Goal: Transaction & Acquisition: Purchase product/service

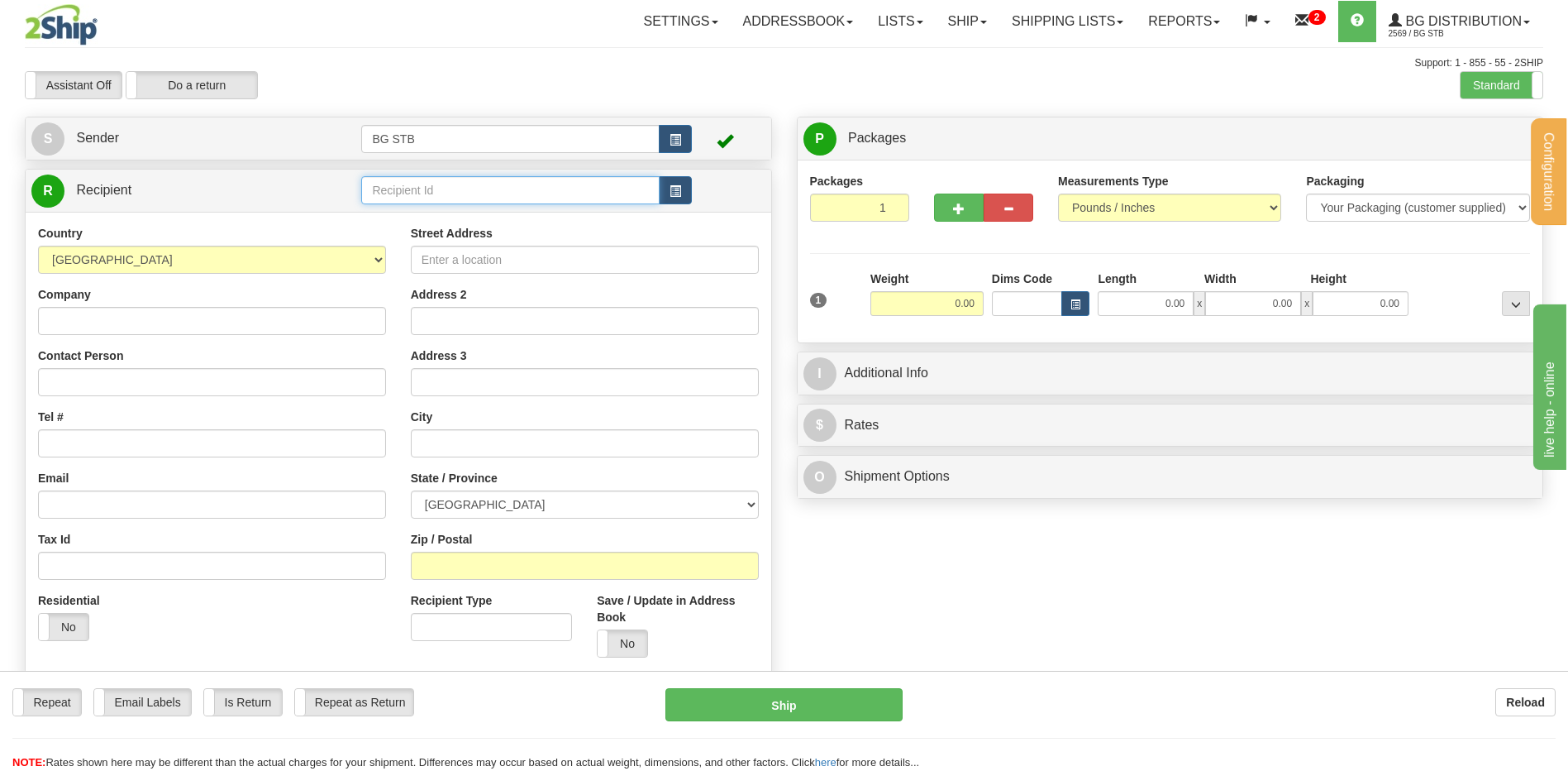
click at [413, 188] on input "text" at bounding box center [510, 190] width 298 height 28
type input "1175"
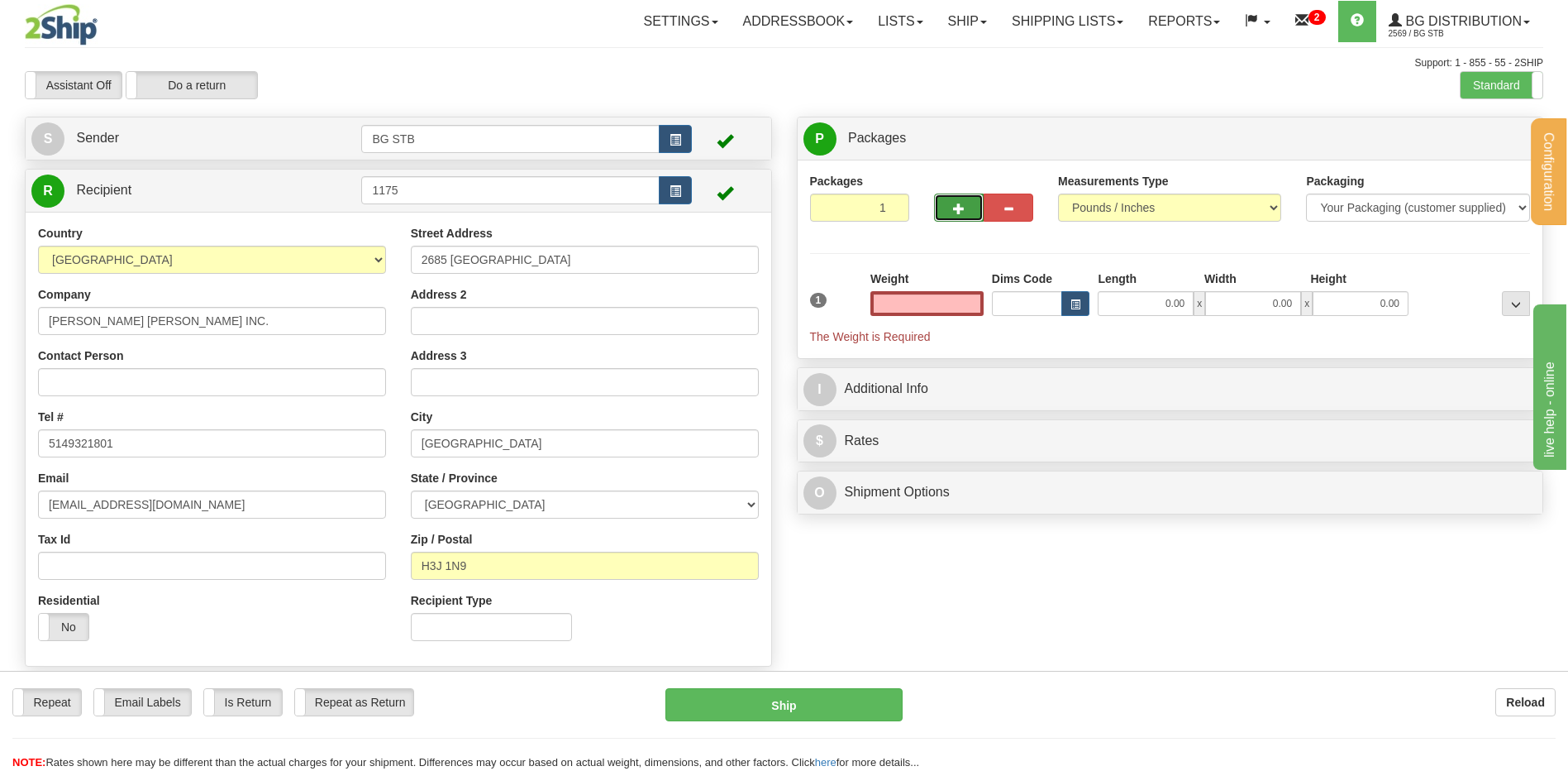
type input "0.00"
click at [942, 201] on button "button" at bounding box center [959, 207] width 50 height 28
click at [949, 212] on button "button" at bounding box center [959, 207] width 50 height 28
type input "4"
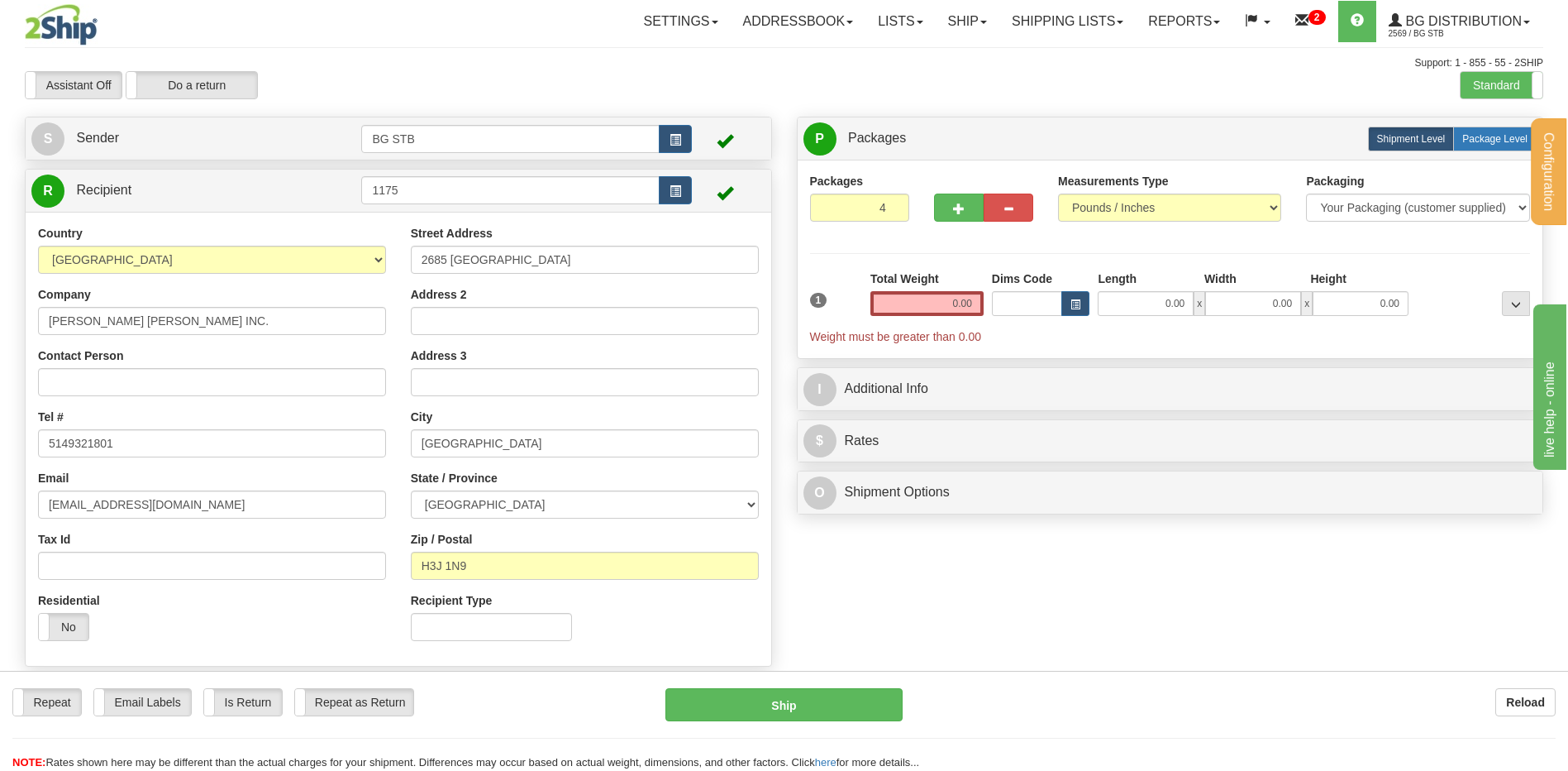
click at [1462, 137] on span "Package Level" at bounding box center [1495, 139] width 65 height 11
radio input "true"
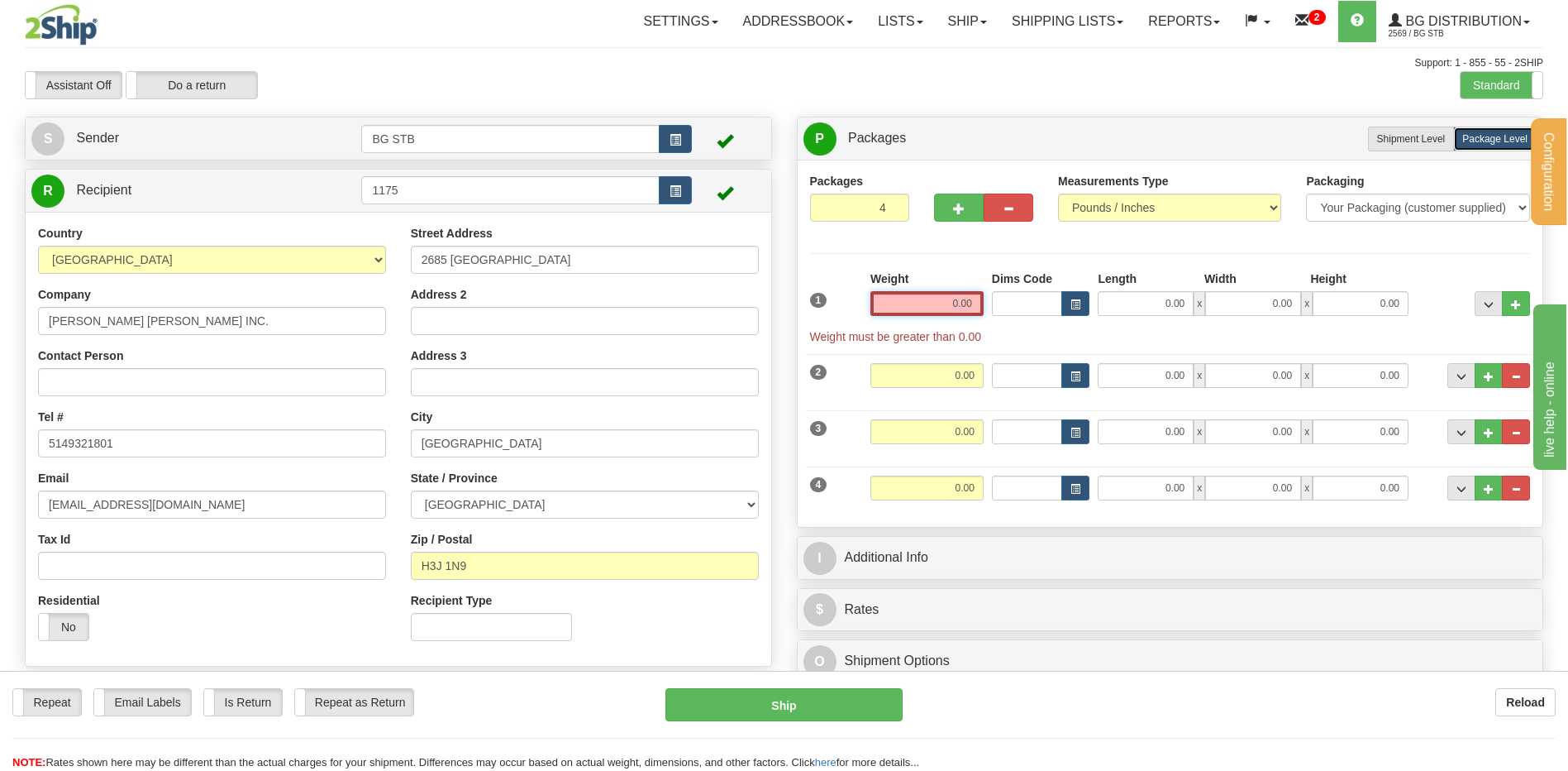
click at [902, 302] on input "0.00" at bounding box center [927, 303] width 113 height 25
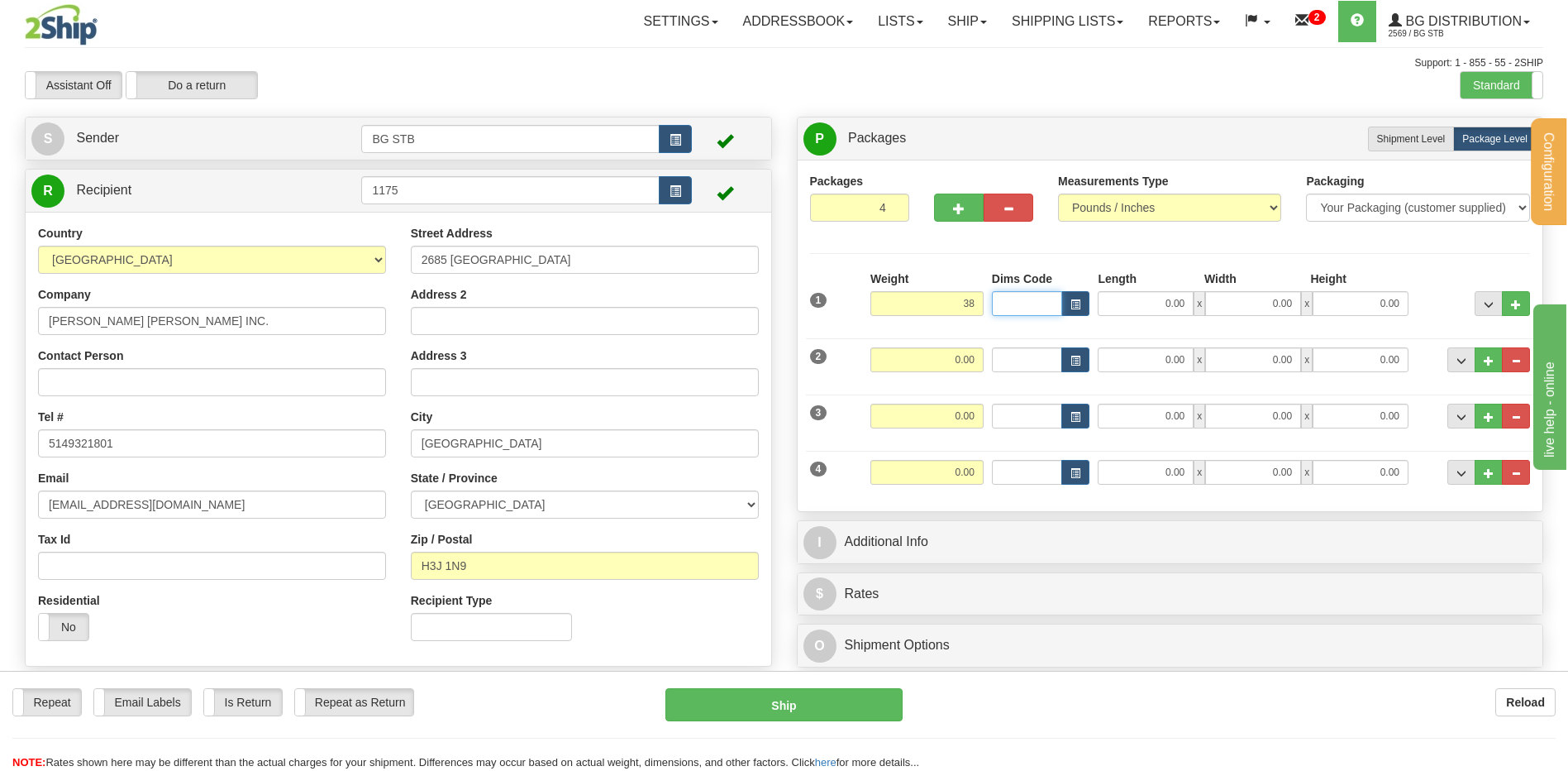
type input "38.00"
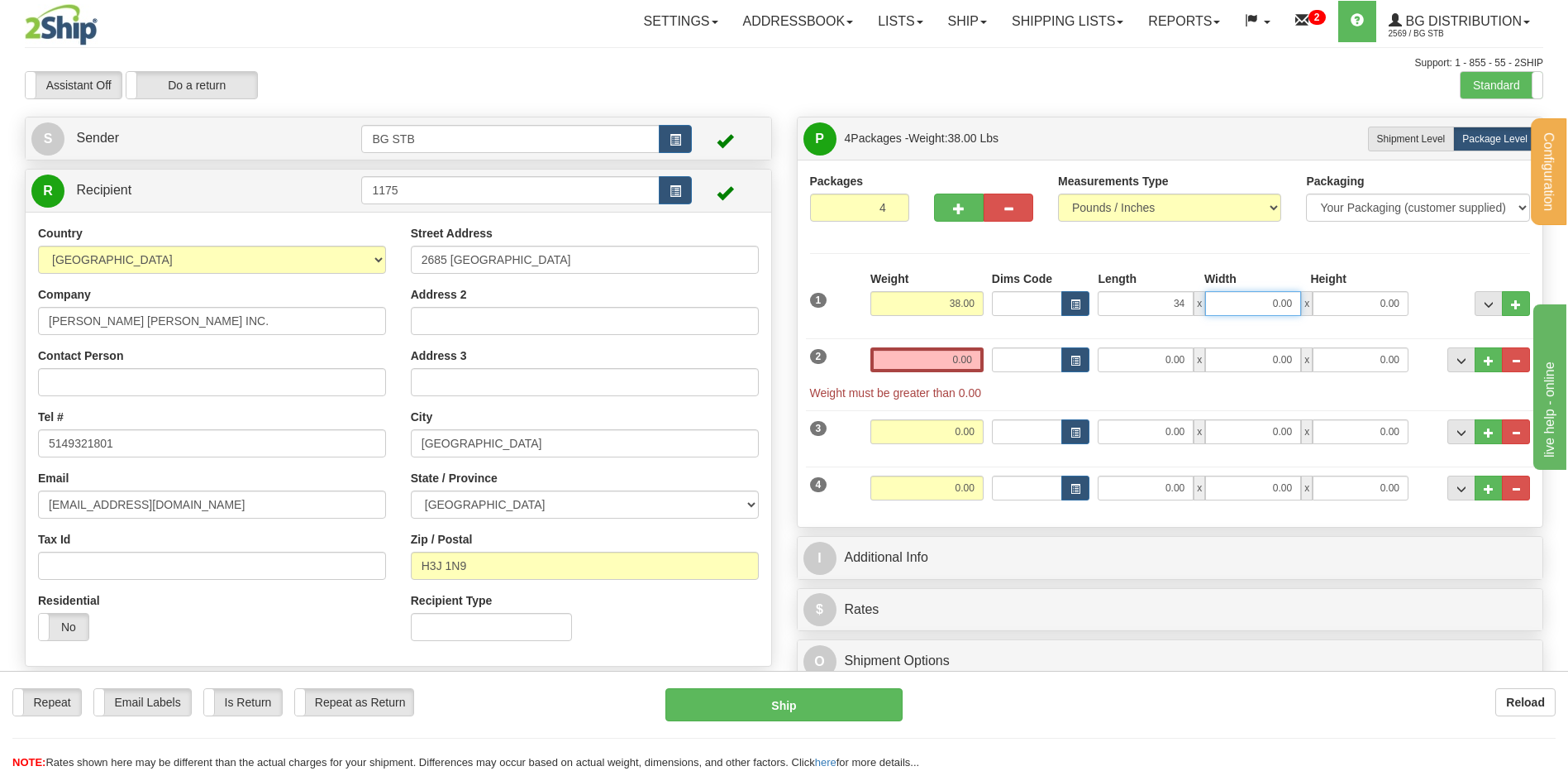
type input "34.00"
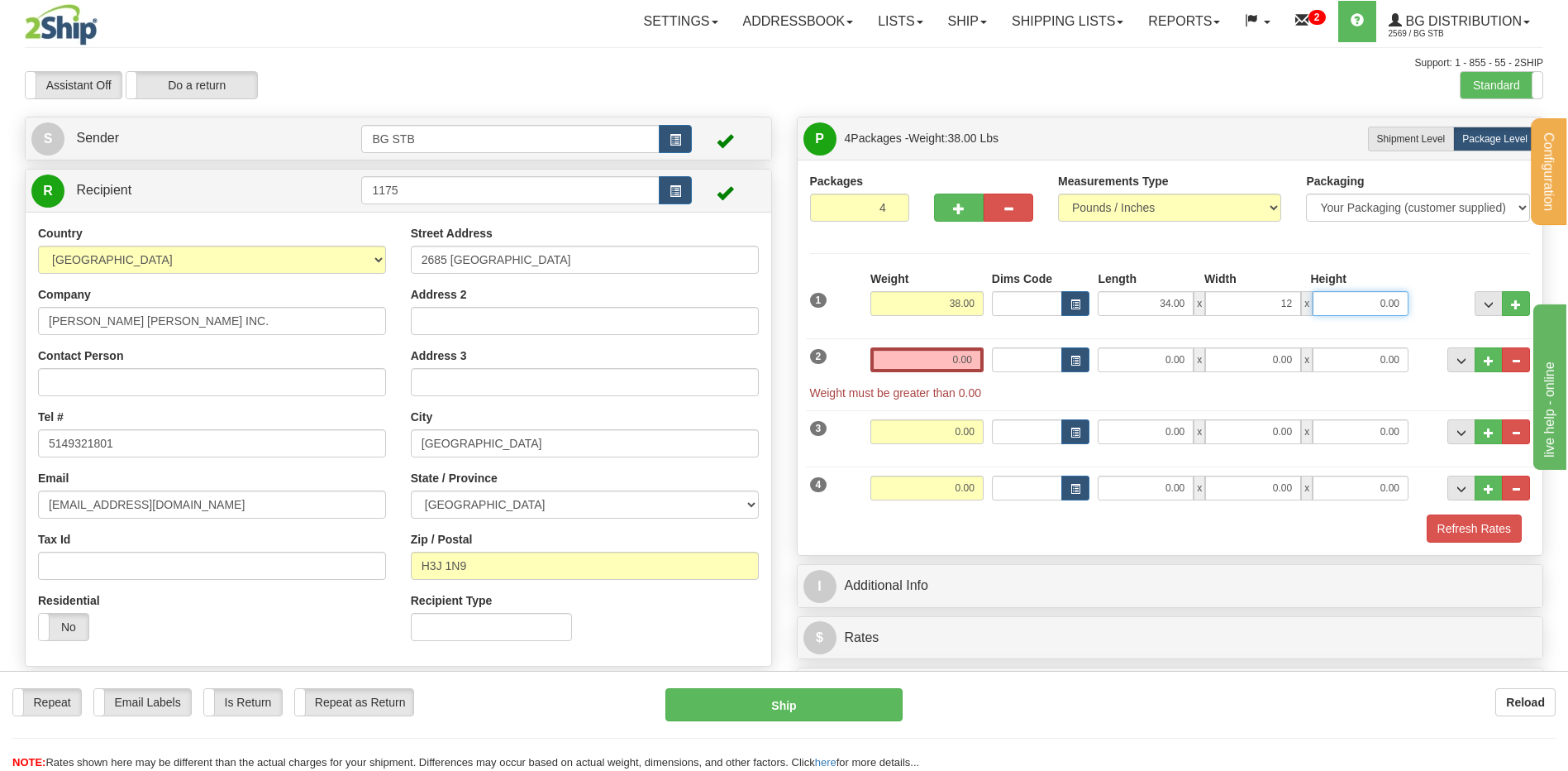
type input "12.00"
type input "9.00"
click at [900, 359] on input "0.00" at bounding box center [927, 360] width 113 height 25
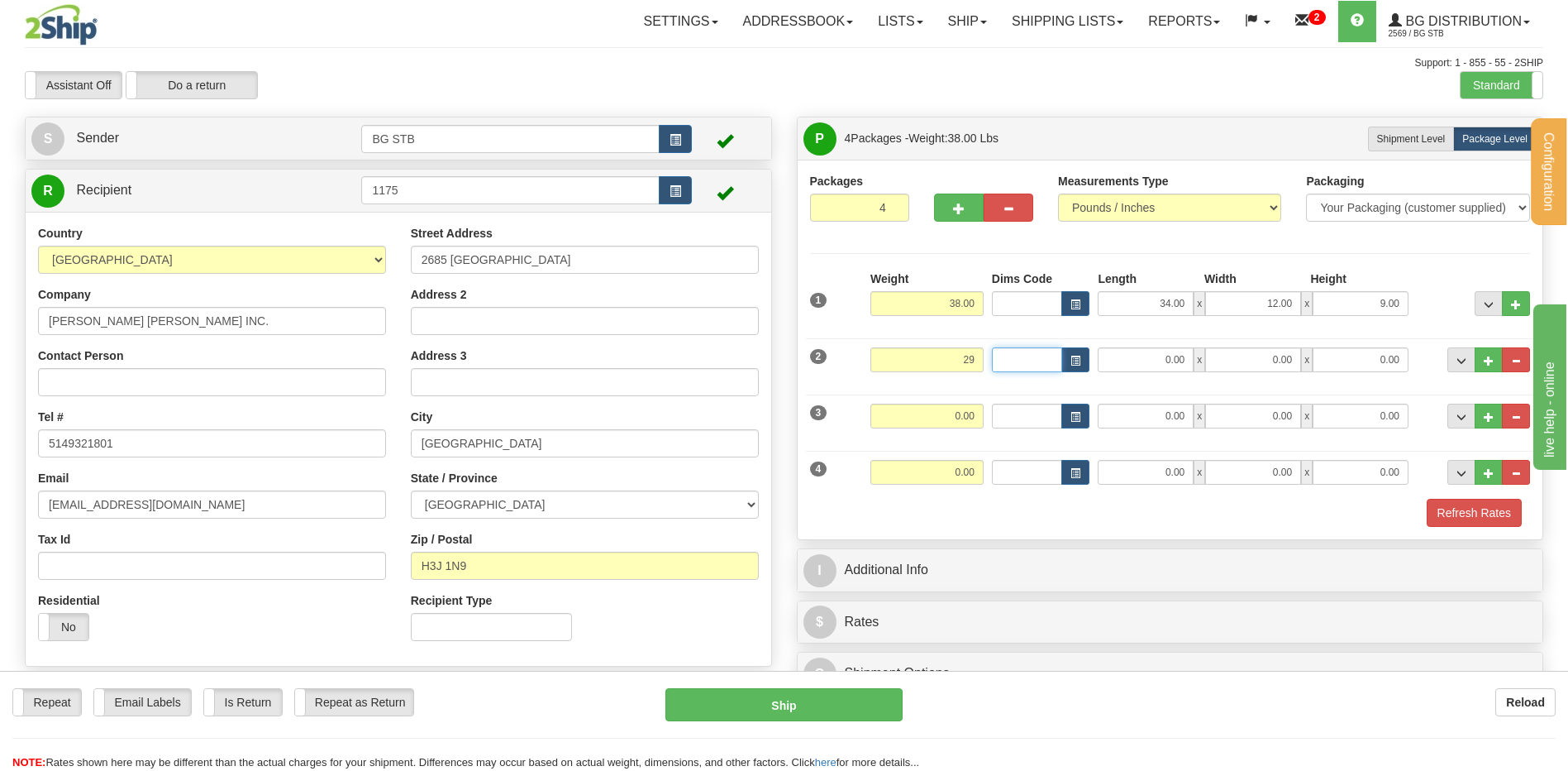
type input "29.00"
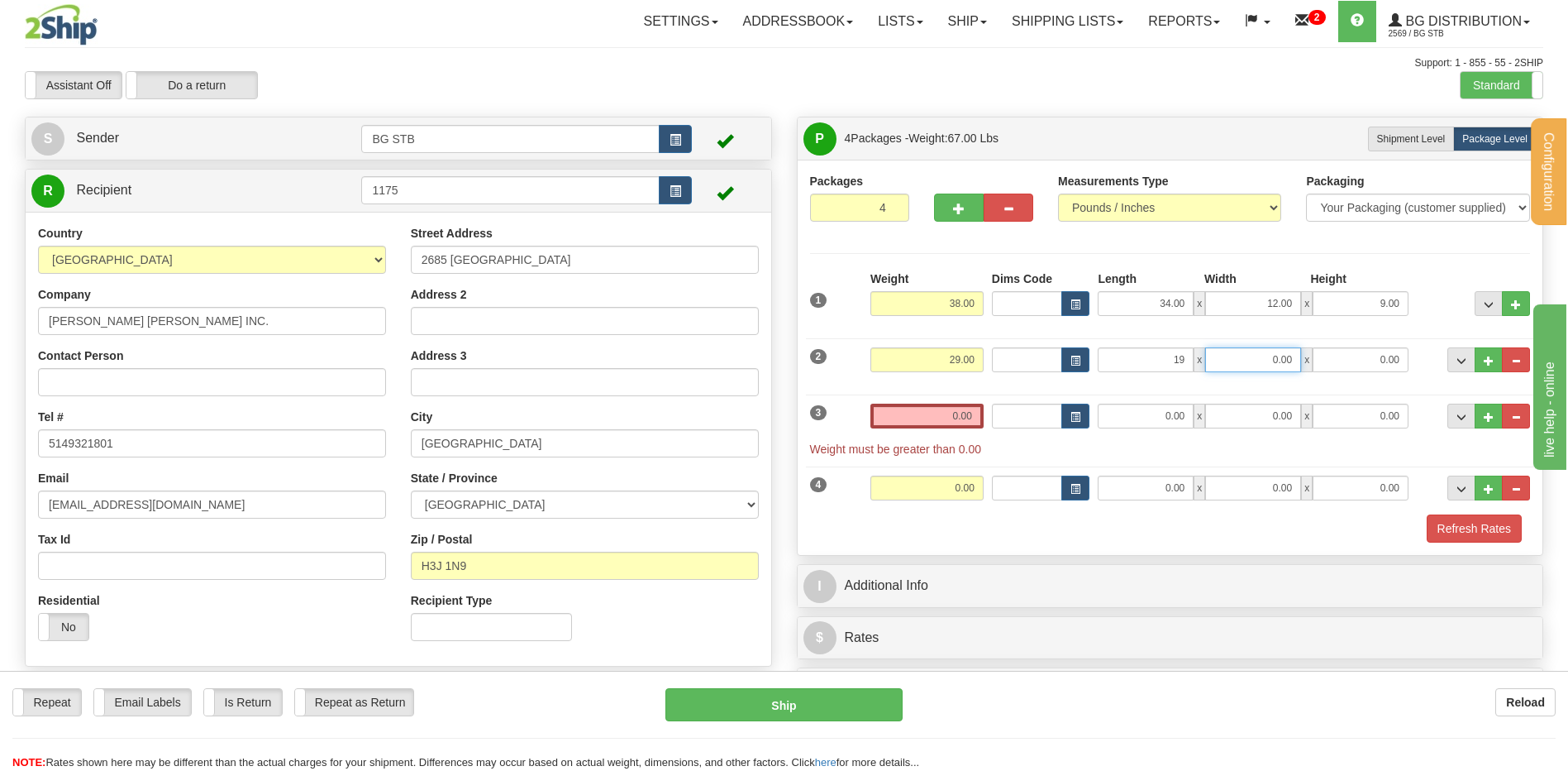
type input "19.00"
type input "14.00"
type input "8.00"
click at [947, 416] on input "0.00" at bounding box center [927, 416] width 113 height 25
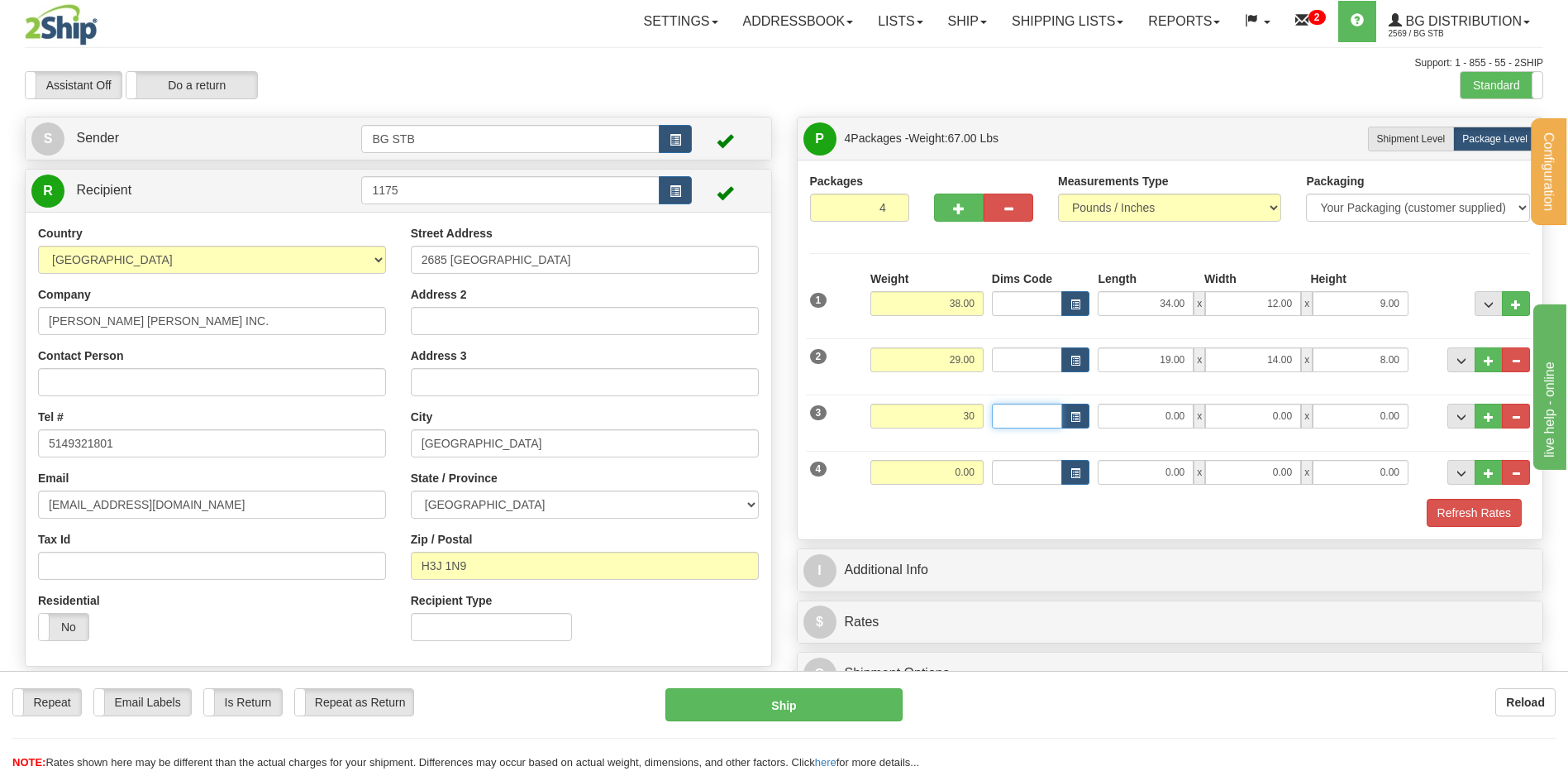
type input "30.00"
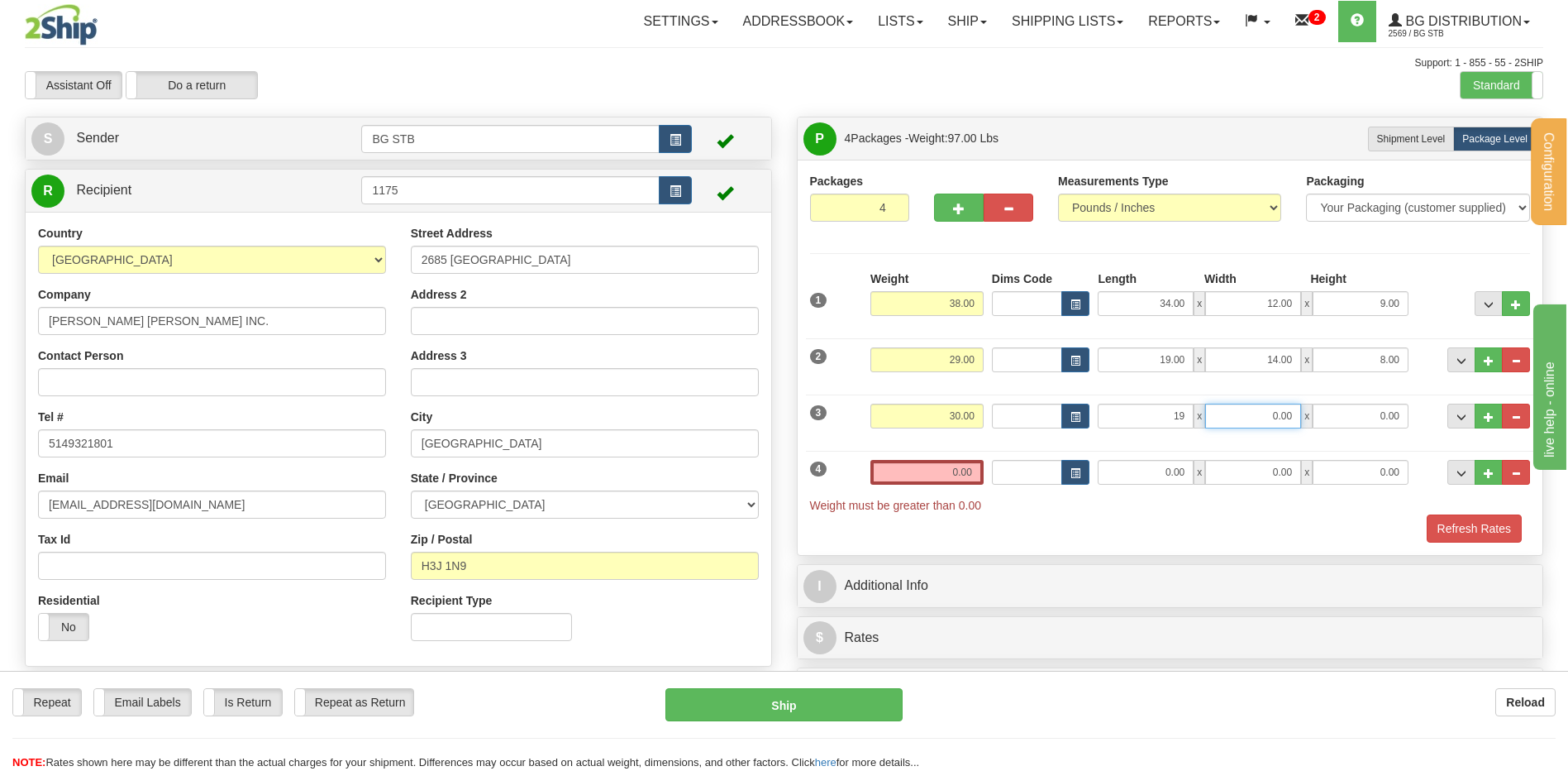
type input "19.00"
type input "14.00"
type input "8.00"
click at [936, 470] on input "0.00" at bounding box center [927, 472] width 113 height 25
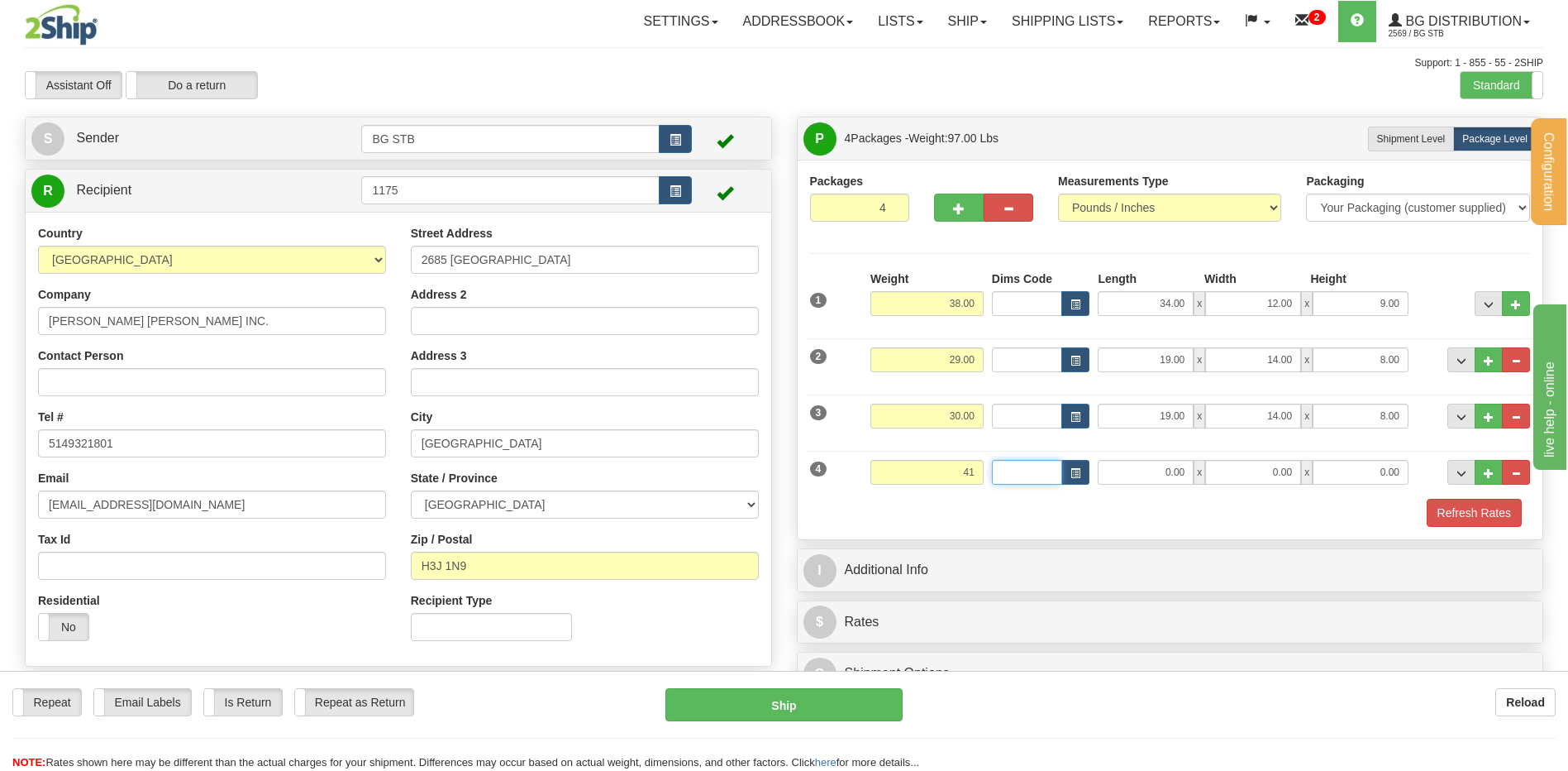
type input "41.00"
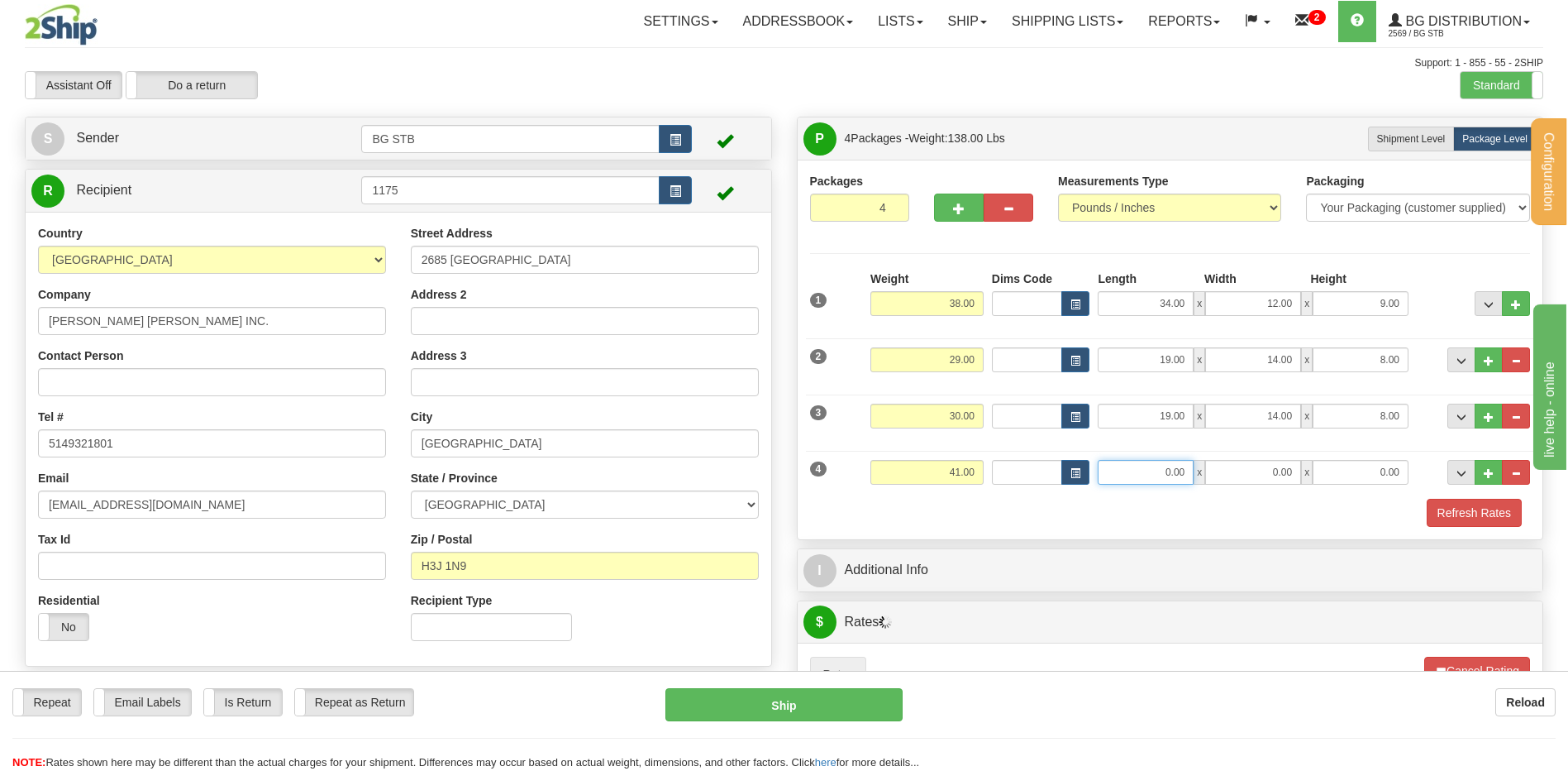
click at [1150, 469] on input "0.00" at bounding box center [1145, 472] width 96 height 25
type input "10.00"
type input "14.00"
type input "8.00"
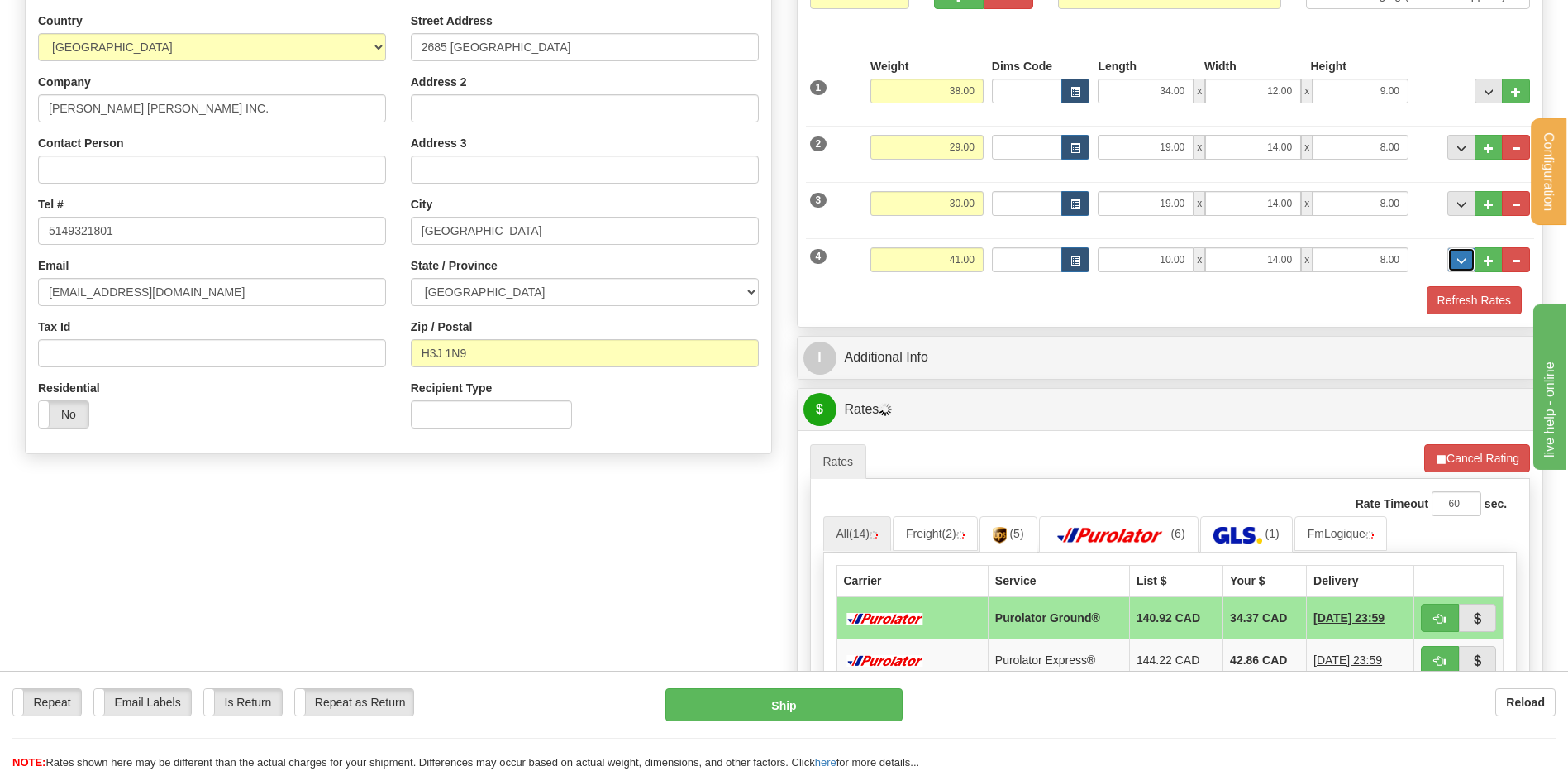
scroll to position [413, 0]
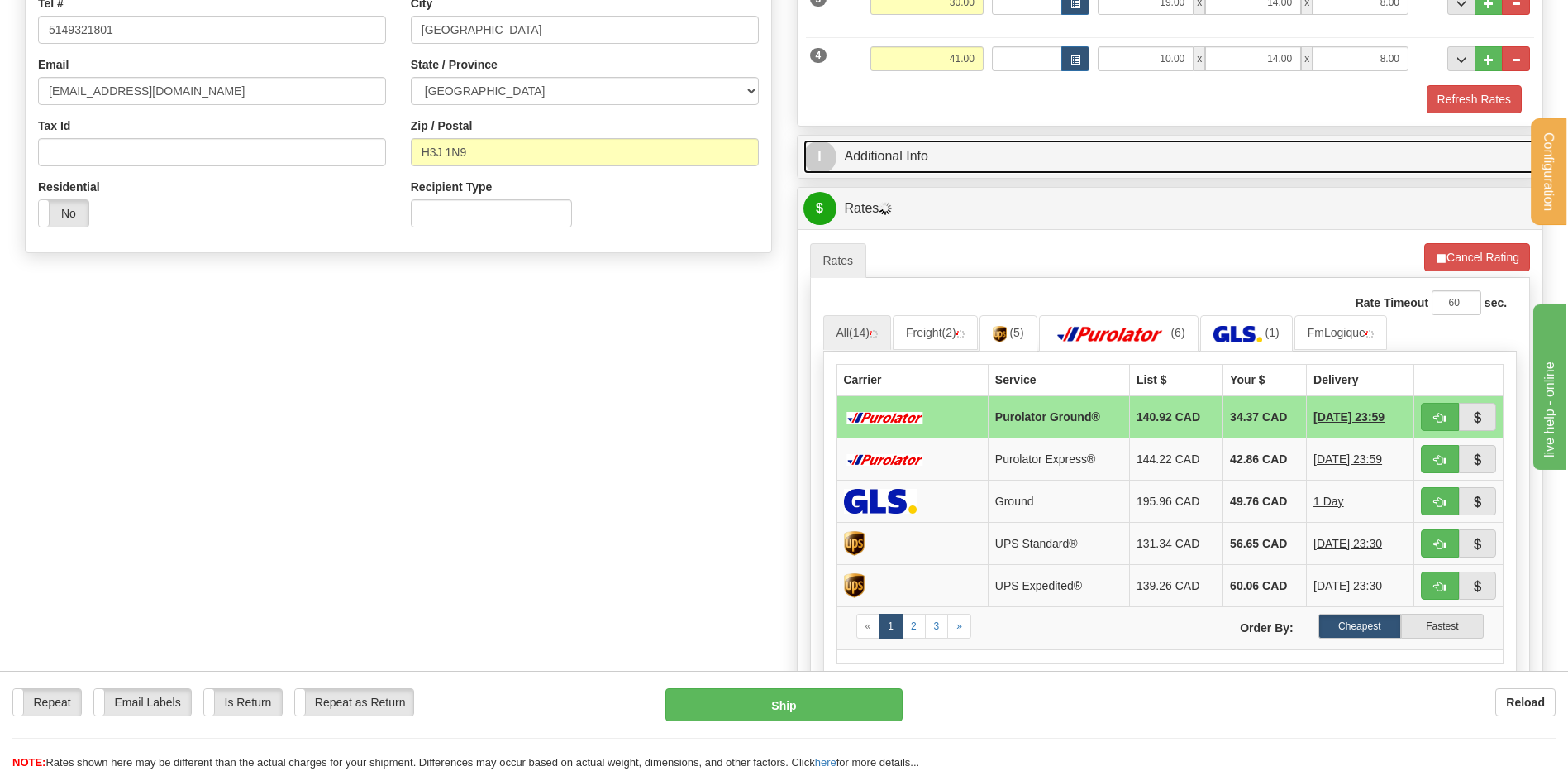
drag, startPoint x: 926, startPoint y: 156, endPoint x: 942, endPoint y: 164, distance: 17.9
click at [926, 156] on link "I Additional Info" at bounding box center [1171, 156] width 734 height 34
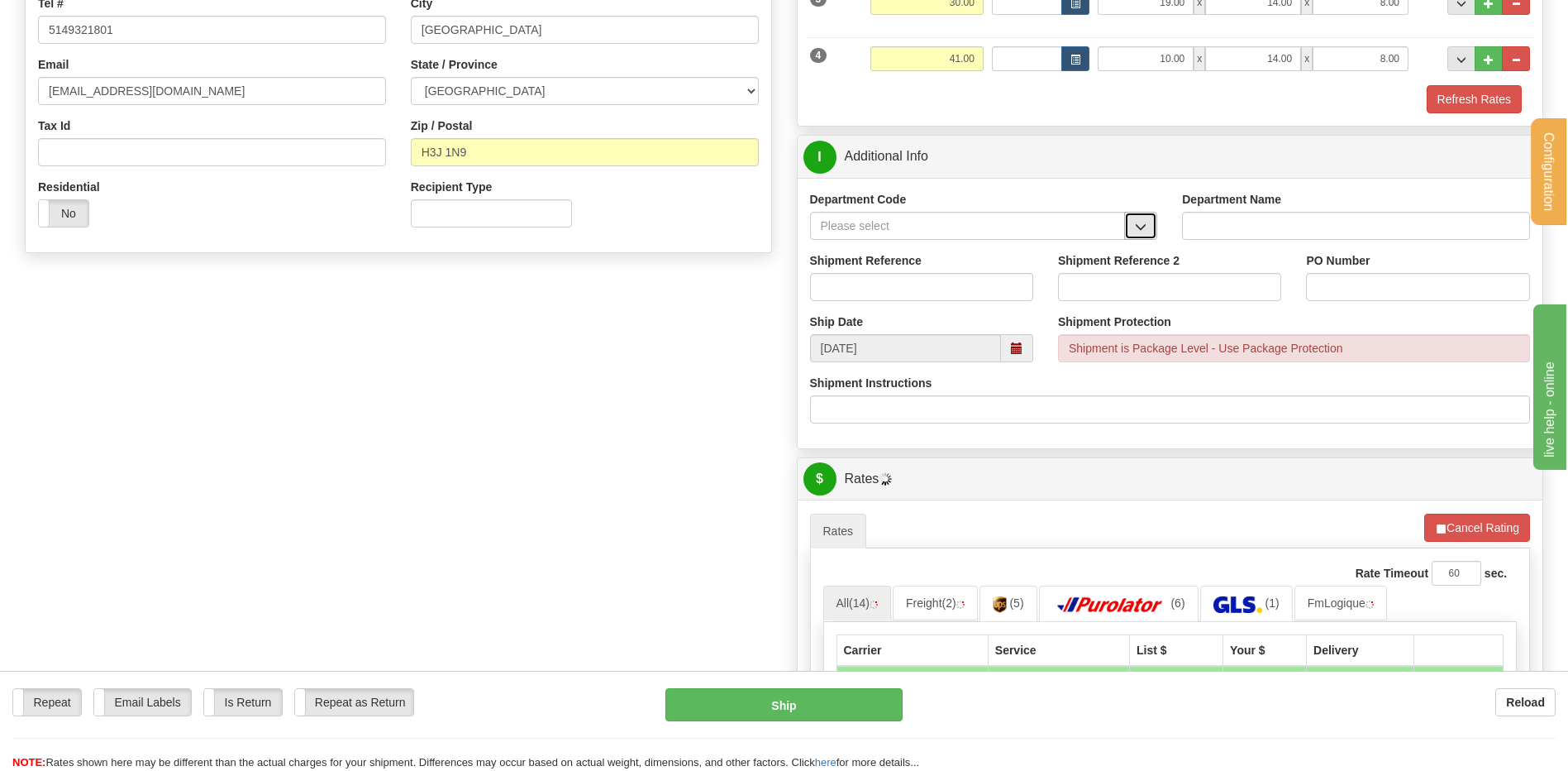
drag, startPoint x: 1157, startPoint y: 233, endPoint x: 1134, endPoint y: 223, distance: 25.1
click at [1149, 233] on button "button" at bounding box center [1141, 225] width 33 height 28
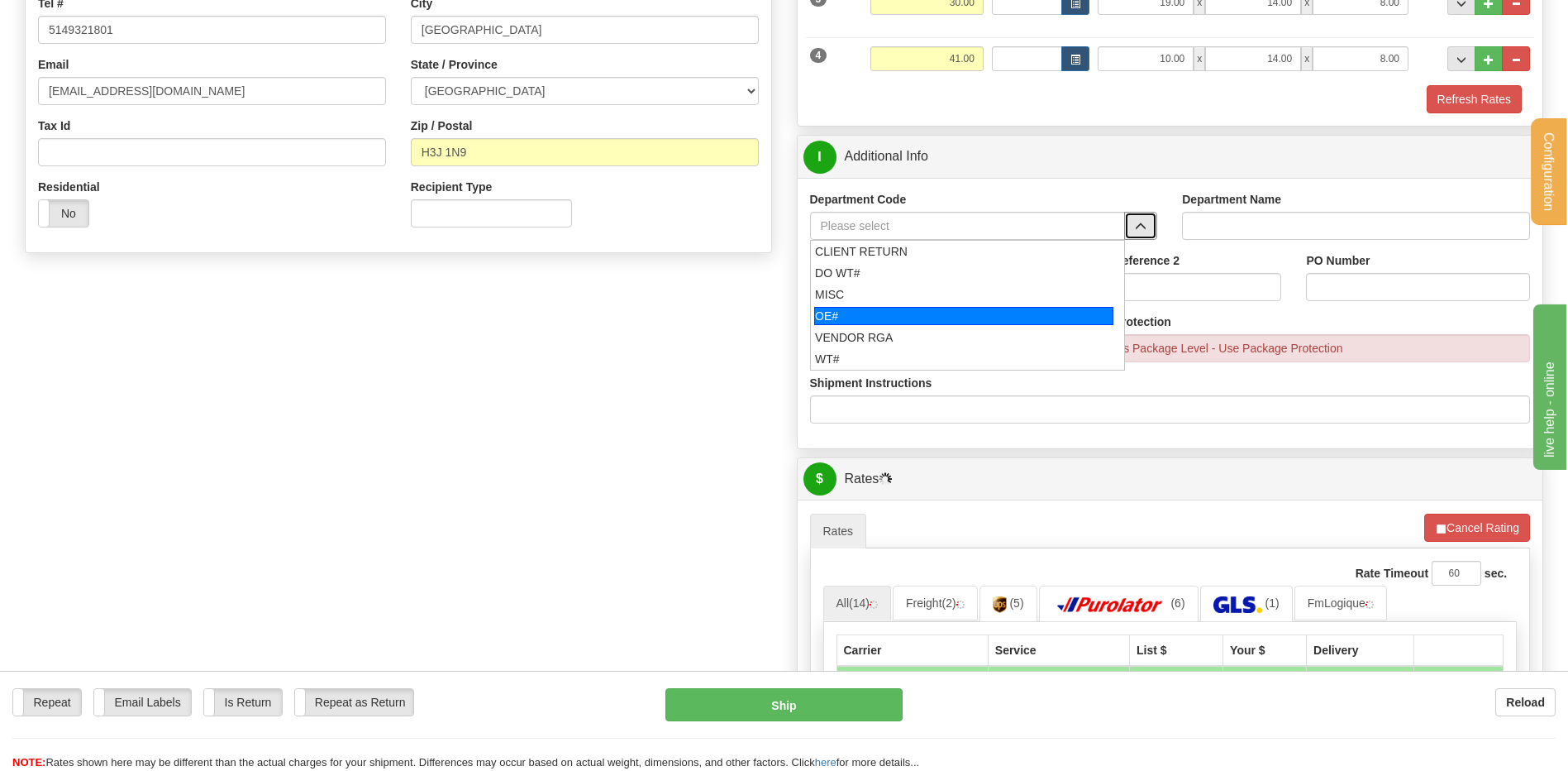
click at [923, 308] on div "OE#" at bounding box center [964, 316] width 299 height 18
type input "OE#"
type input "ORDERS"
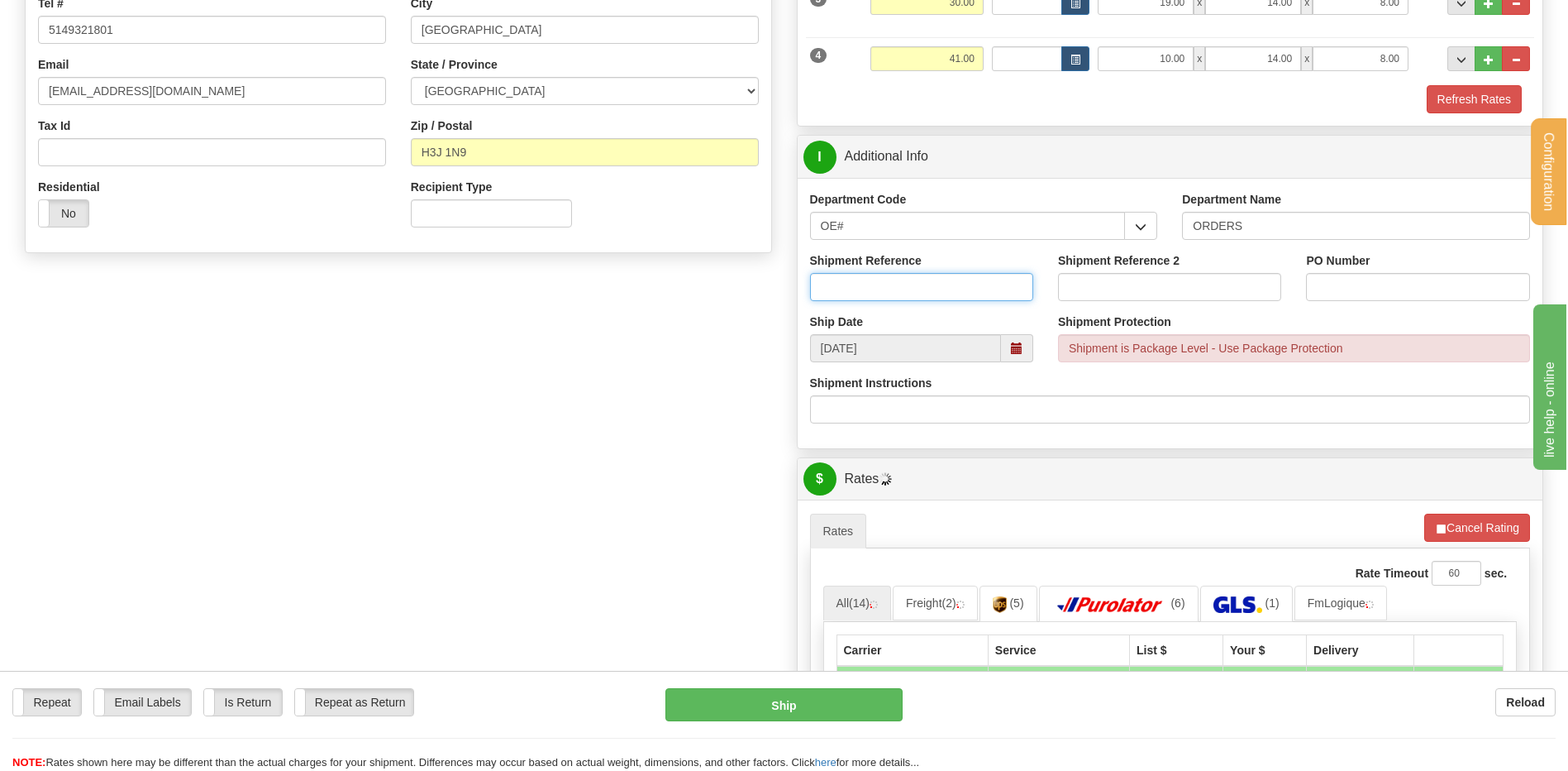
click at [916, 285] on input "Shipment Reference" at bounding box center [921, 286] width 223 height 28
type input "80006085-00"
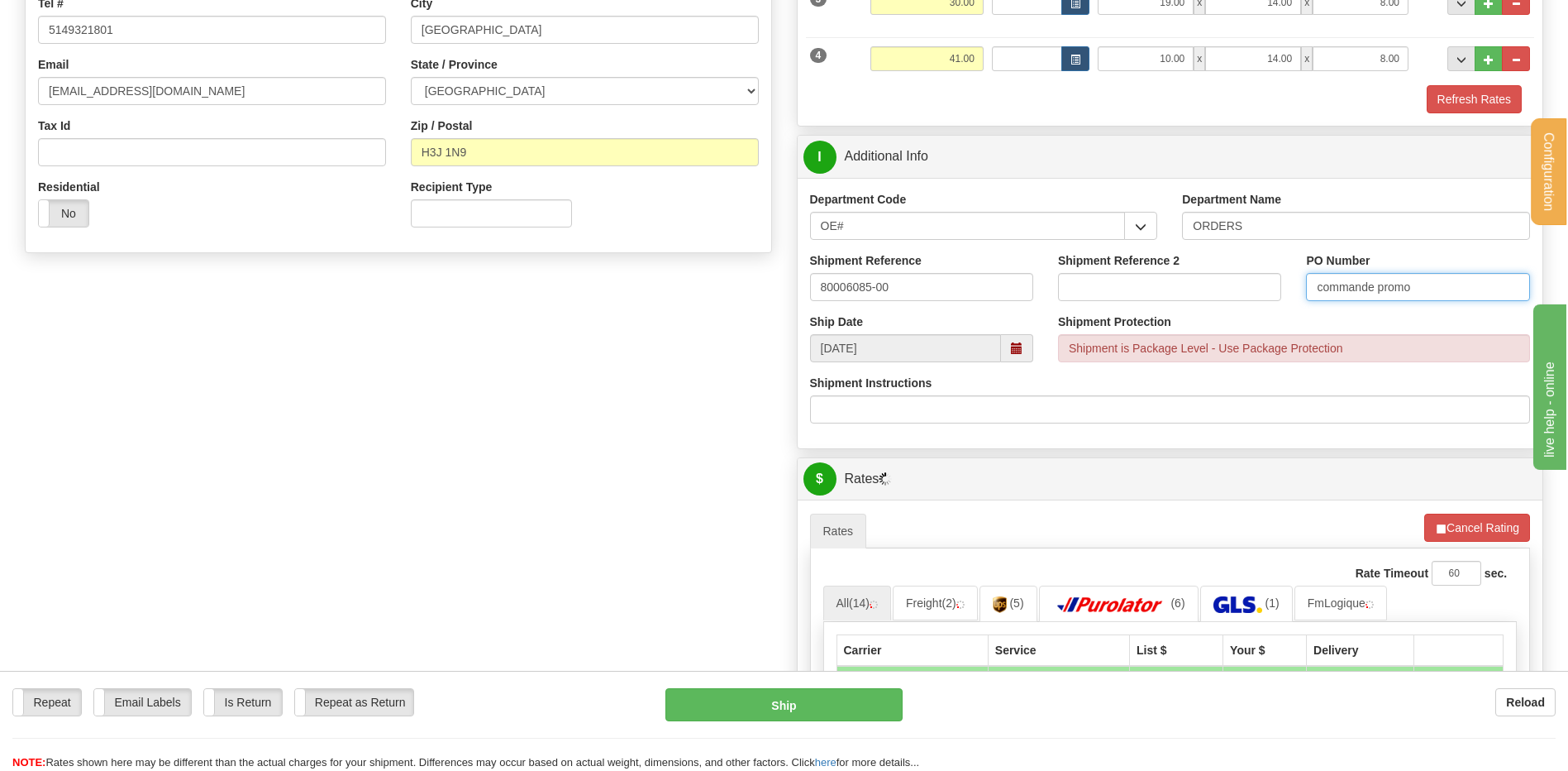
type input "COMMANDE PROMO"
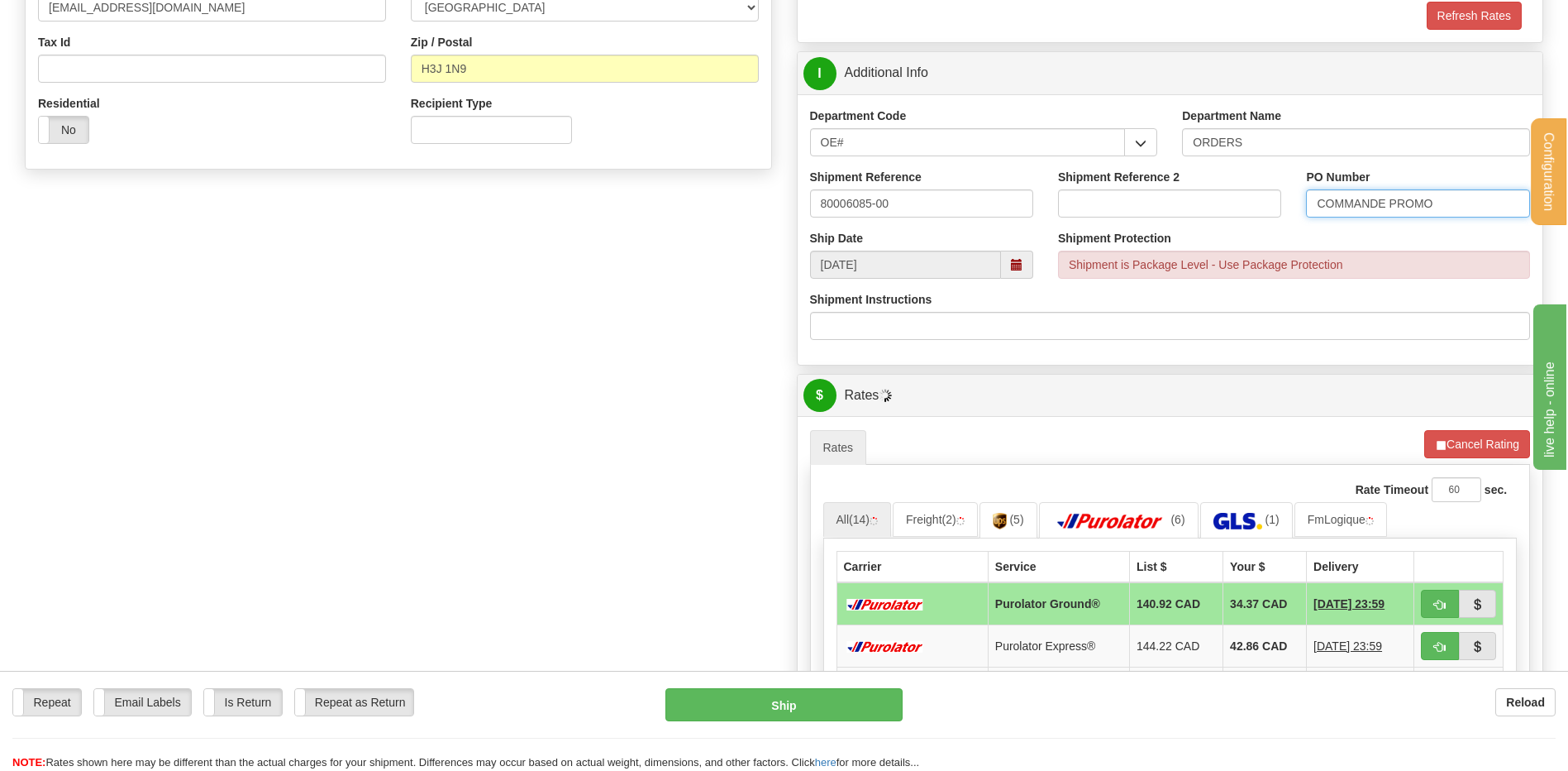
scroll to position [661, 0]
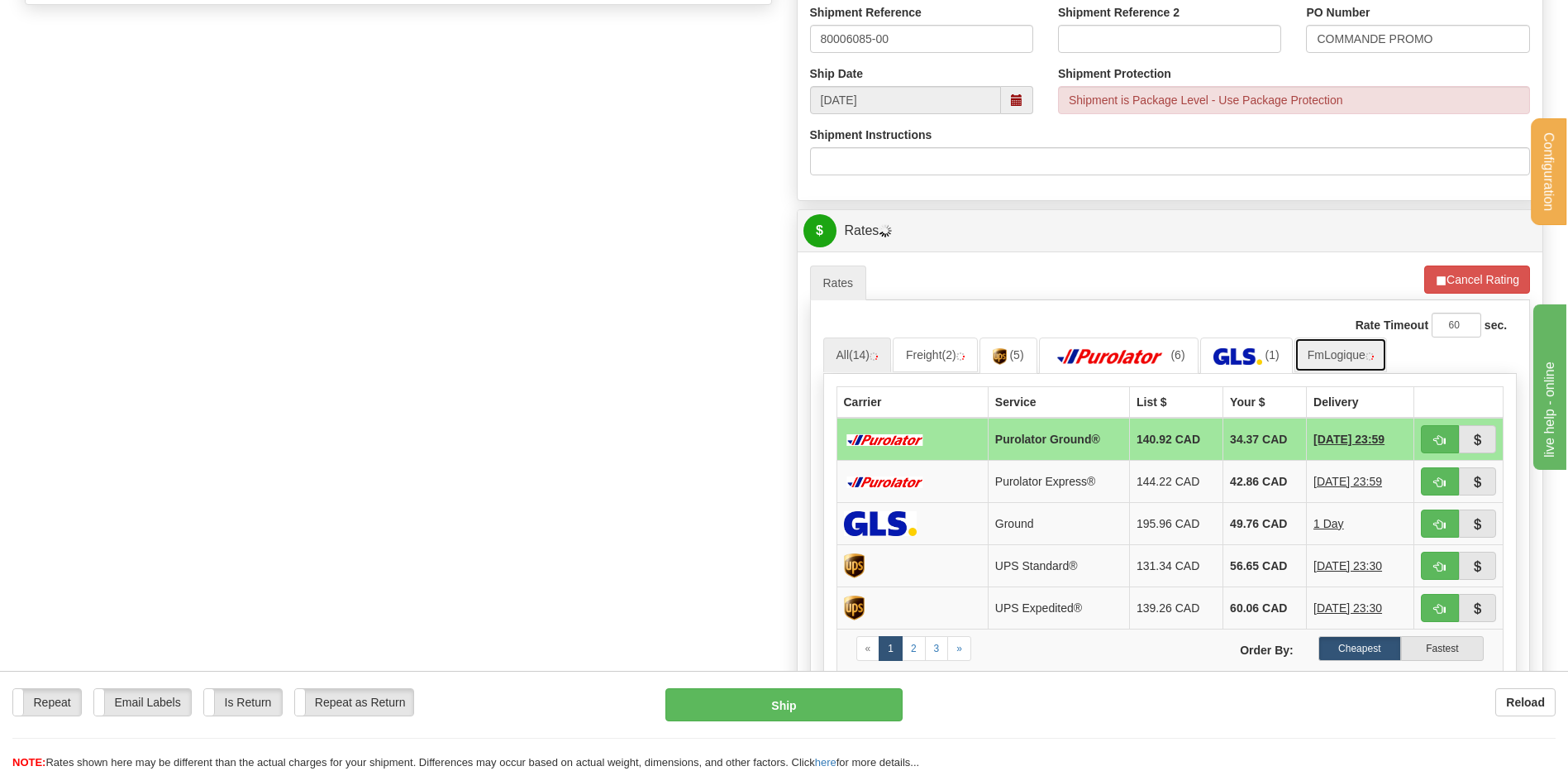
click at [1316, 347] on link "FmLogique" at bounding box center [1340, 355] width 93 height 34
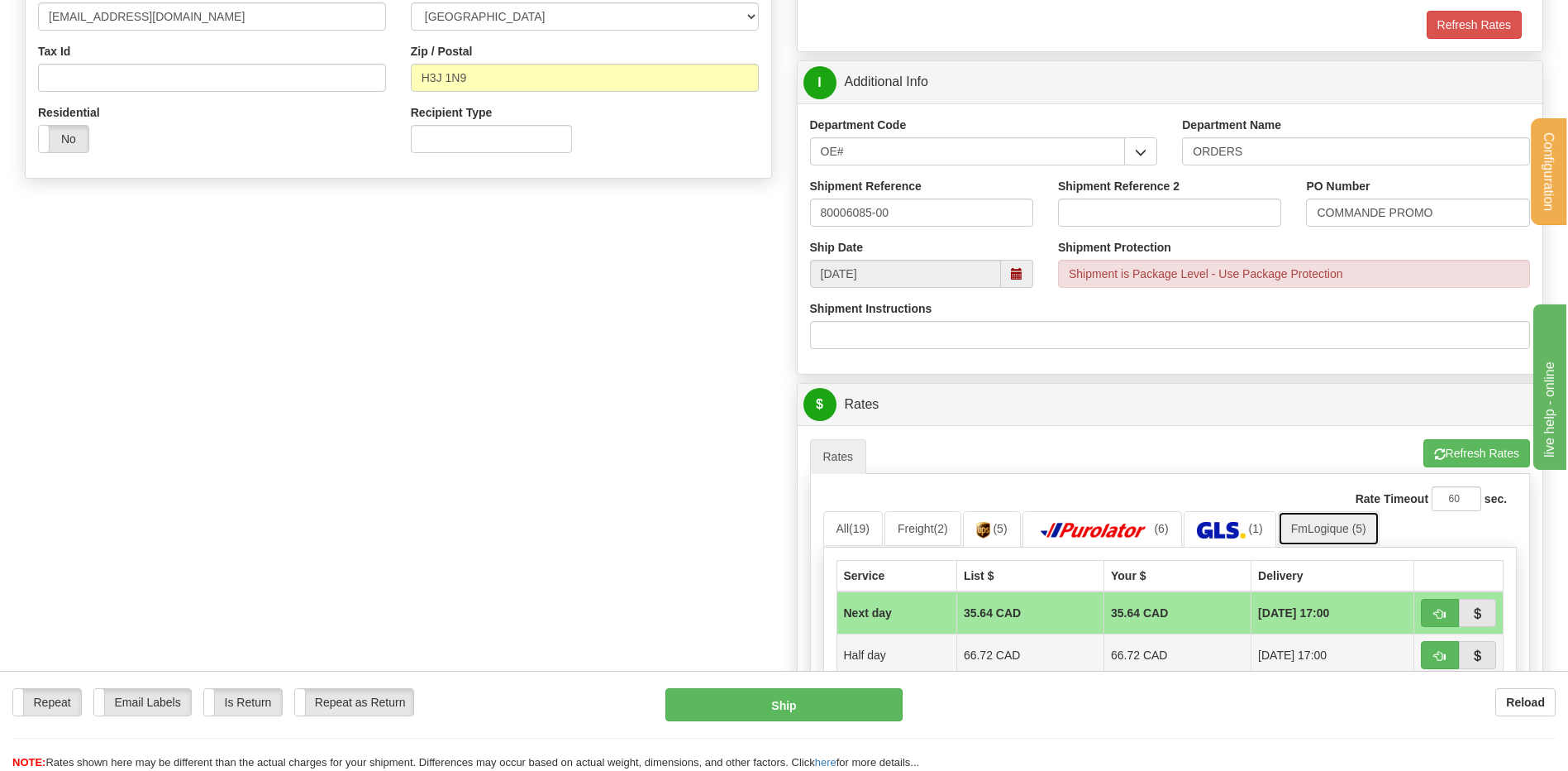
scroll to position [744, 0]
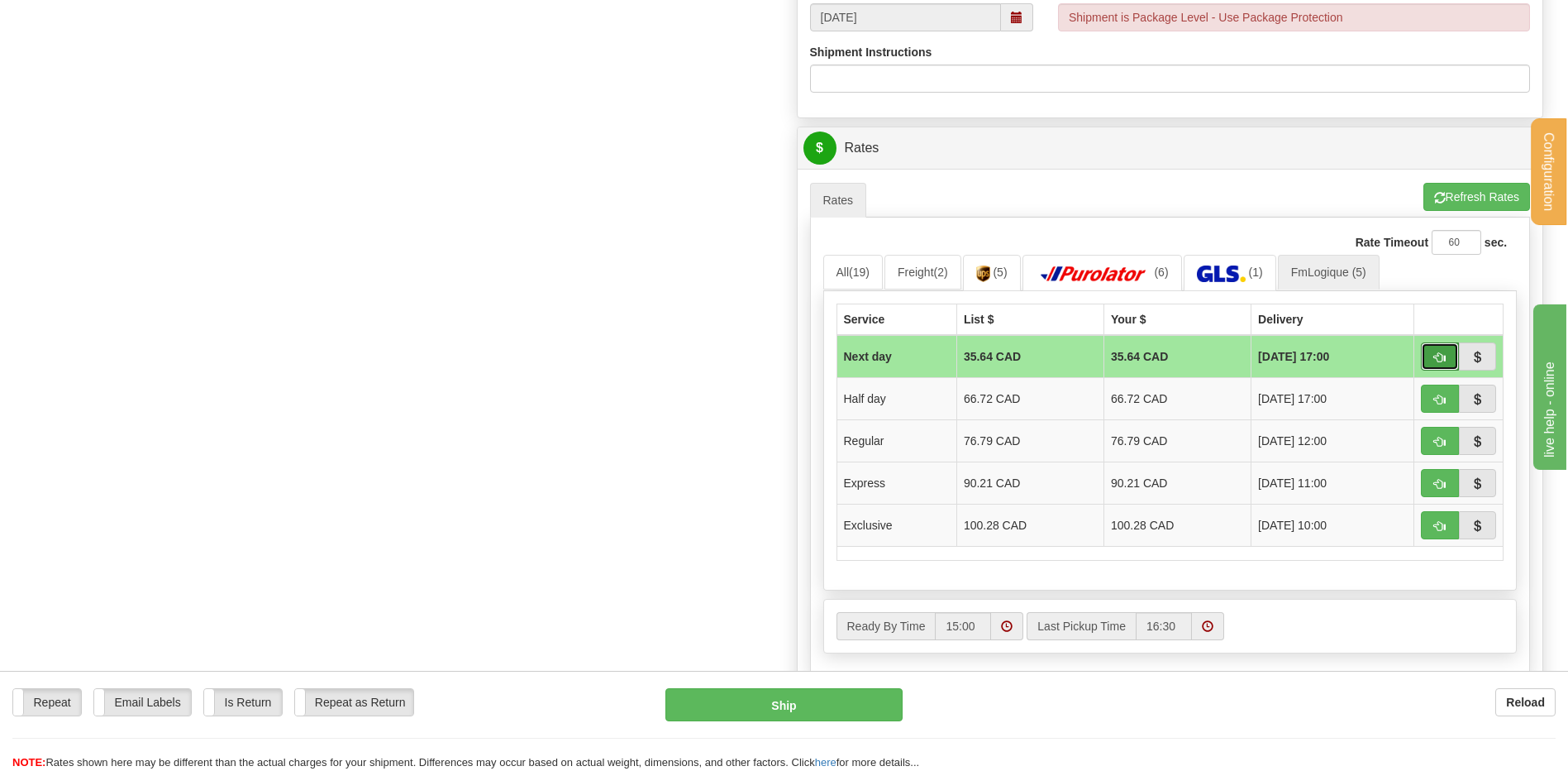
click at [1442, 362] on span "button" at bounding box center [1440, 357] width 11 height 10
type input "jour"
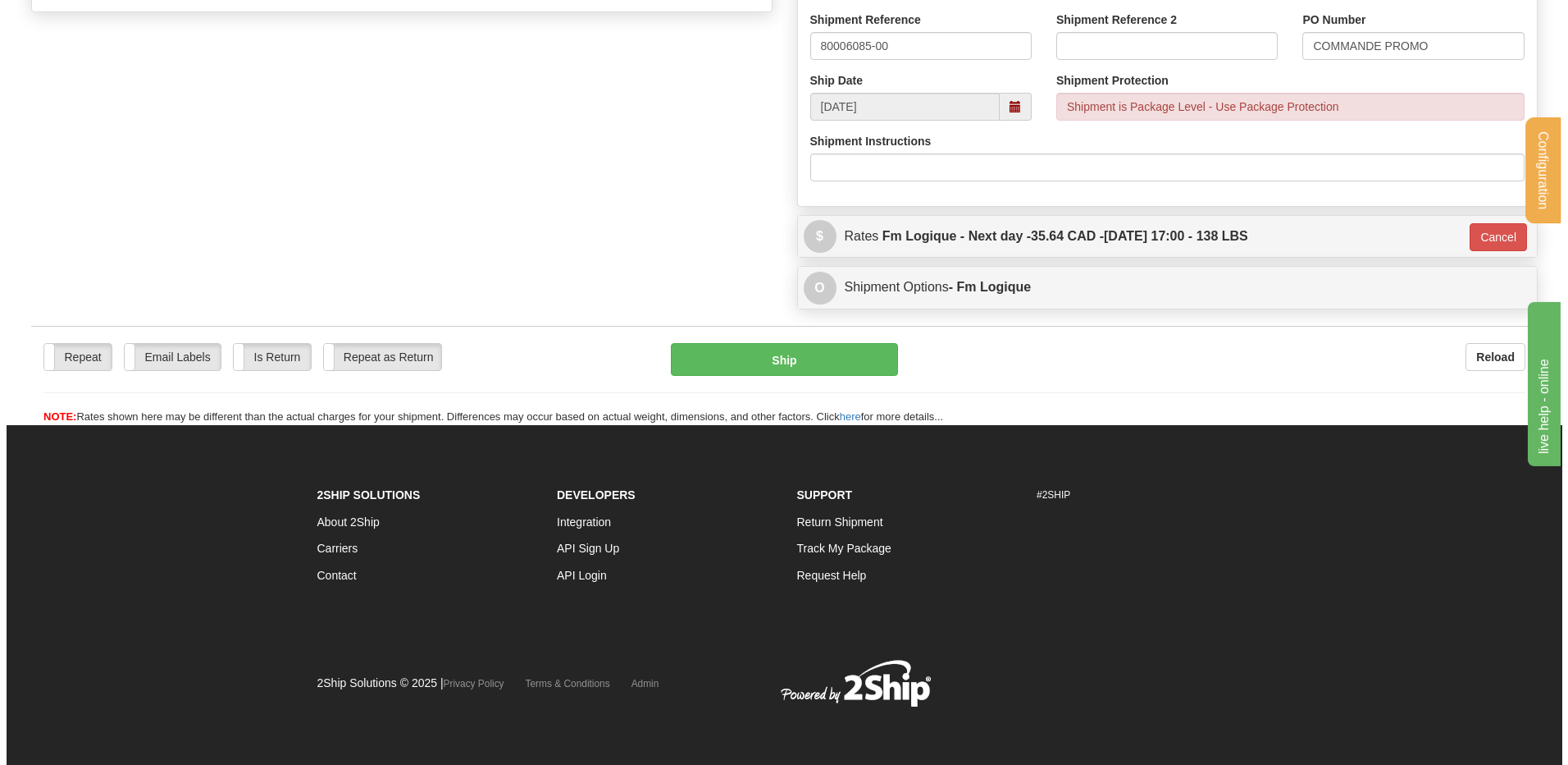
scroll to position [649, 0]
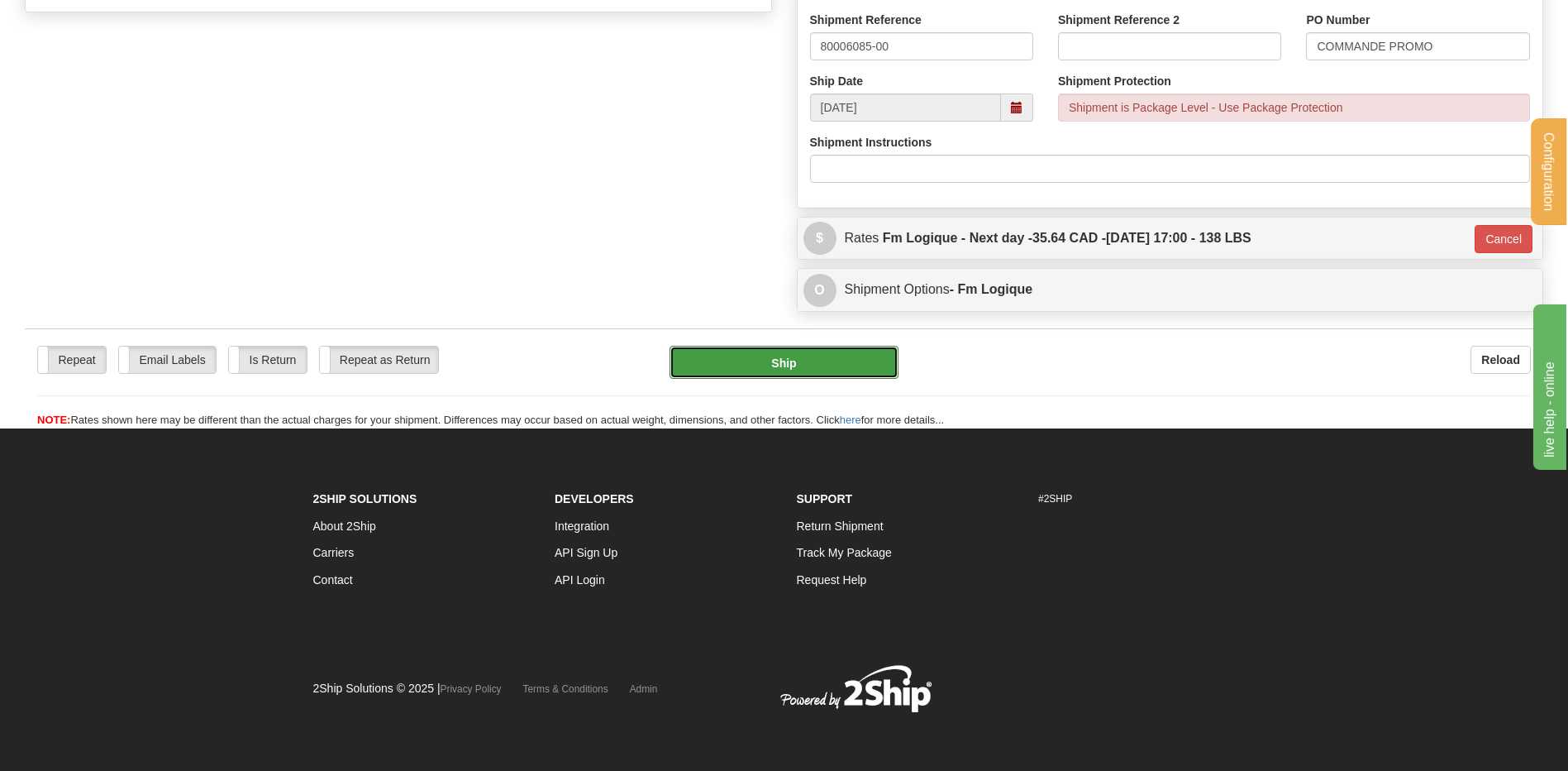
click at [861, 353] on button "Ship" at bounding box center [783, 362] width 228 height 33
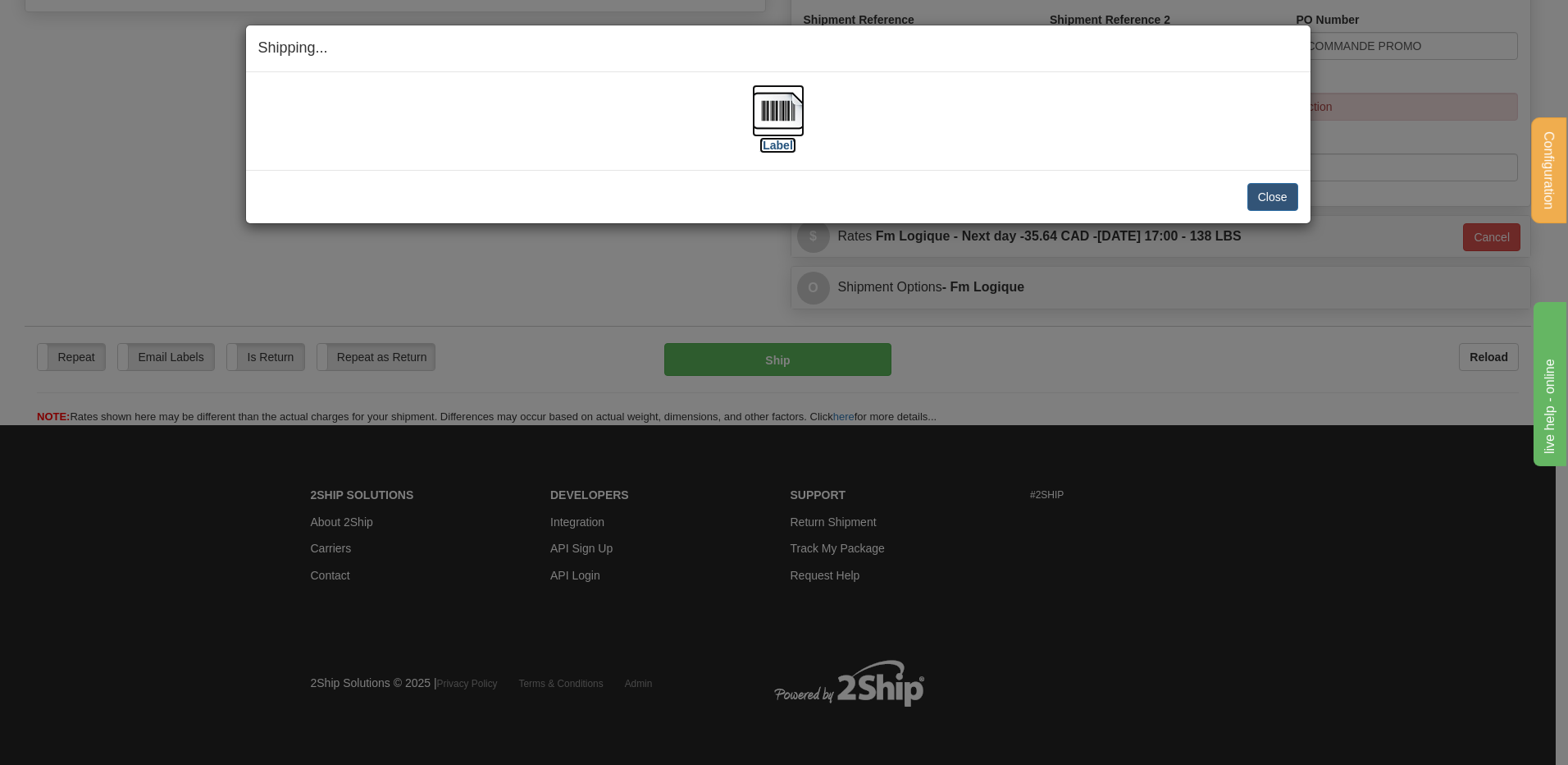
click at [772, 96] on img at bounding box center [778, 110] width 52 height 52
drag, startPoint x: 1296, startPoint y: 195, endPoint x: 1281, endPoint y: 194, distance: 15.0
click at [1283, 194] on button "Close" at bounding box center [1273, 196] width 51 height 27
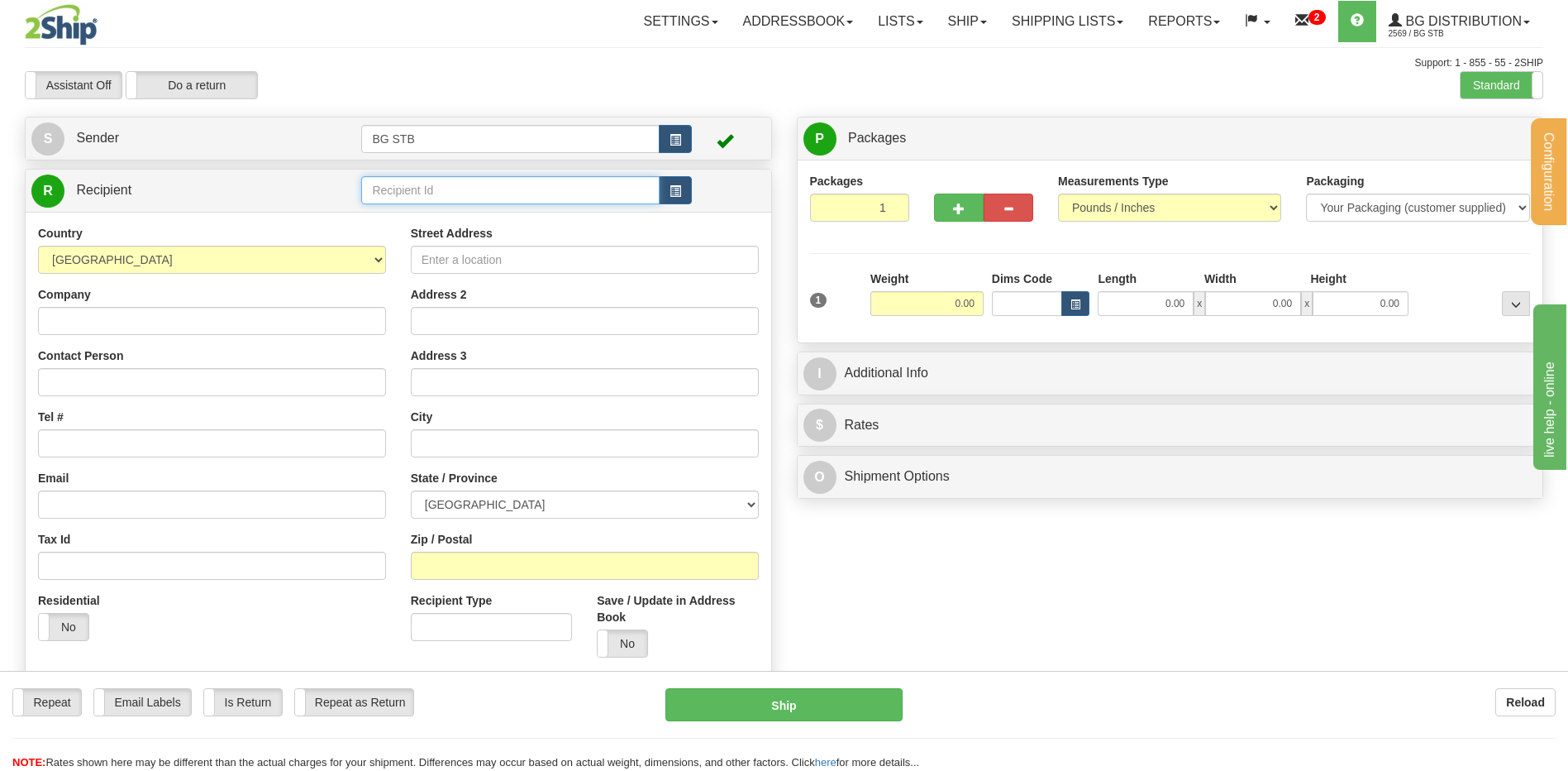
click at [382, 177] on input "text" at bounding box center [510, 190] width 298 height 28
type input "0"
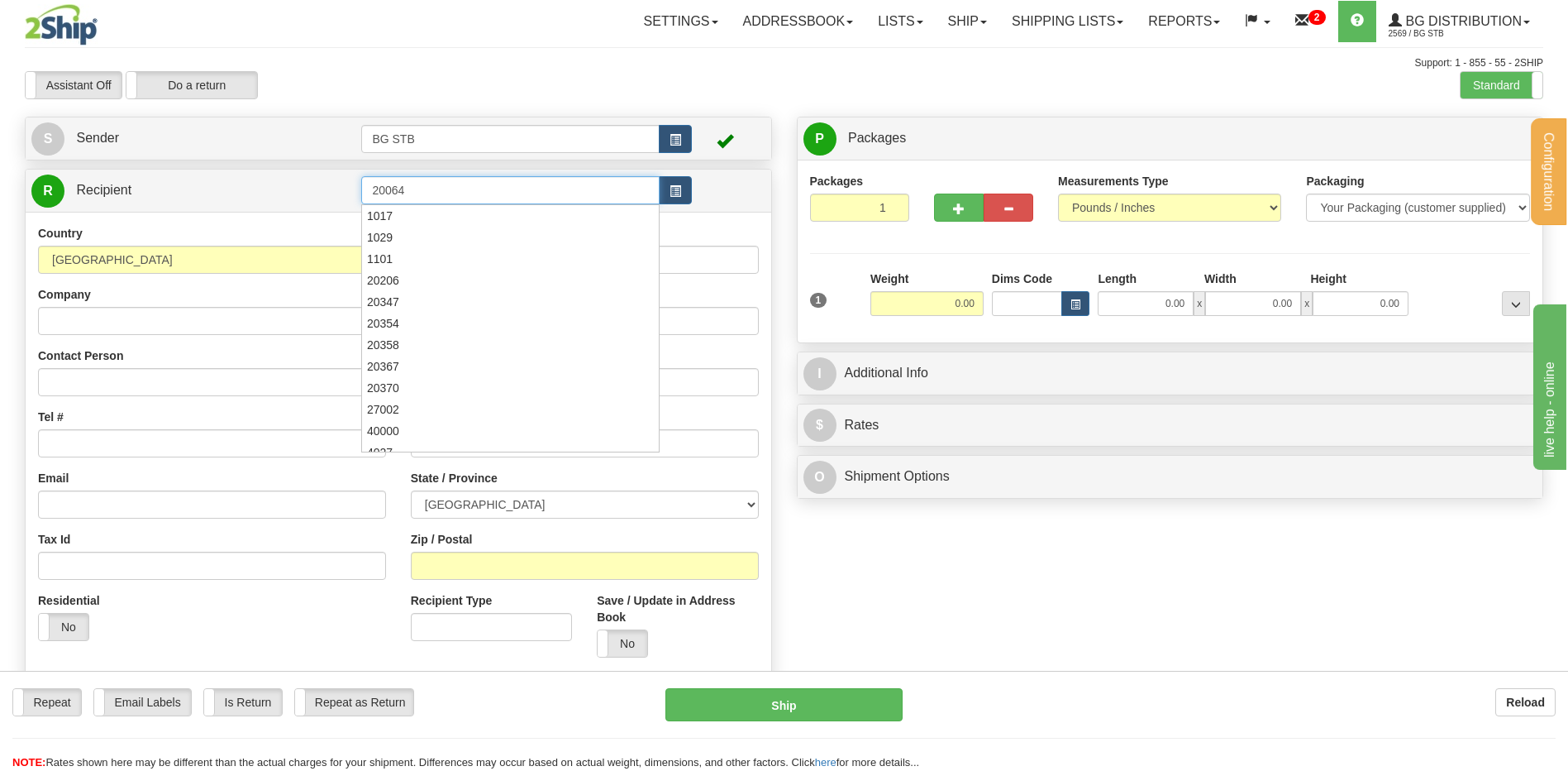
type input "20064"
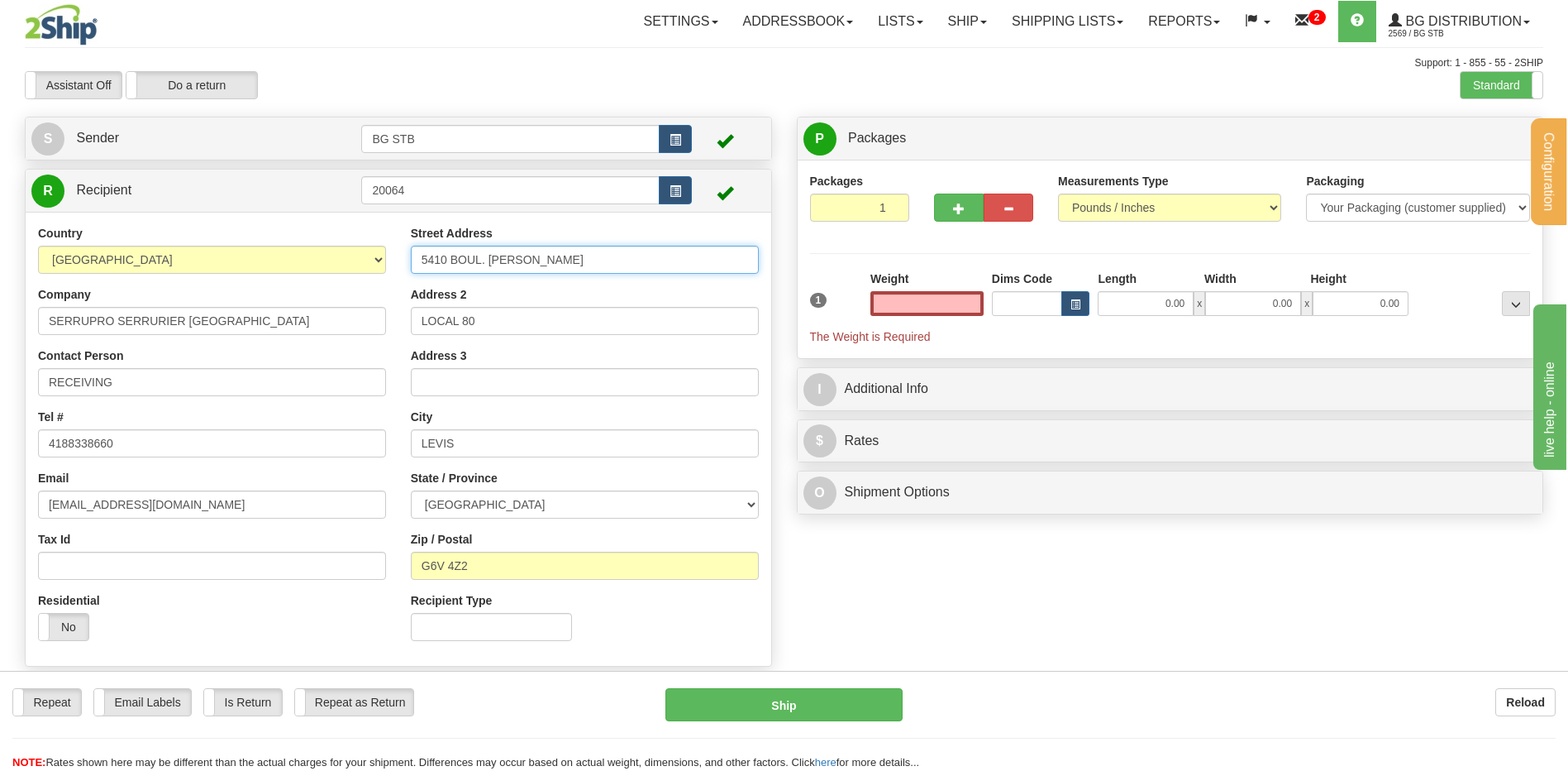
type input "0.00"
drag, startPoint x: 605, startPoint y: 259, endPoint x: 289, endPoint y: 295, distance: 318.0
click at [326, 290] on div "Country [GEOGRAPHIC_DATA] [GEOGRAPHIC_DATA] [GEOGRAPHIC_DATA] [GEOGRAPHIC_DATA]…" at bounding box center [399, 439] width 746 height 428
type input "1378 KING OUEST"
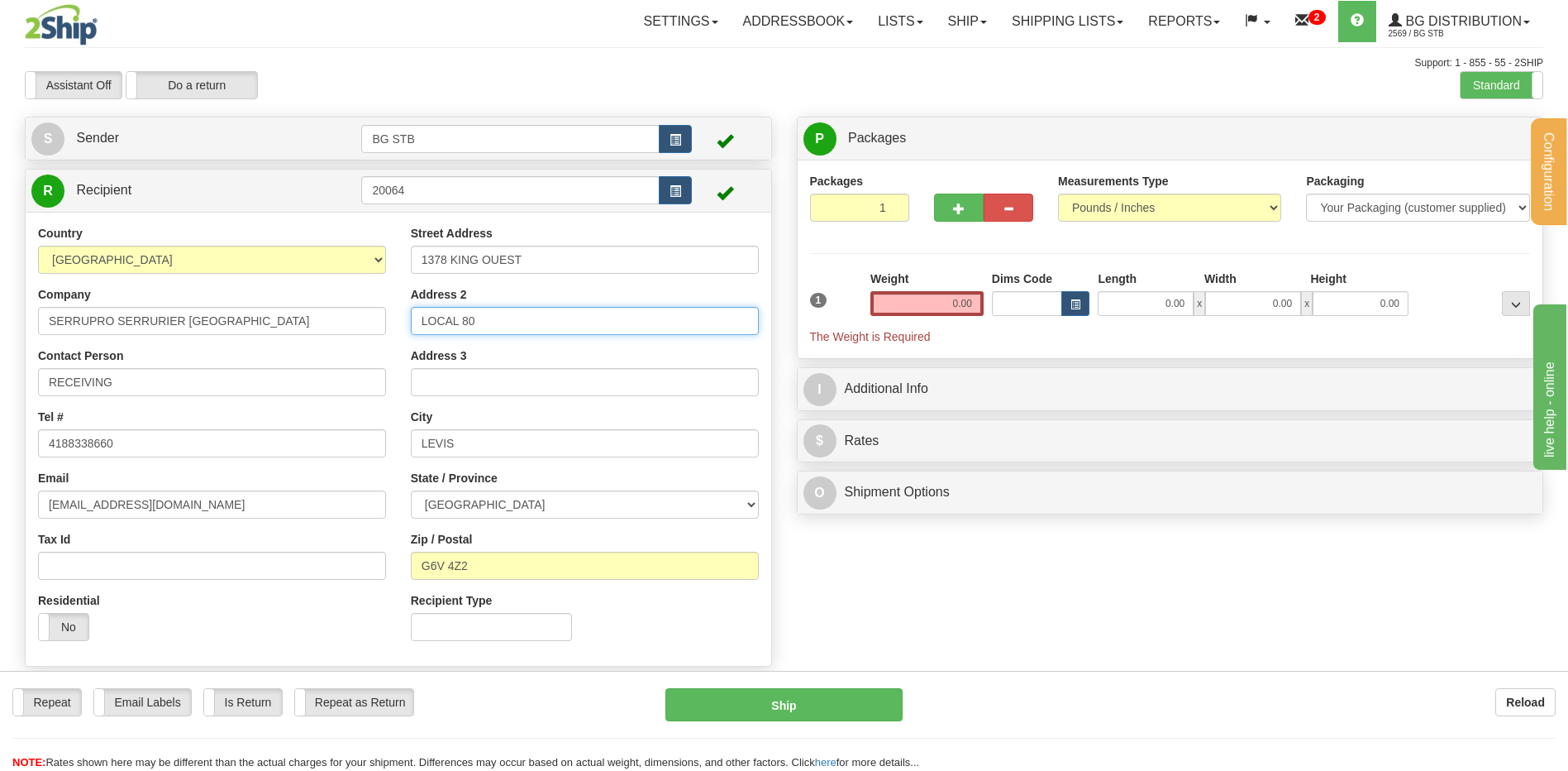
drag, startPoint x: 470, startPoint y: 319, endPoint x: 307, endPoint y: 334, distance: 163.7
click at [307, 334] on div "Country [GEOGRAPHIC_DATA] [GEOGRAPHIC_DATA] [GEOGRAPHIC_DATA] [GEOGRAPHIC_DATA]…" at bounding box center [399, 439] width 746 height 428
drag, startPoint x: 197, startPoint y: 447, endPoint x: 181, endPoint y: 447, distance: 16.0
click at [188, 447] on div "Country [GEOGRAPHIC_DATA] [GEOGRAPHIC_DATA] [GEOGRAPHIC_DATA] [GEOGRAPHIC_DATA]…" at bounding box center [399, 439] width 746 height 428
type input "SHERBROOKE"
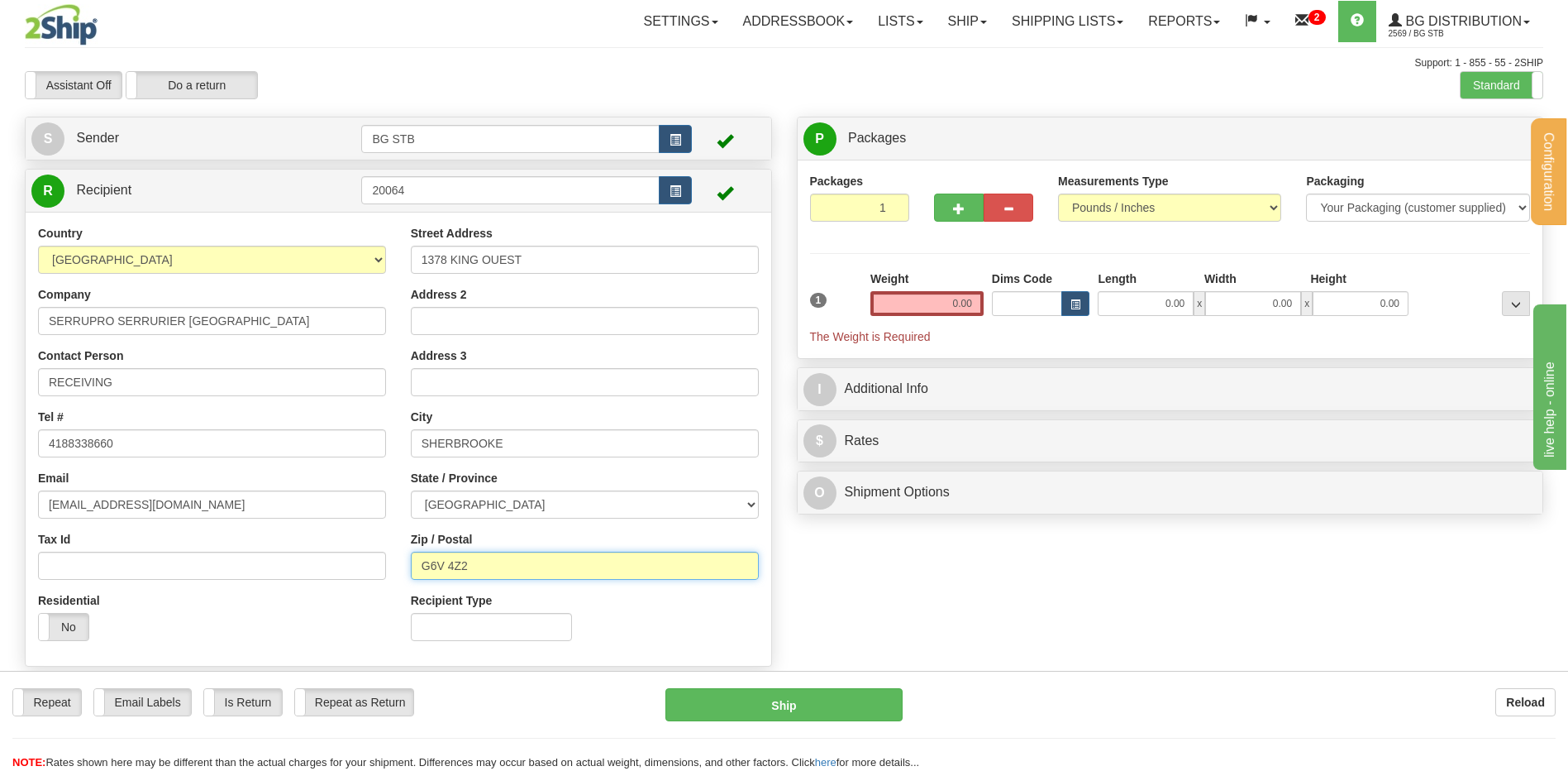
drag, startPoint x: 501, startPoint y: 562, endPoint x: 403, endPoint y: 544, distance: 99.6
click at [426, 553] on input "G6V 4Z2" at bounding box center [585, 565] width 348 height 28
type input "G"
type input "J1J 2B6"
click at [917, 307] on input "0.00" at bounding box center [927, 303] width 113 height 25
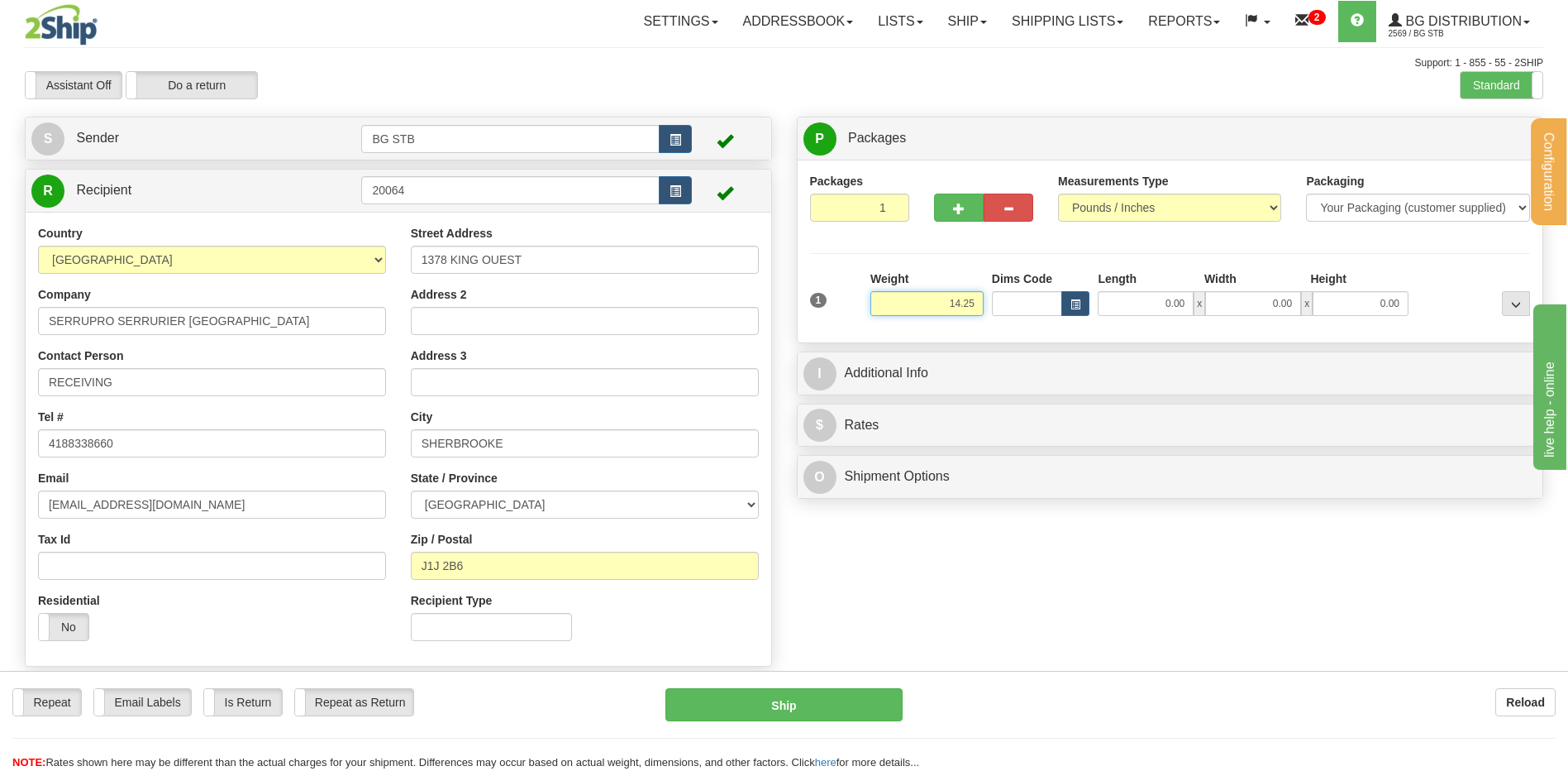
type input "14.25"
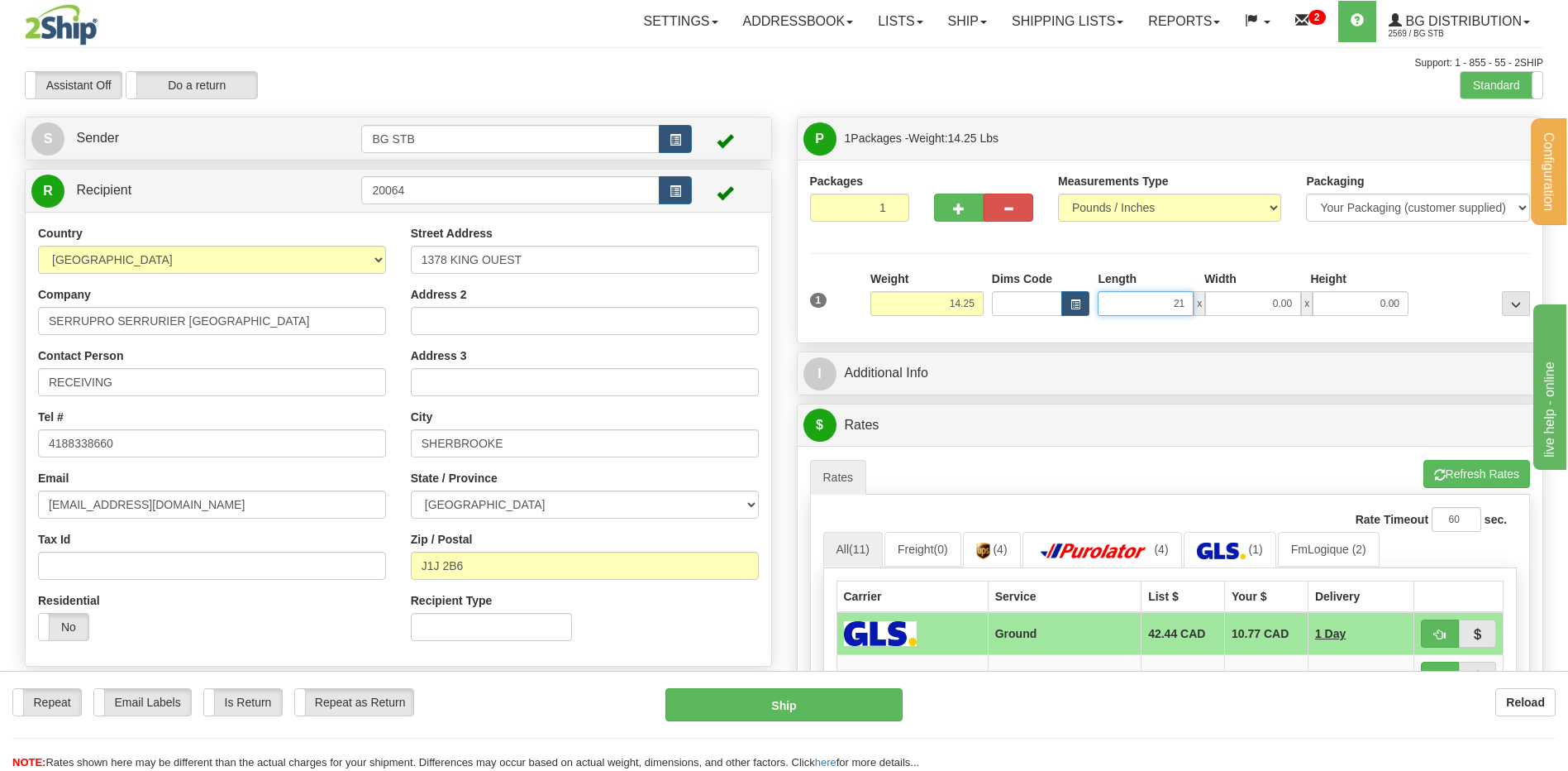
type input "21.00"
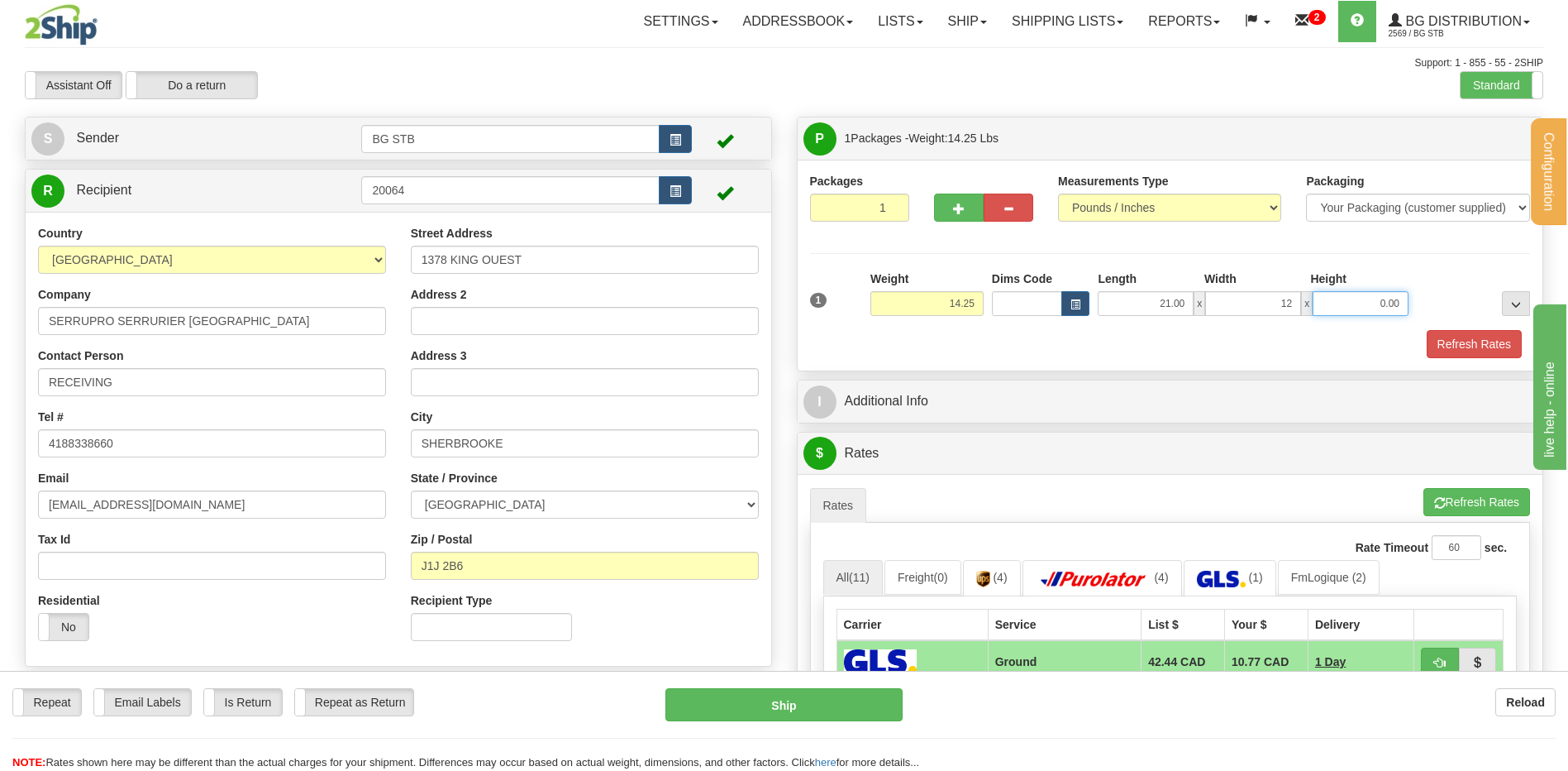
type input "12.00"
type input "9.00"
click at [1137, 383] on div "I Additional Info" at bounding box center [1170, 402] width 746 height 42
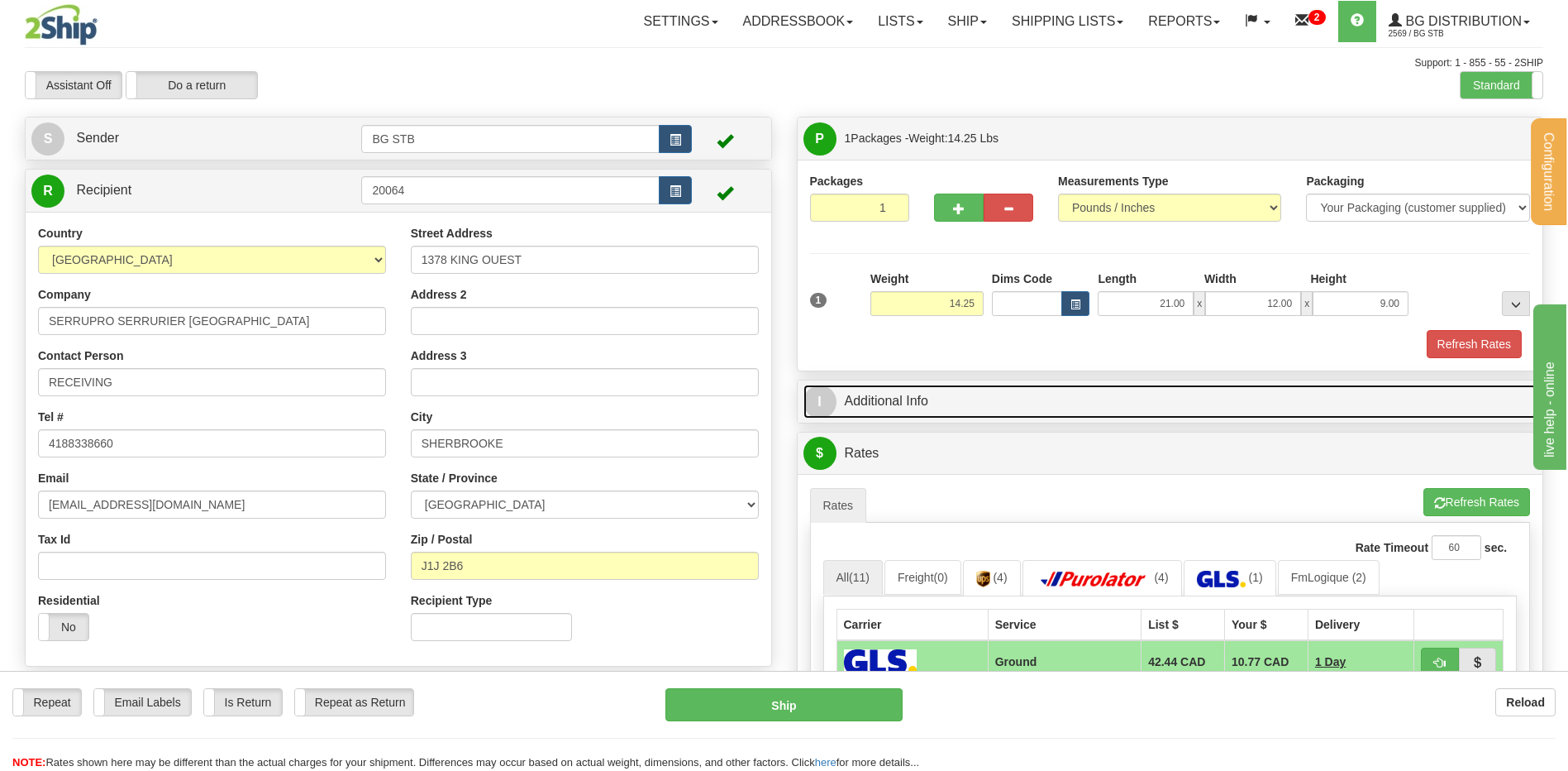
click at [1156, 402] on link "I Additional Info" at bounding box center [1171, 402] width 734 height 34
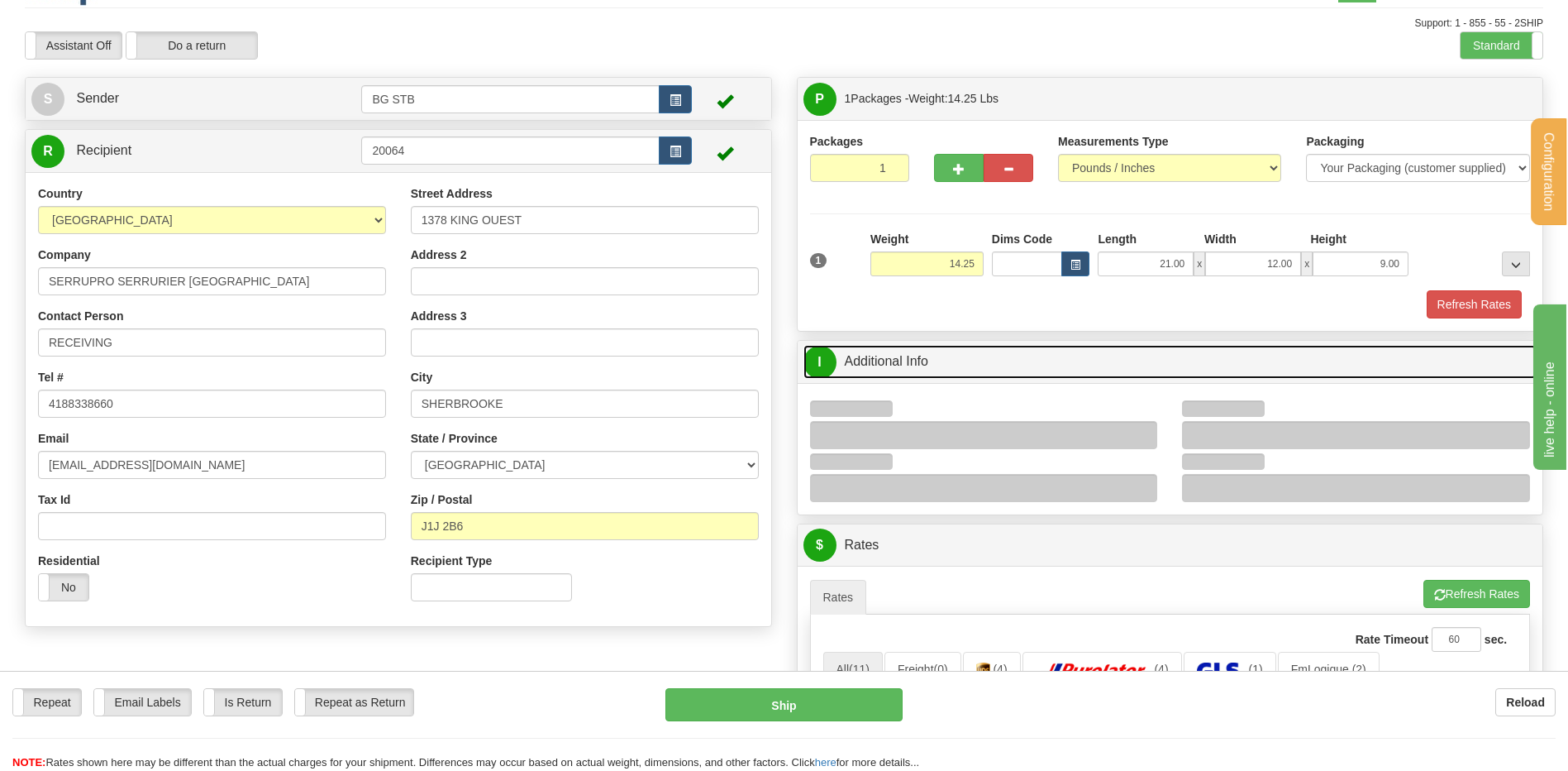
scroll to position [331, 0]
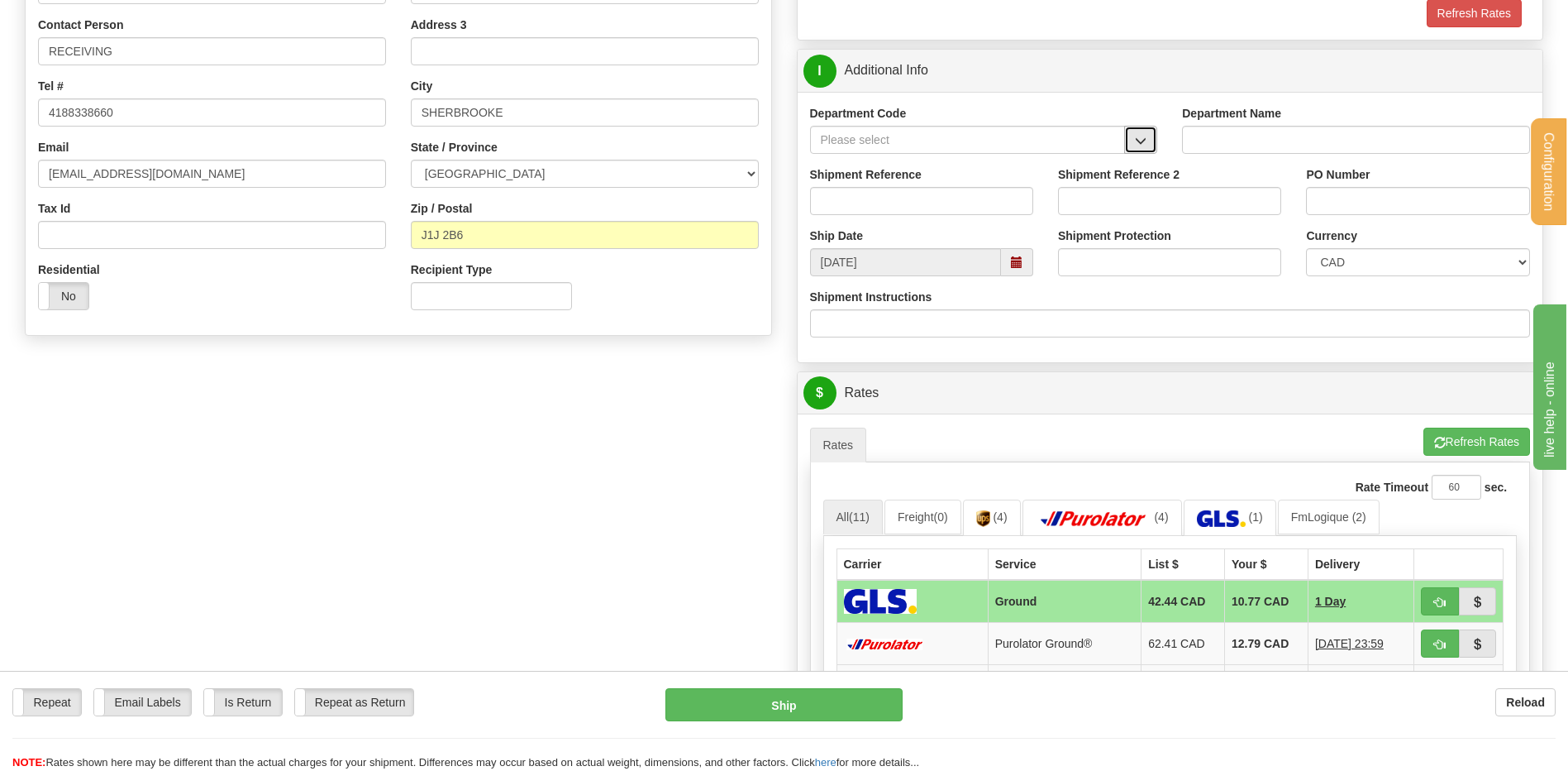
click at [1128, 148] on button "button" at bounding box center [1141, 139] width 33 height 28
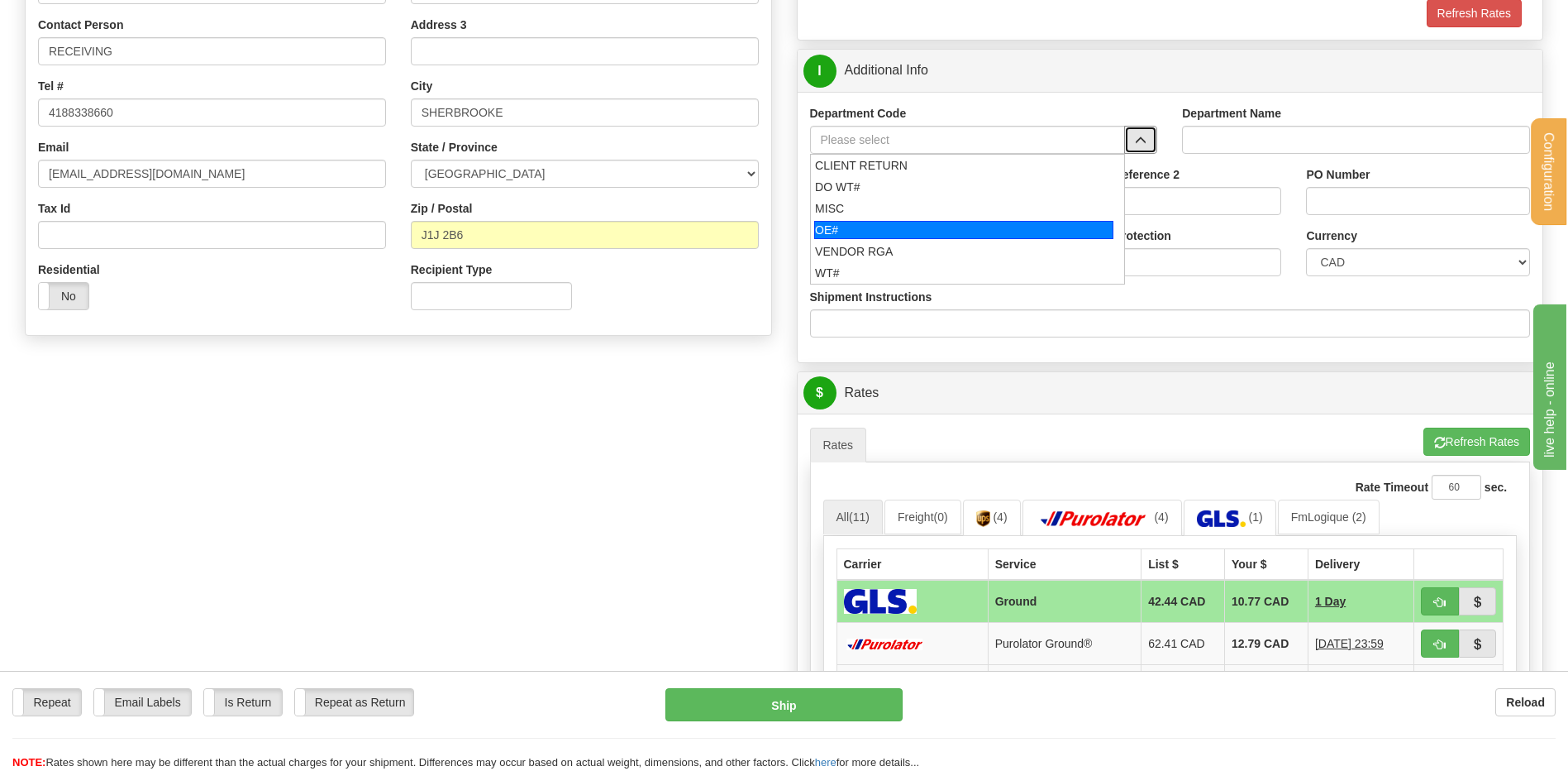
drag, startPoint x: 913, startPoint y: 226, endPoint x: 910, endPoint y: 196, distance: 30.1
click at [913, 221] on div "OE#" at bounding box center [964, 229] width 299 height 18
type input "OE#"
type input "ORDERS"
click at [910, 196] on input "Shipment Reference" at bounding box center [921, 200] width 223 height 28
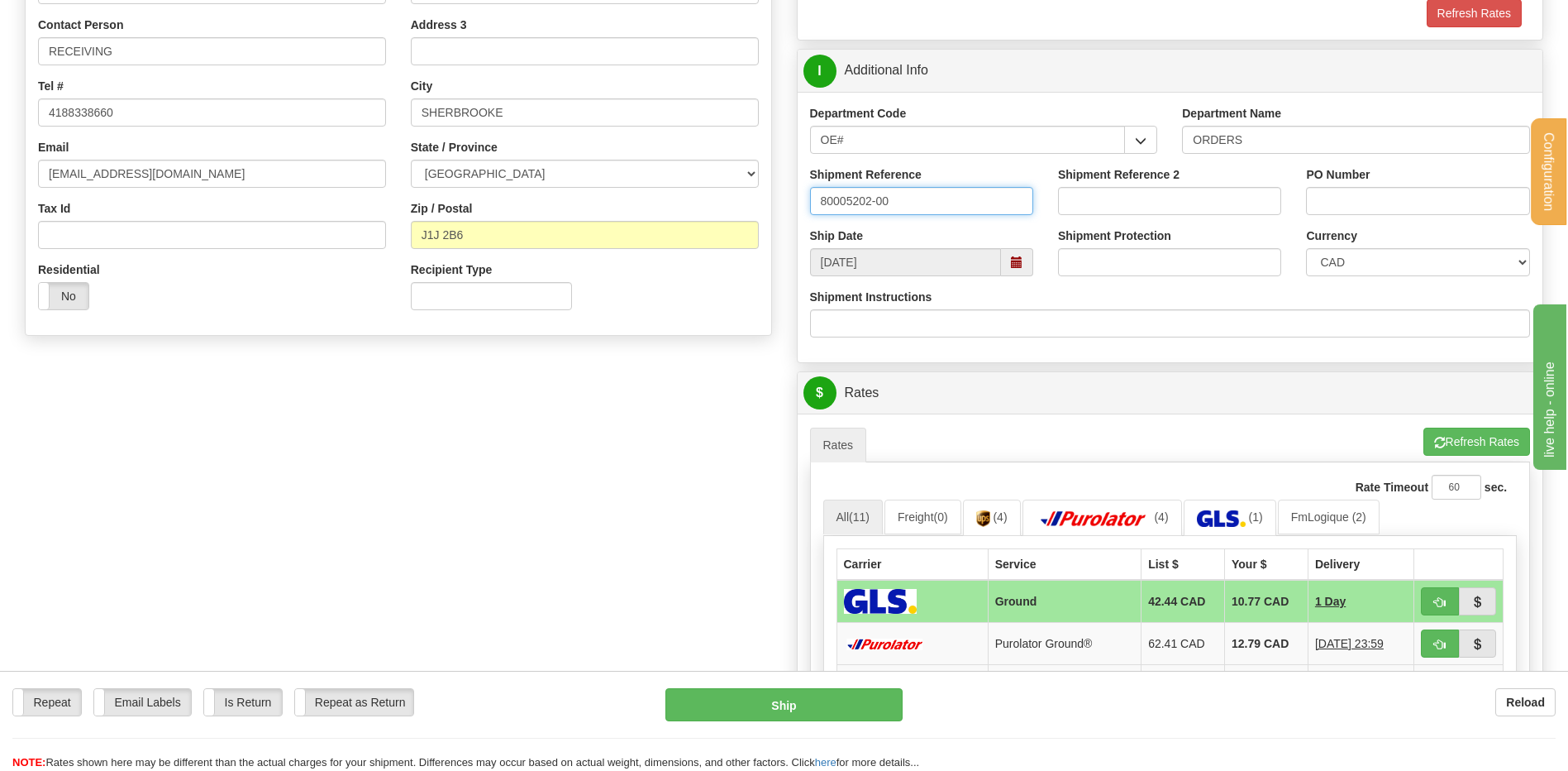
type input "80005202-00"
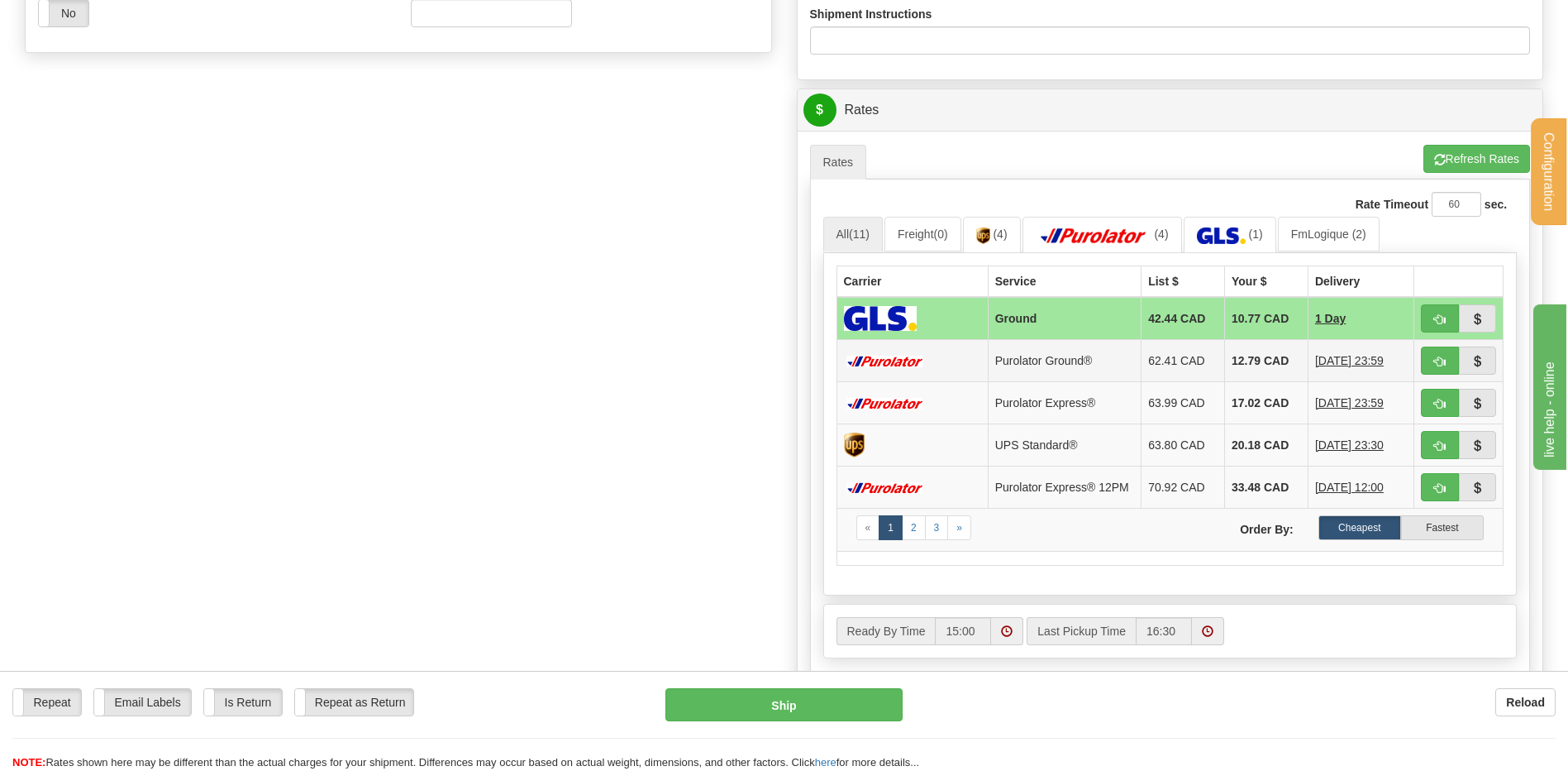
scroll to position [744, 0]
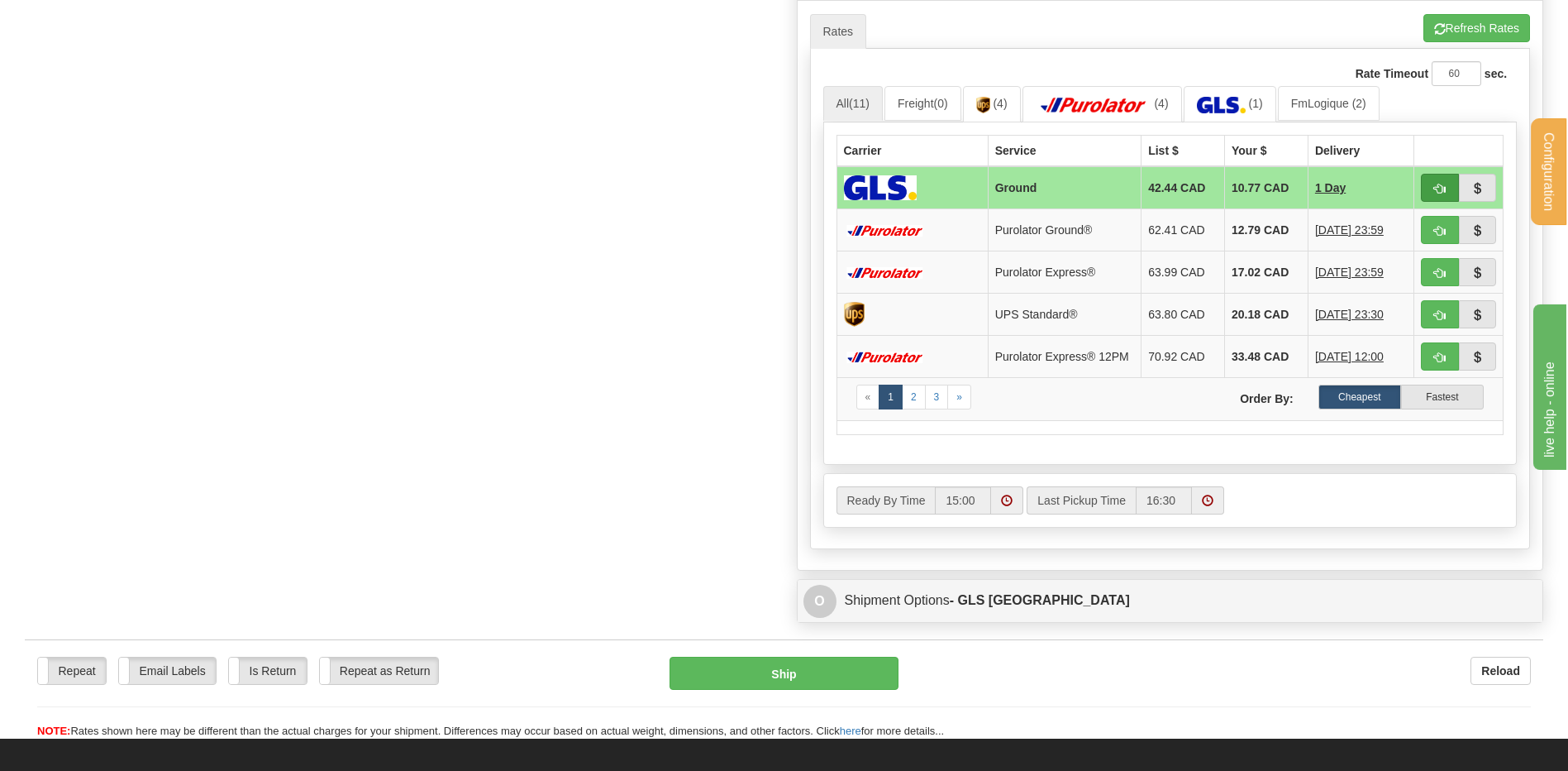
type input "421467"
click at [1435, 183] on span "button" at bounding box center [1440, 188] width 11 height 10
type input "1"
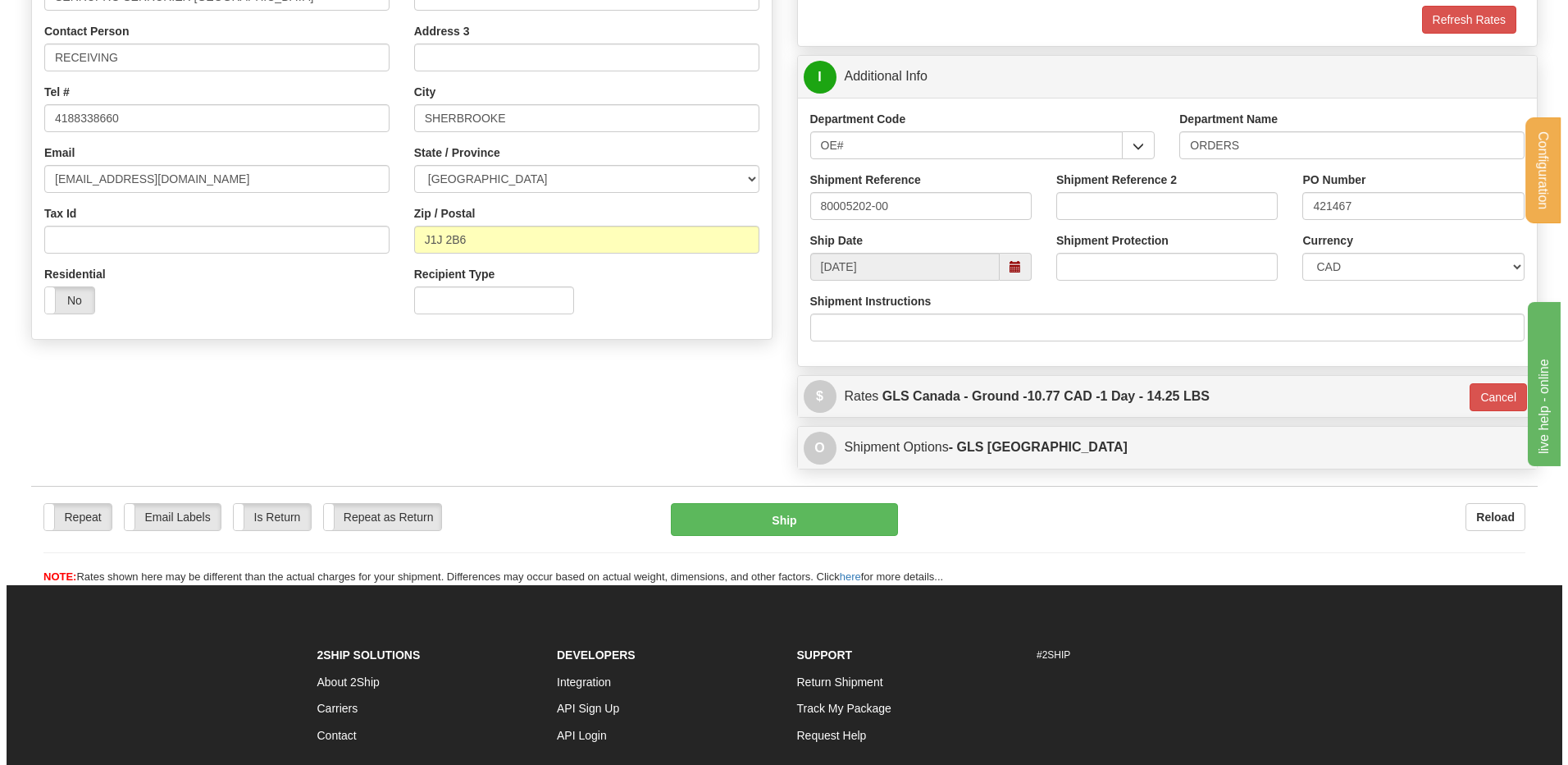
scroll to position [321, 0]
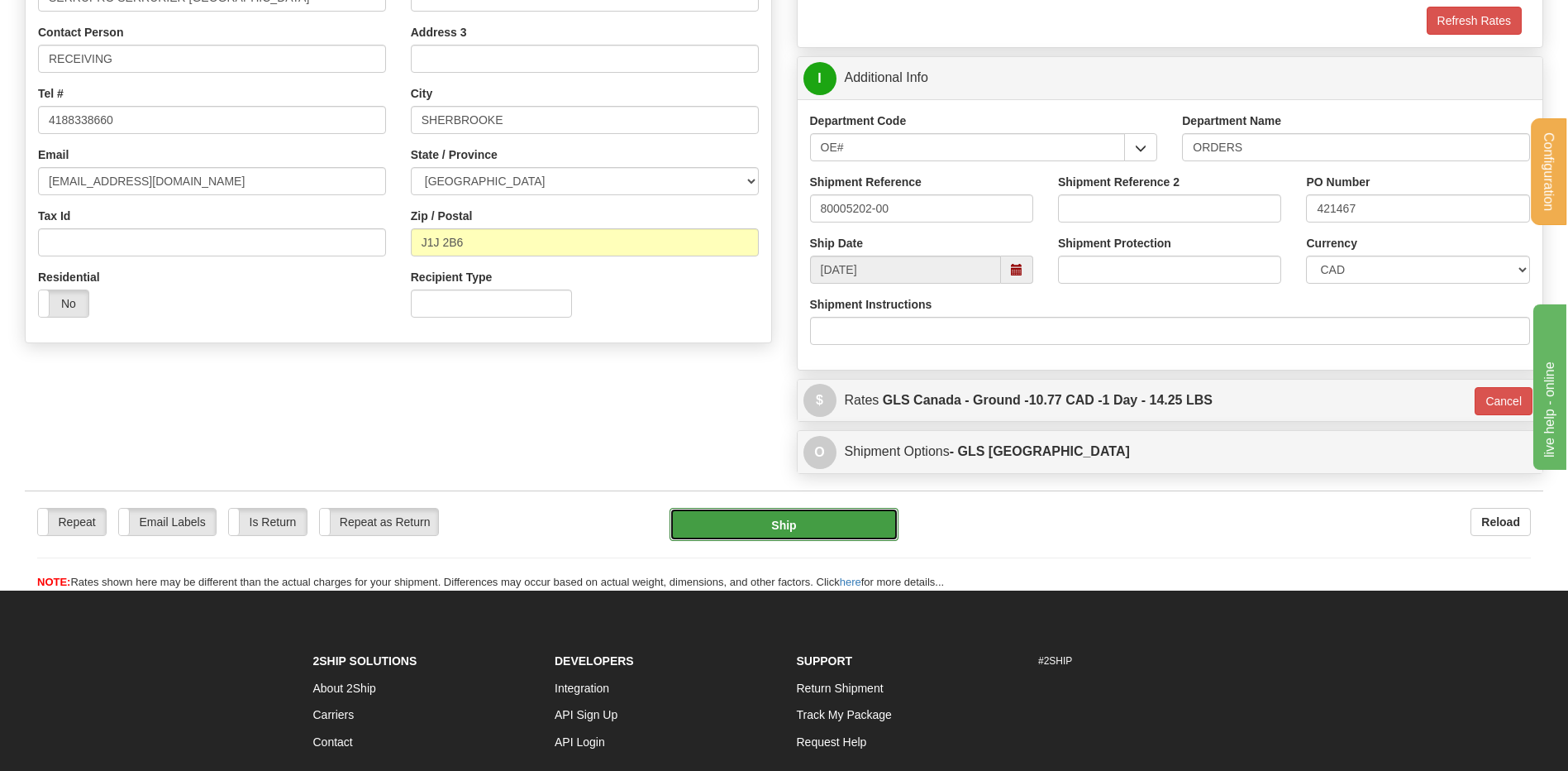
click at [871, 527] on button "Ship" at bounding box center [783, 524] width 228 height 33
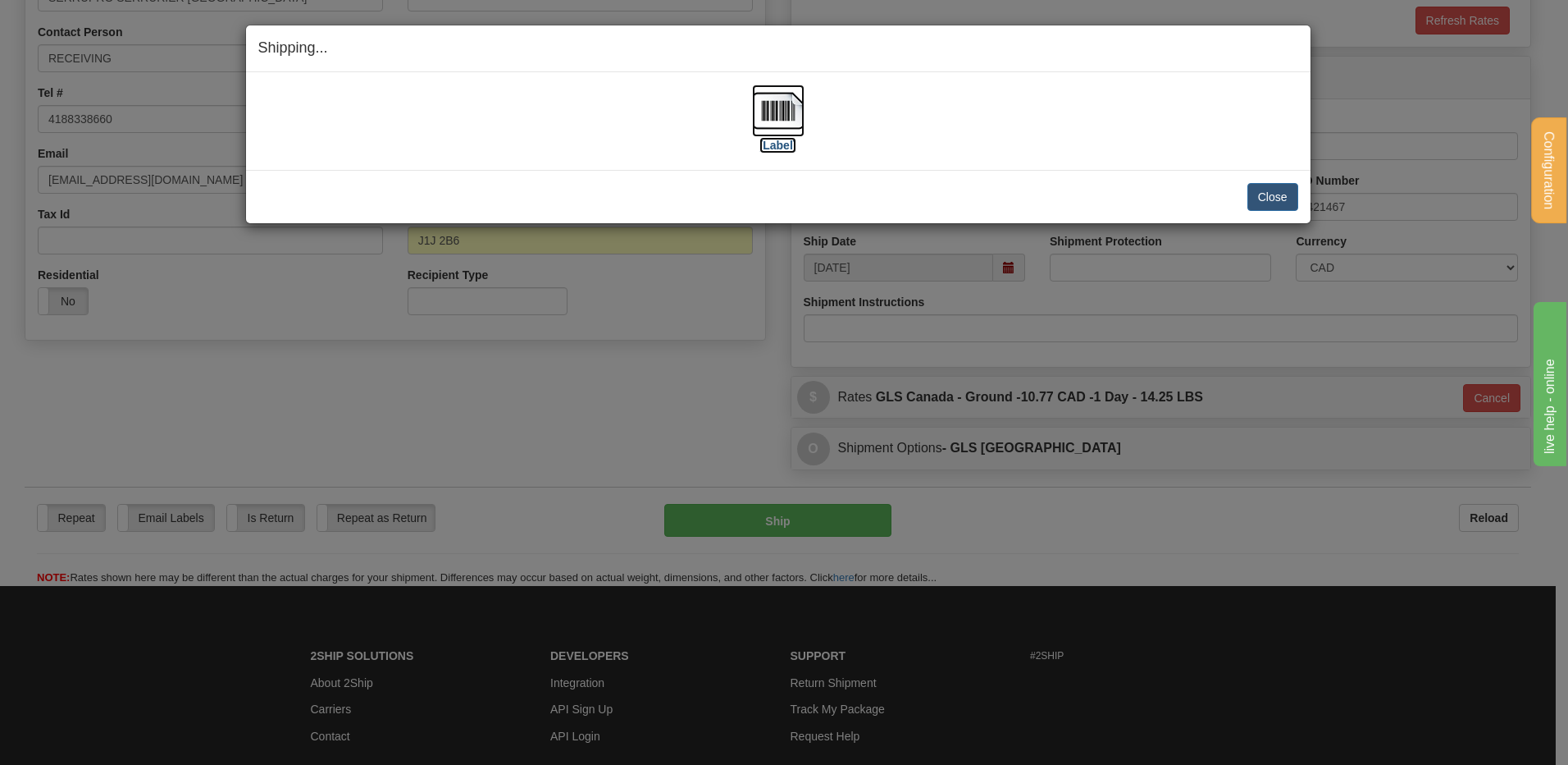
click at [773, 120] on img at bounding box center [778, 110] width 52 height 52
click at [1261, 187] on button "Close" at bounding box center [1273, 196] width 51 height 27
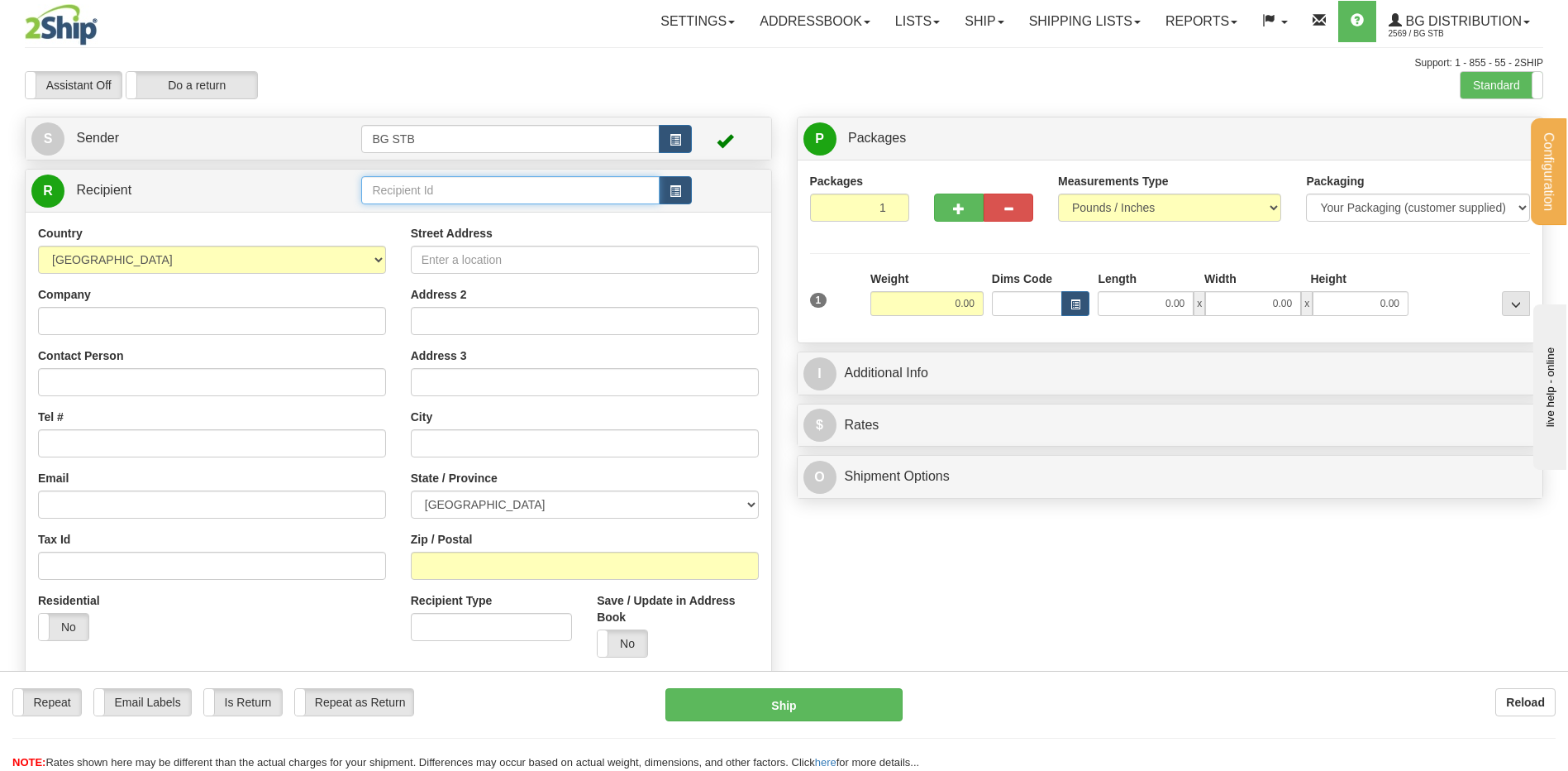
drag, startPoint x: 545, startPoint y: 204, endPoint x: 538, endPoint y: 191, distance: 14.8
click at [544, 202] on input "text" at bounding box center [510, 190] width 298 height 28
type input "5580"
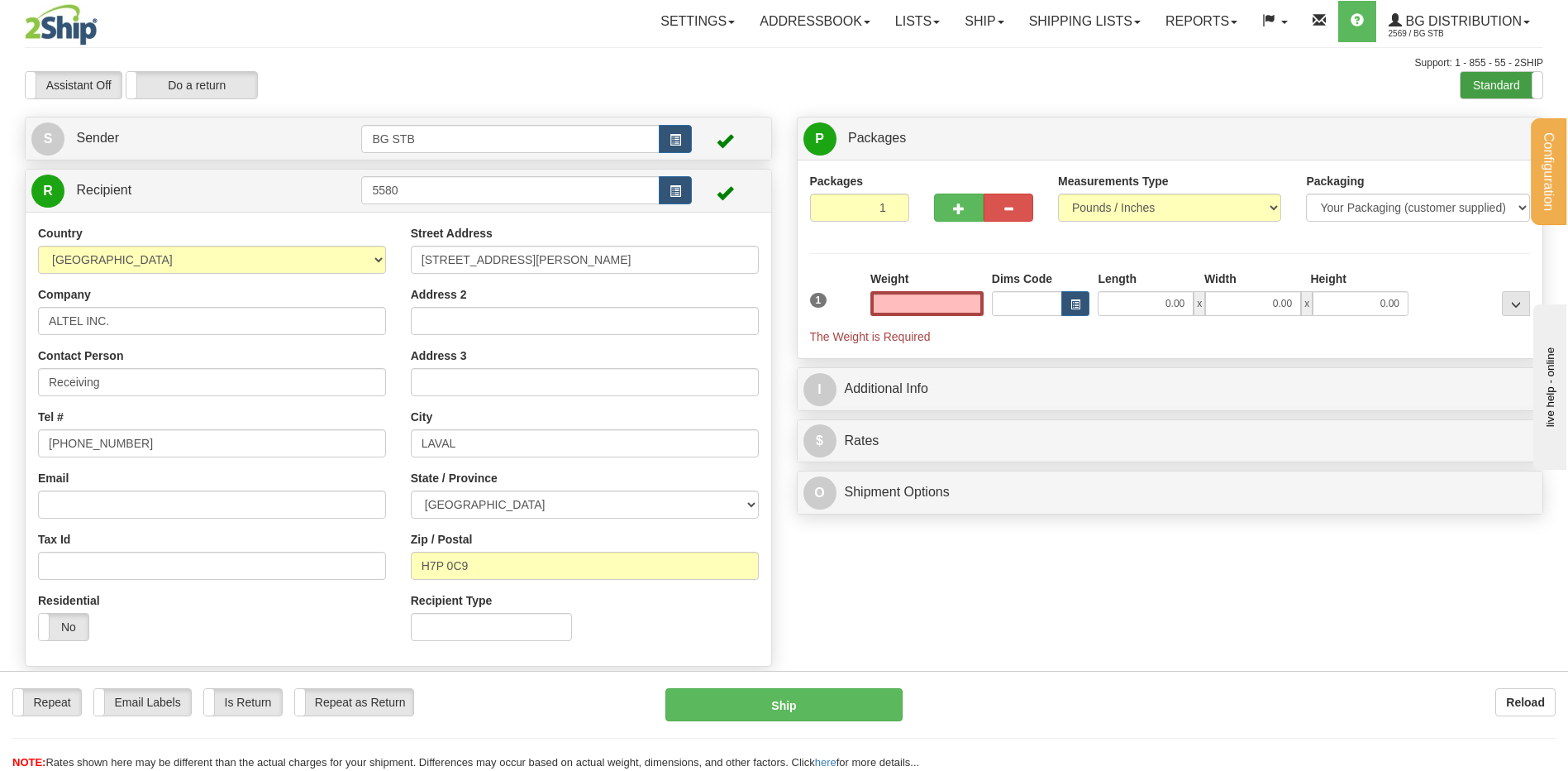
type input "0.00"
click at [1510, 88] on label "Standard" at bounding box center [1502, 85] width 82 height 27
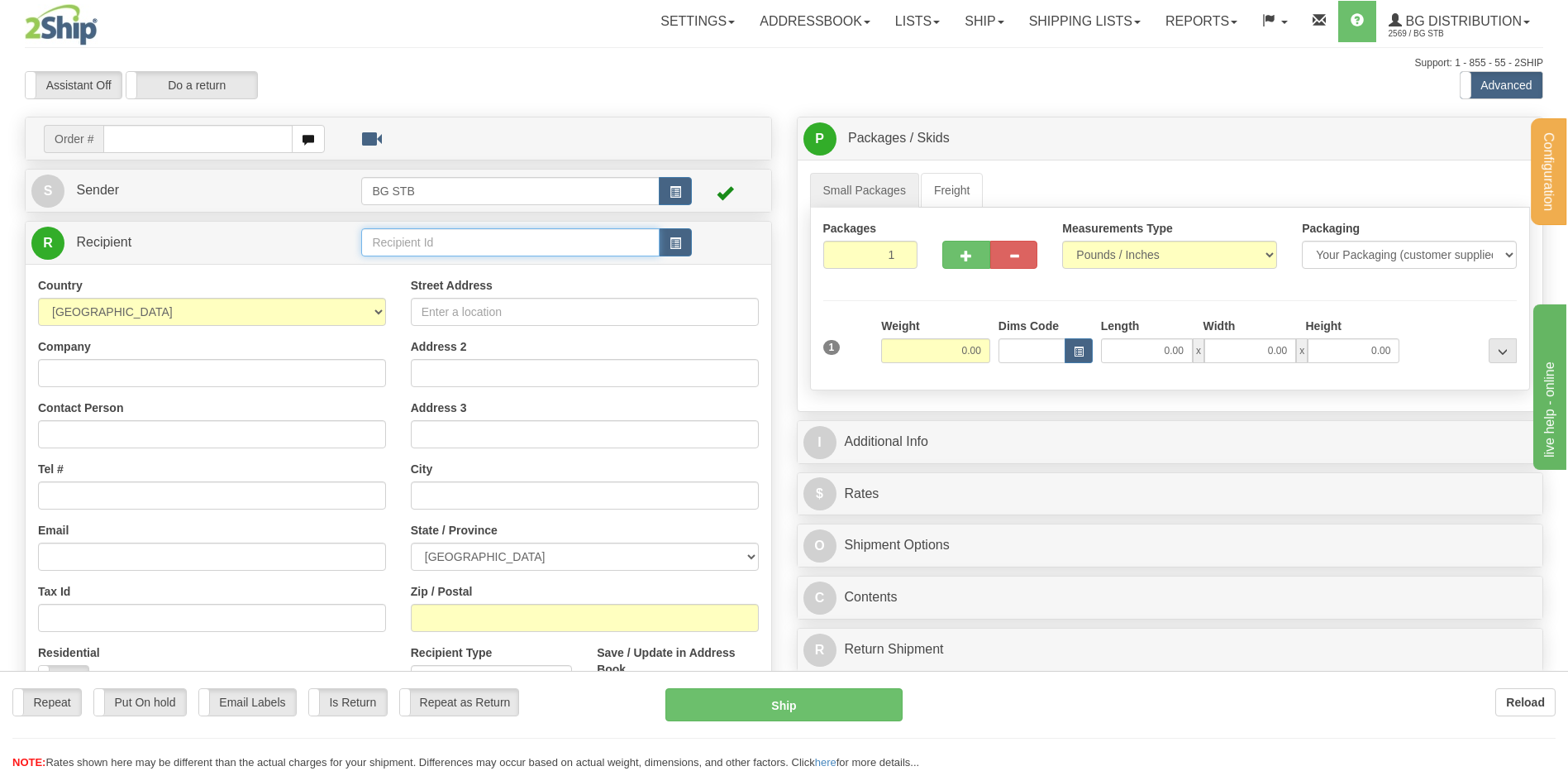
click at [413, 243] on input "text" at bounding box center [510, 241] width 298 height 28
type input "5580"
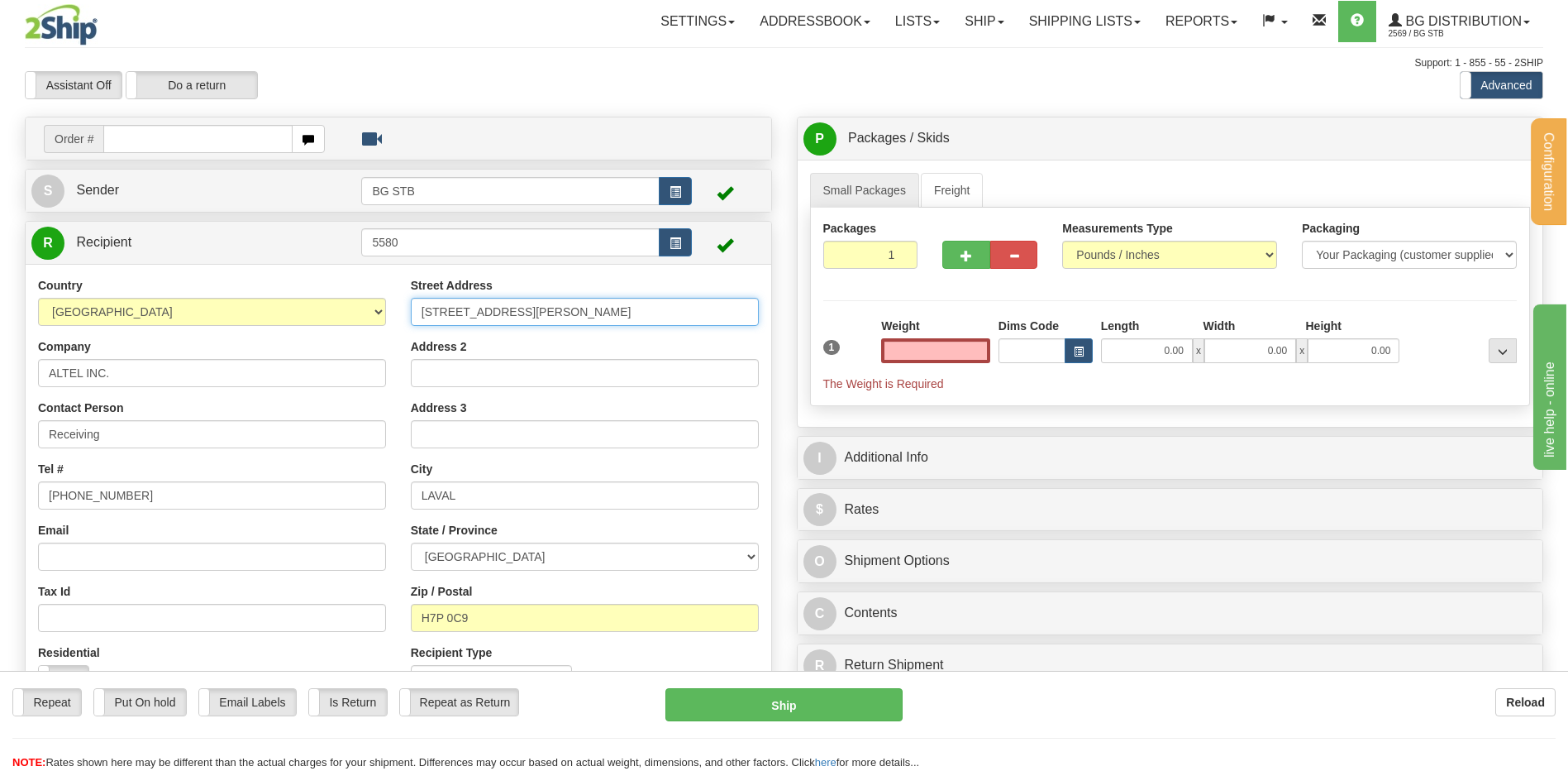
type input "0.00"
drag, startPoint x: 538, startPoint y: 302, endPoint x: 415, endPoint y: 306, distance: 123.1
click at [417, 306] on input "3505 rue John-Pratt" at bounding box center [585, 311] width 348 height 28
type input "347 RUE MARIE-DE-L'INCARNATION"
type input "quebec"
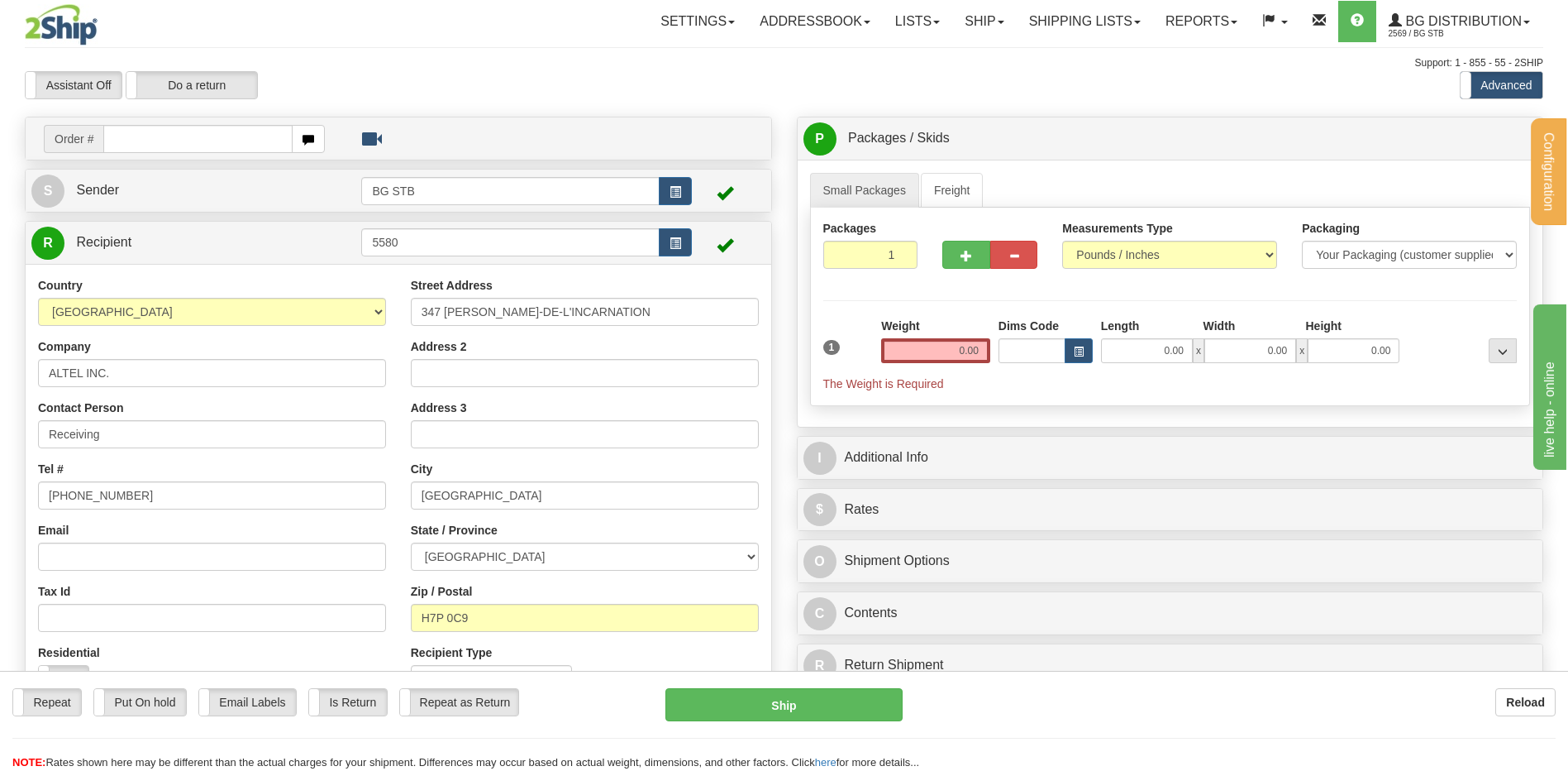
click at [388, 587] on div "Country AFGHANISTAN ALAND ISLANDS ALBANIA ALGERIA AMERICAN SAMOA ANDORRA ANGOLA…" at bounding box center [212, 490] width 373 height 428
drag, startPoint x: 500, startPoint y: 614, endPoint x: 383, endPoint y: 612, distance: 117.0
click at [394, 613] on div "Country AFGHANISTAN ALAND ISLANDS ALBANIA ALGERIA AMERICAN SAMOA ANDORRA ANGOLA…" at bounding box center [399, 490] width 746 height 428
type input "G1N 3G9"
click at [353, 395] on div "Country AFGHANISTAN ALAND ISLANDS ALBANIA ALGERIA AMERICAN SAMOA ANDORRA ANGOLA…" at bounding box center [212, 490] width 373 height 428
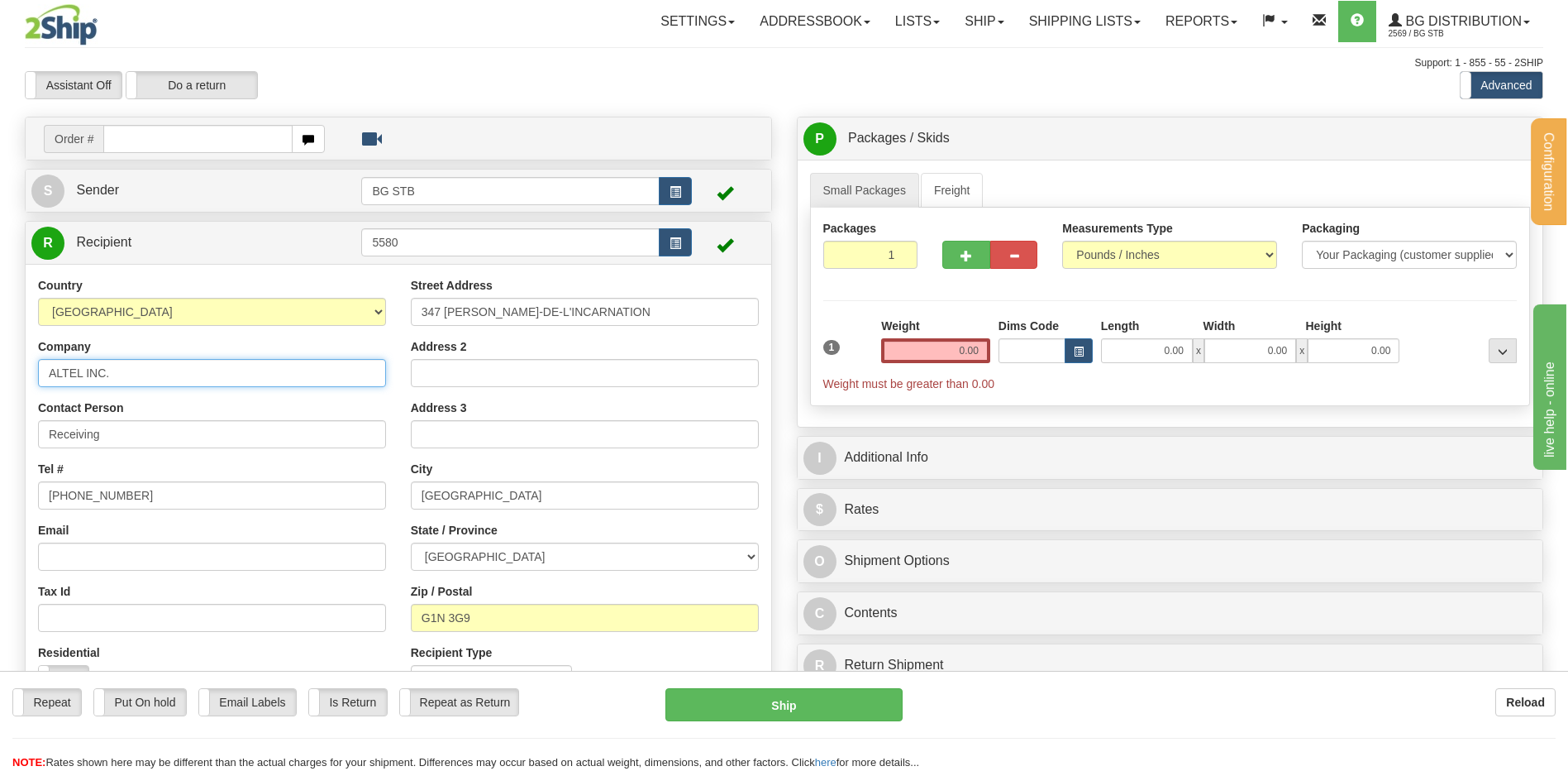
drag, startPoint x: 132, startPoint y: 369, endPoint x: -44, endPoint y: 376, distance: 176.1
click at [0, 376] on html "Training Course Close Configuration My Configuration Panel Close" at bounding box center [784, 386] width 1568 height 771
type input "CONVERGINT TECH."
click at [958, 349] on input "0.00" at bounding box center [936, 351] width 109 height 25
type input "13.30"
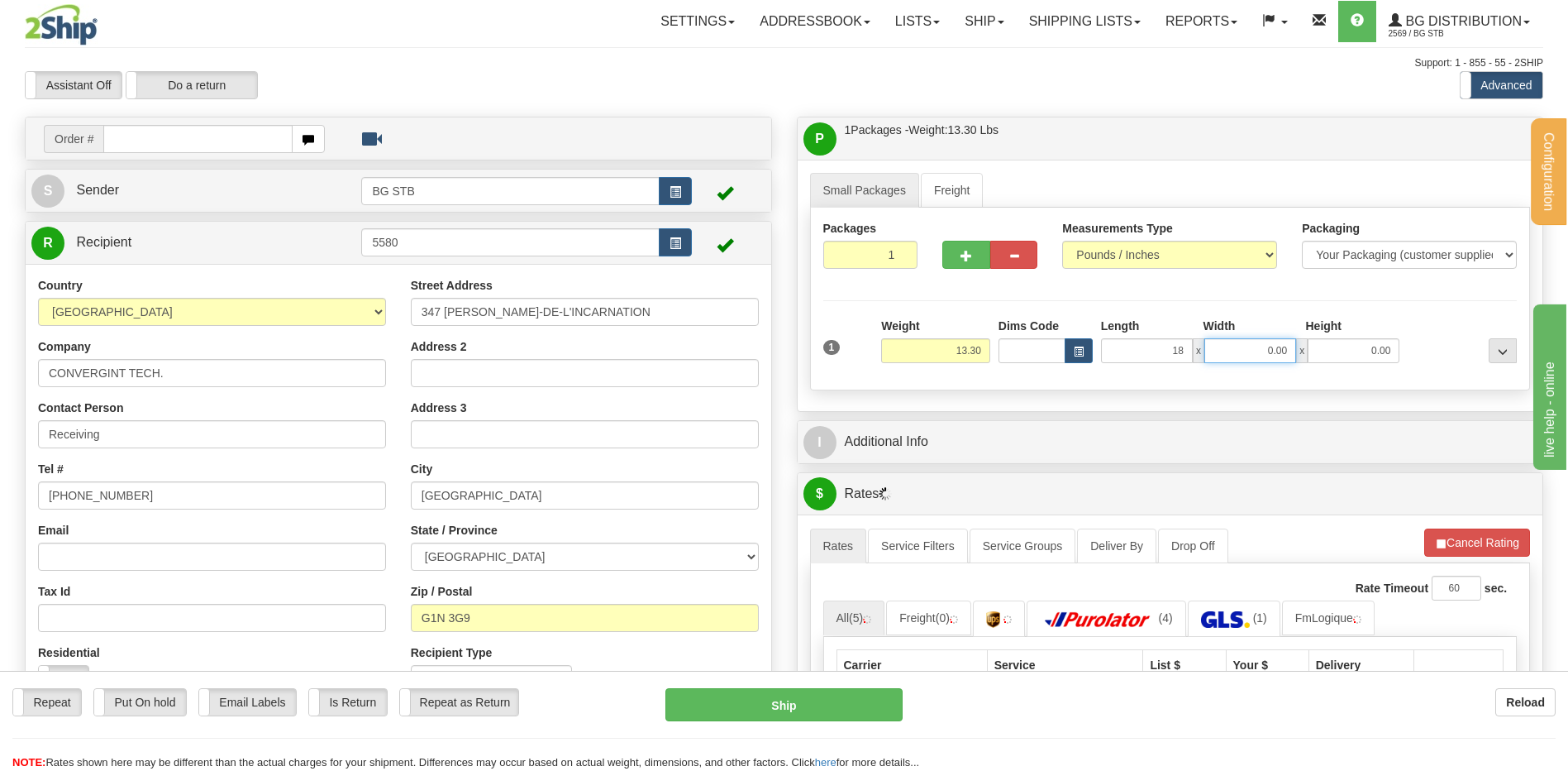
type input "18.00"
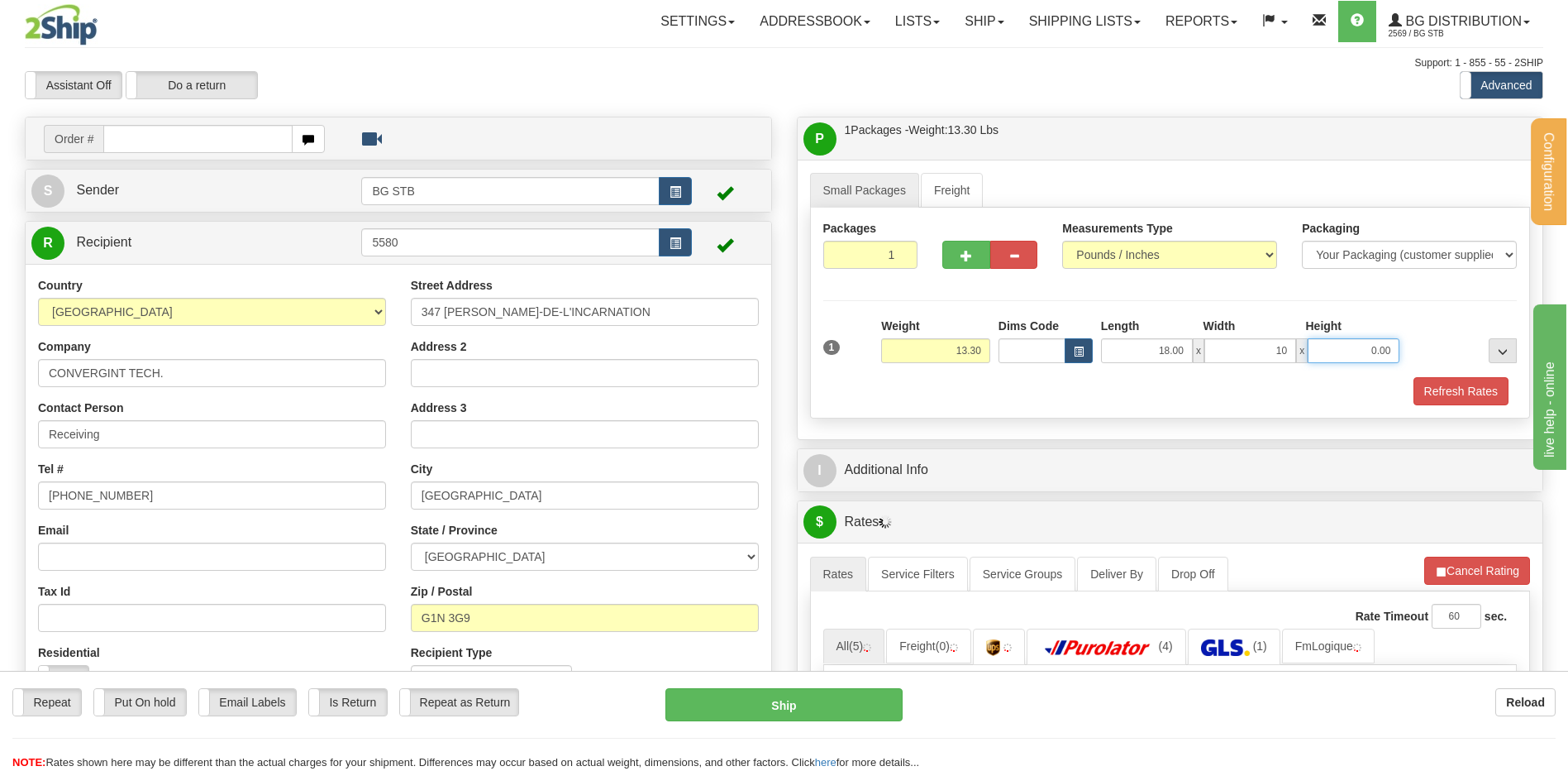
type input "10.00"
type input "5.00"
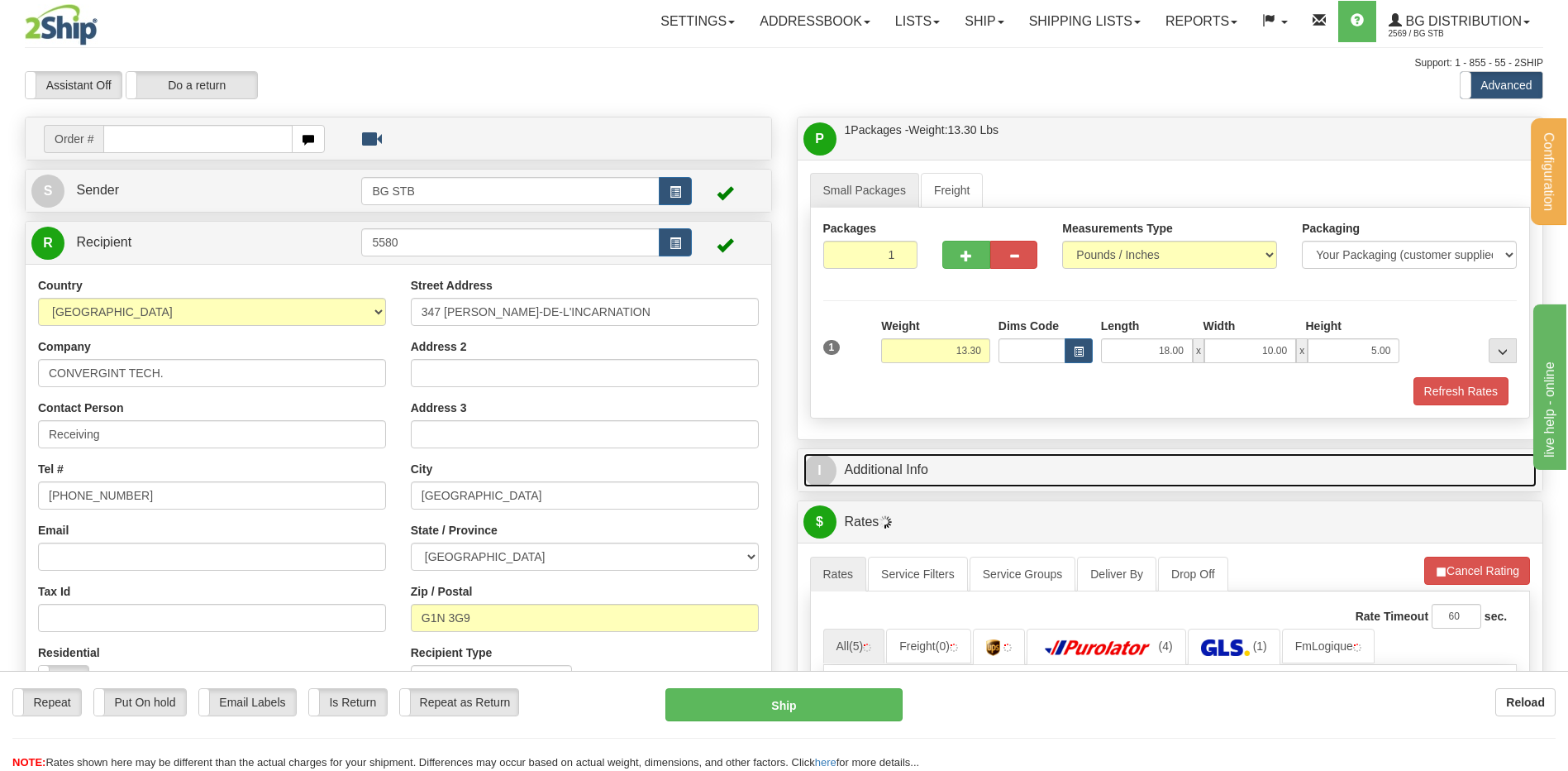
click at [1002, 453] on link "I Additional Info" at bounding box center [1171, 470] width 734 height 34
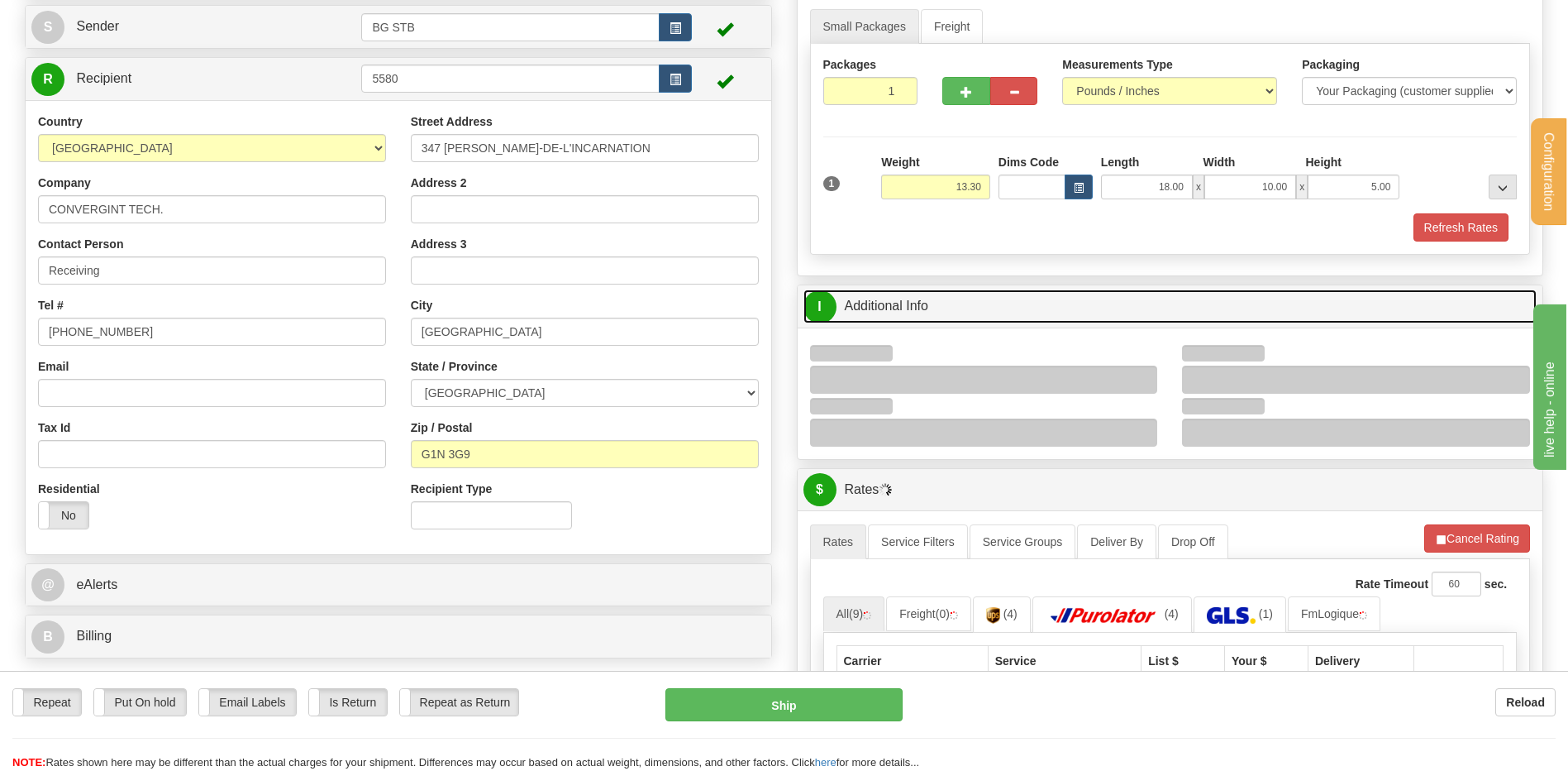
scroll to position [248, 0]
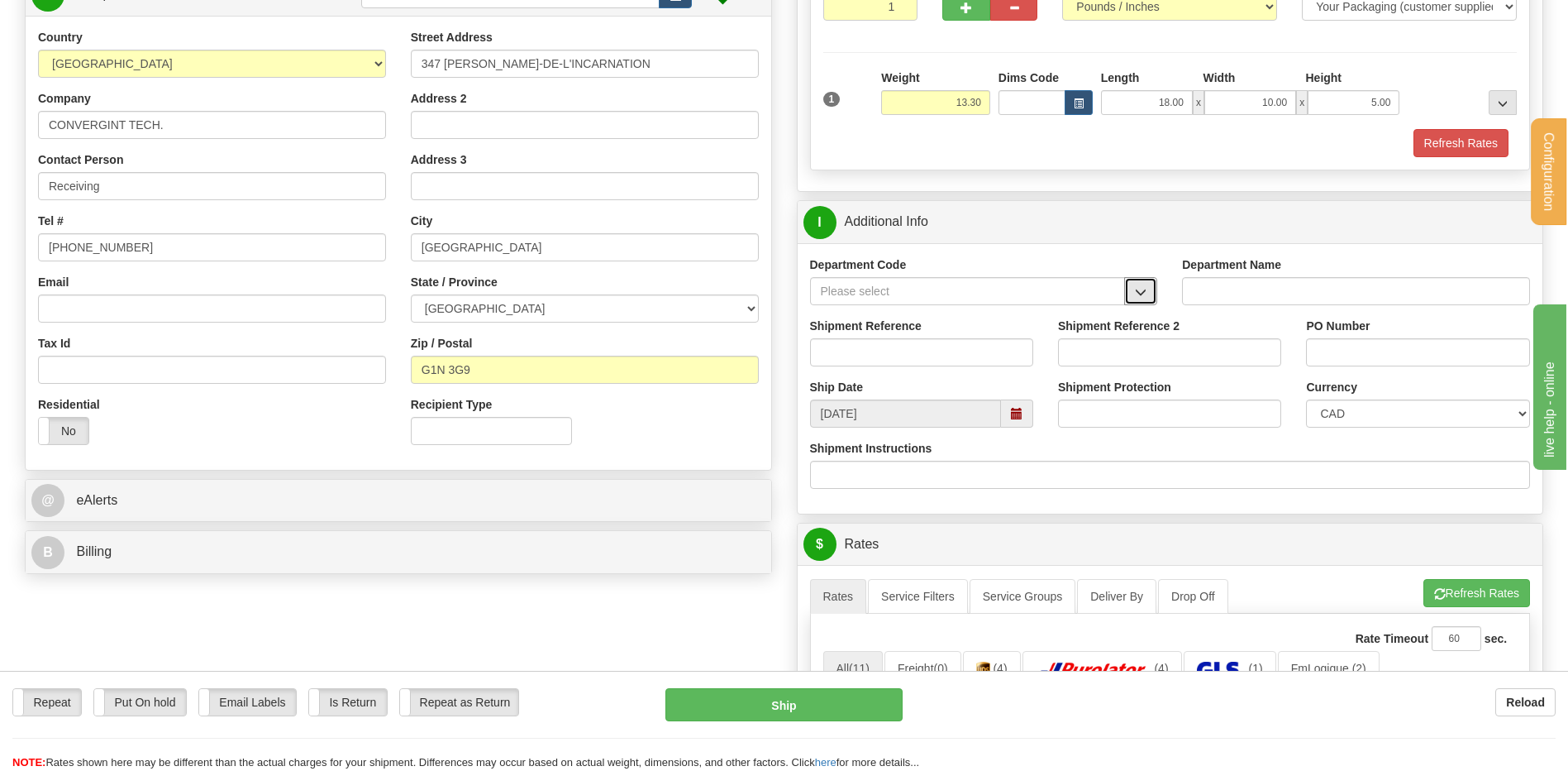
click at [1134, 297] on button "button" at bounding box center [1141, 290] width 33 height 28
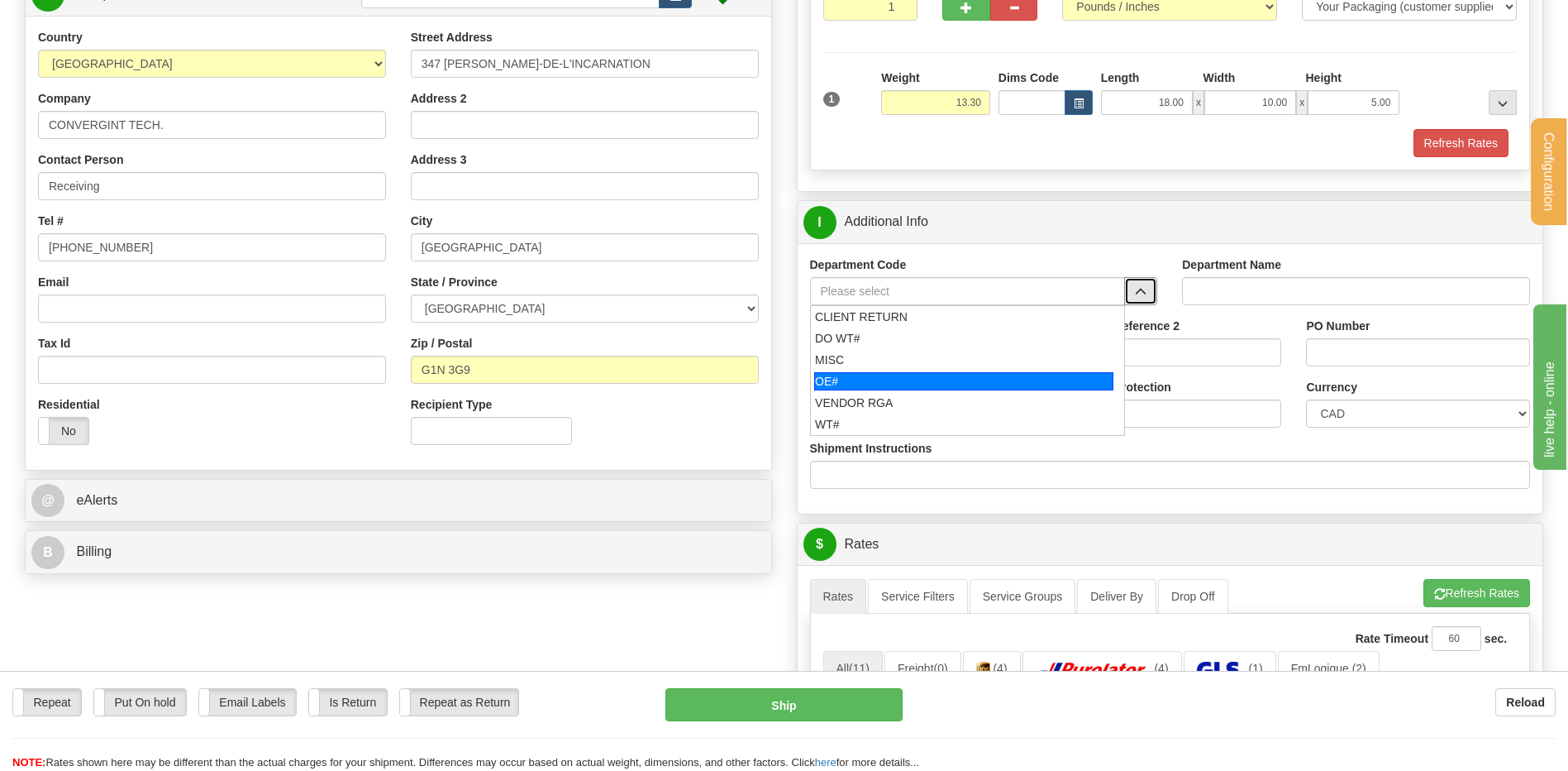
click at [905, 382] on div "OE#" at bounding box center [964, 381] width 299 height 18
type input "OE#"
type input "ORDERS"
click at [901, 357] on input "Shipment Reference" at bounding box center [921, 352] width 223 height 28
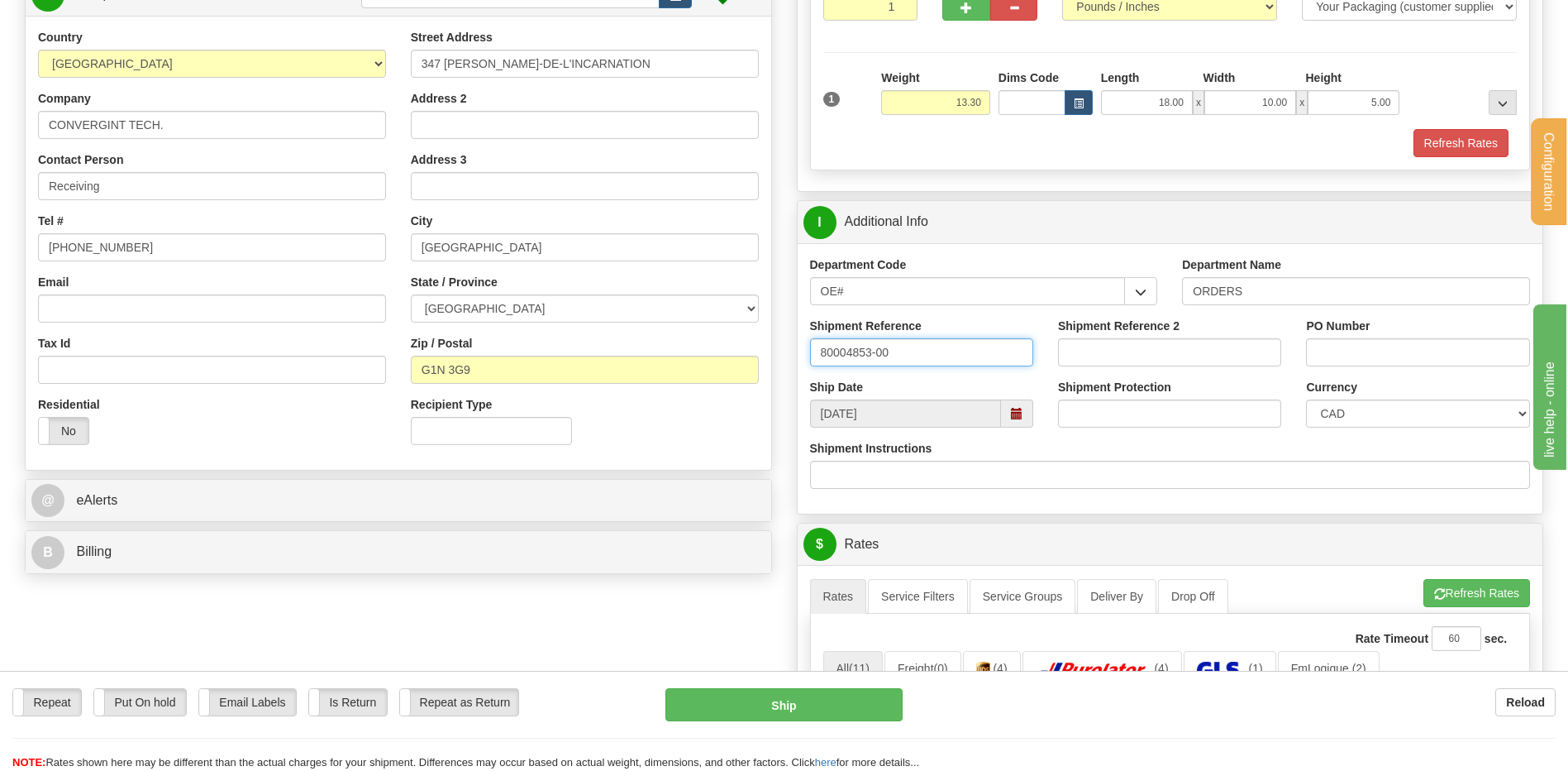
type input "80004853-00"
type input "1"
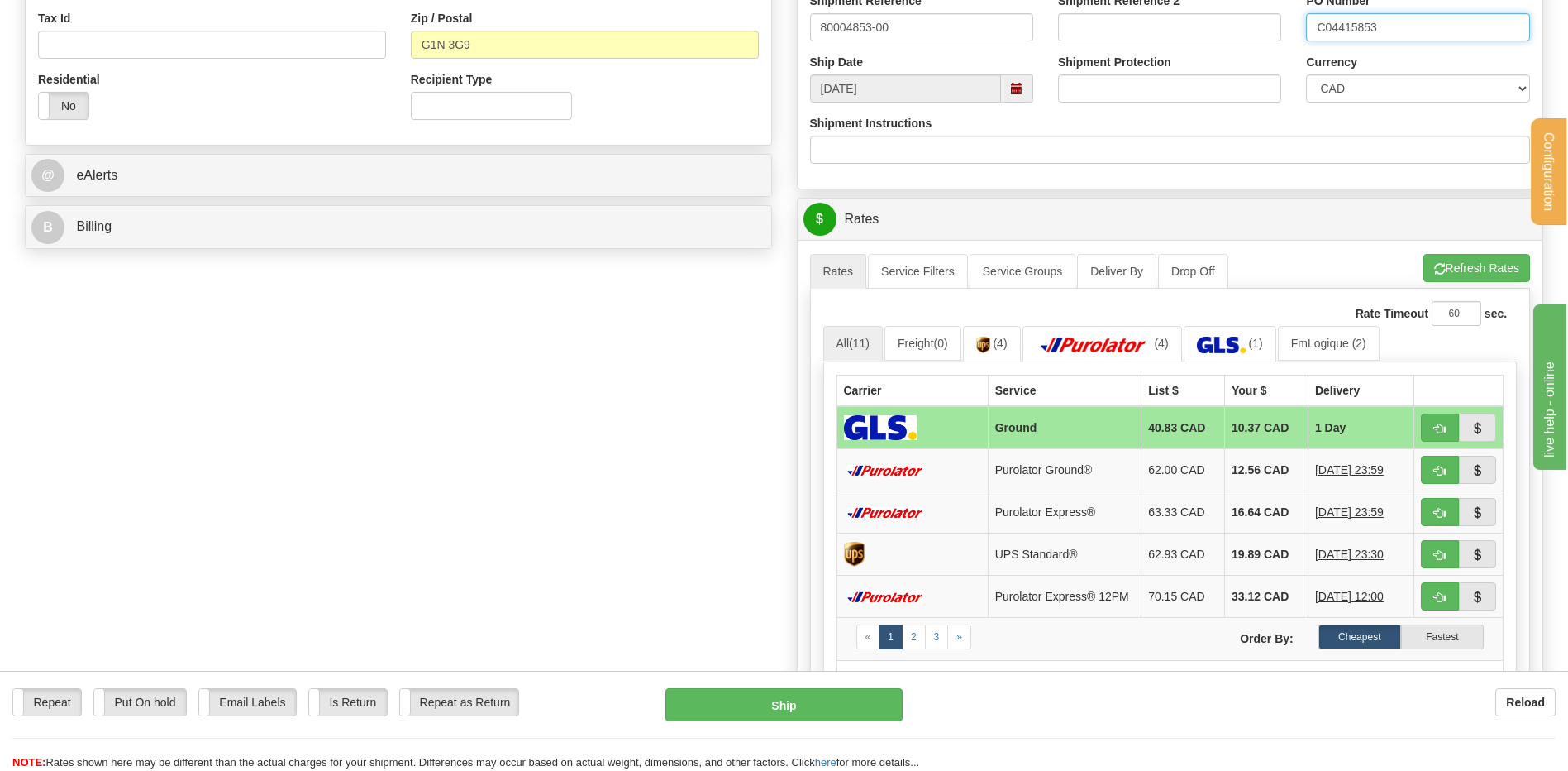
scroll to position [579, 0]
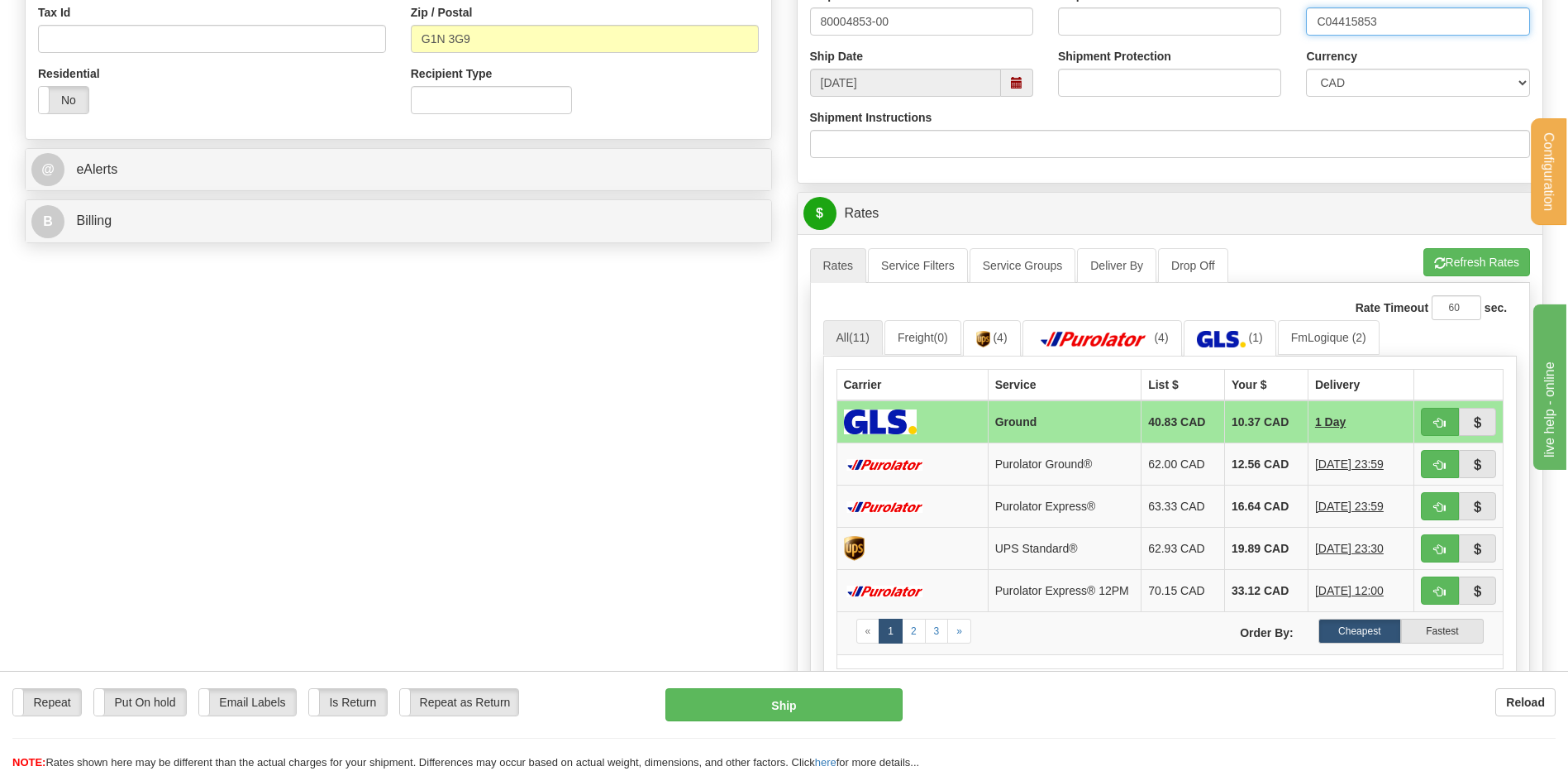
type input "C04415853"
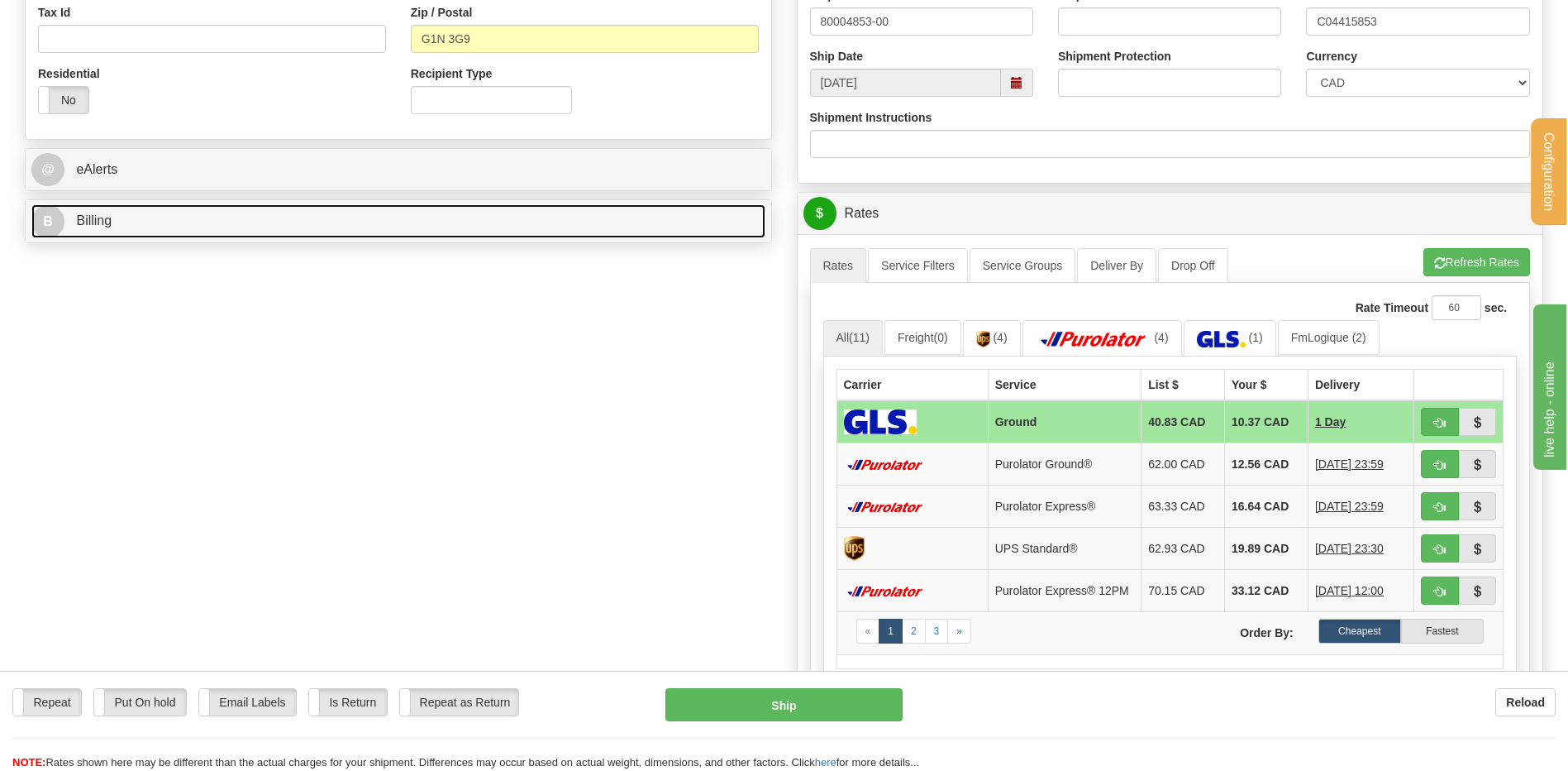
click at [284, 224] on link "B Billing" at bounding box center [399, 221] width 734 height 34
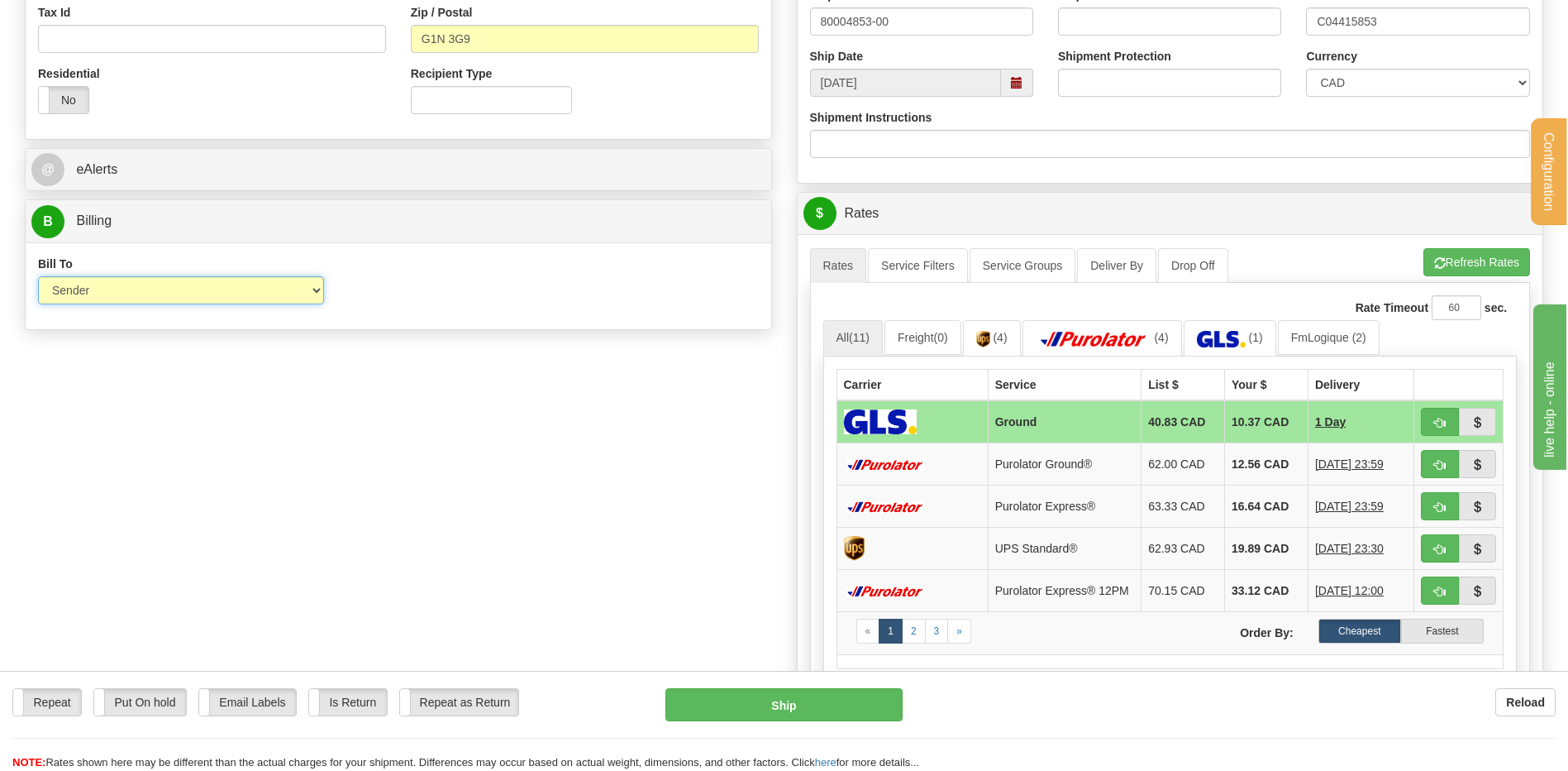
drag, startPoint x: 291, startPoint y: 295, endPoint x: 250, endPoint y: 306, distance: 42.4
click at [291, 295] on select "Sender Recipient Third Party Collect" at bounding box center [181, 290] width 286 height 28
select select "2"
click at [38, 277] on select "Sender Recipient Third Party Collect" at bounding box center [181, 290] width 286 height 28
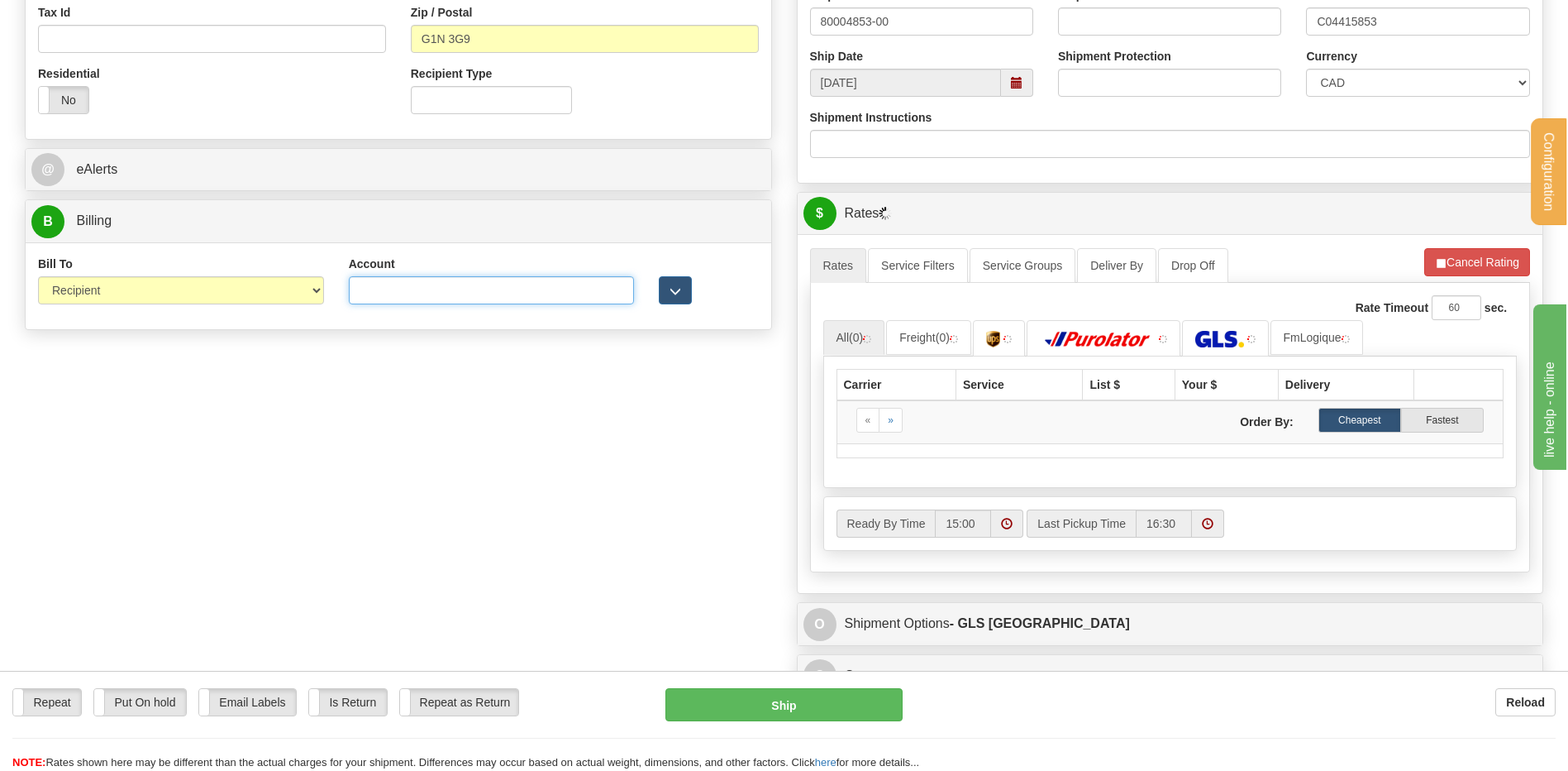
click at [382, 278] on input "Account" at bounding box center [492, 290] width 286 height 28
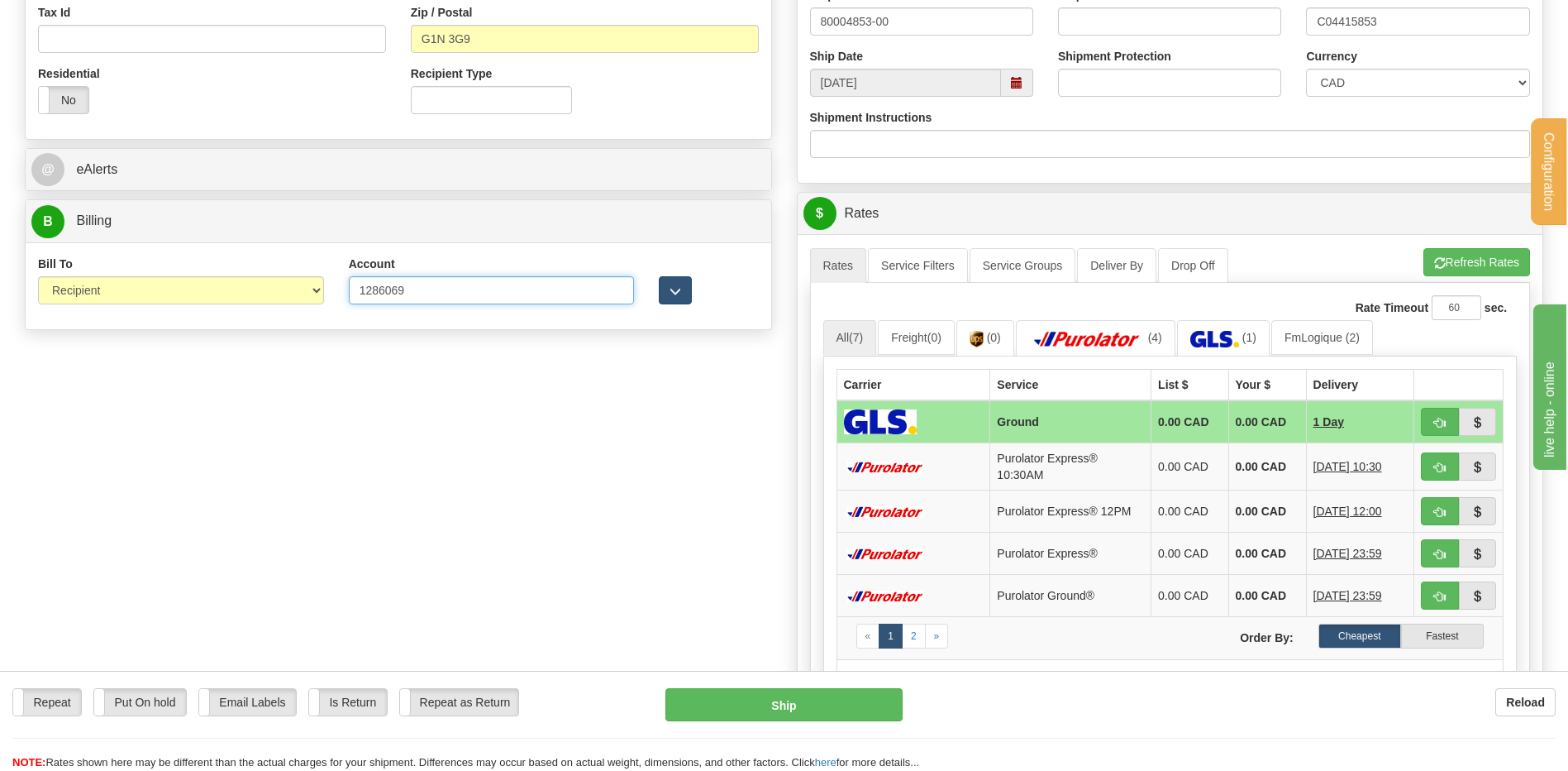
type input "1286069"
click at [674, 295] on span "button" at bounding box center [675, 291] width 11 height 10
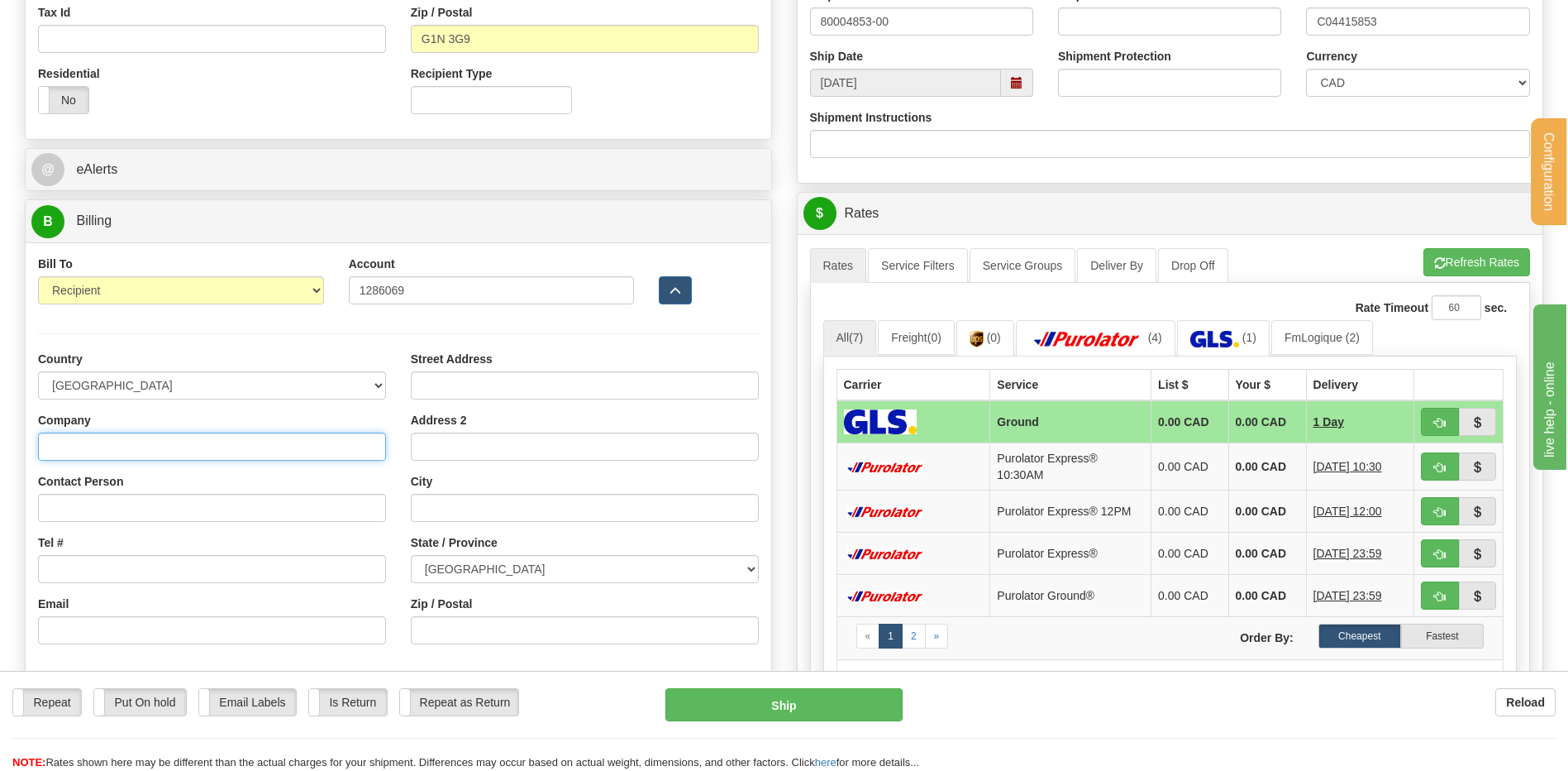
click at [164, 443] on input "Company" at bounding box center [212, 446] width 348 height 28
type input "CONVERGINT TECHNOLOGIES"
type input "Receiving"
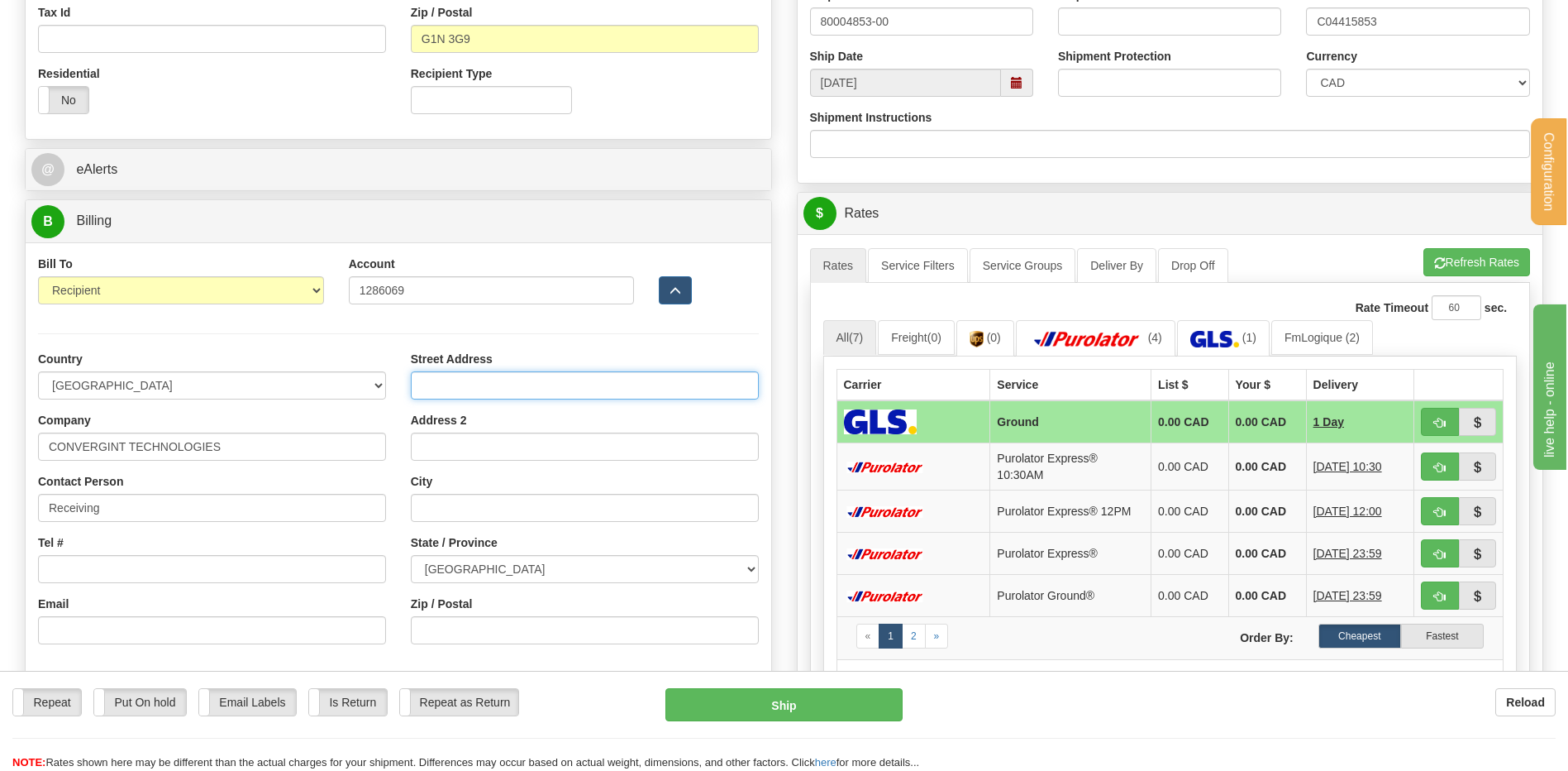
type input "3505 rue John-Pratt"
type input "LAVAL"
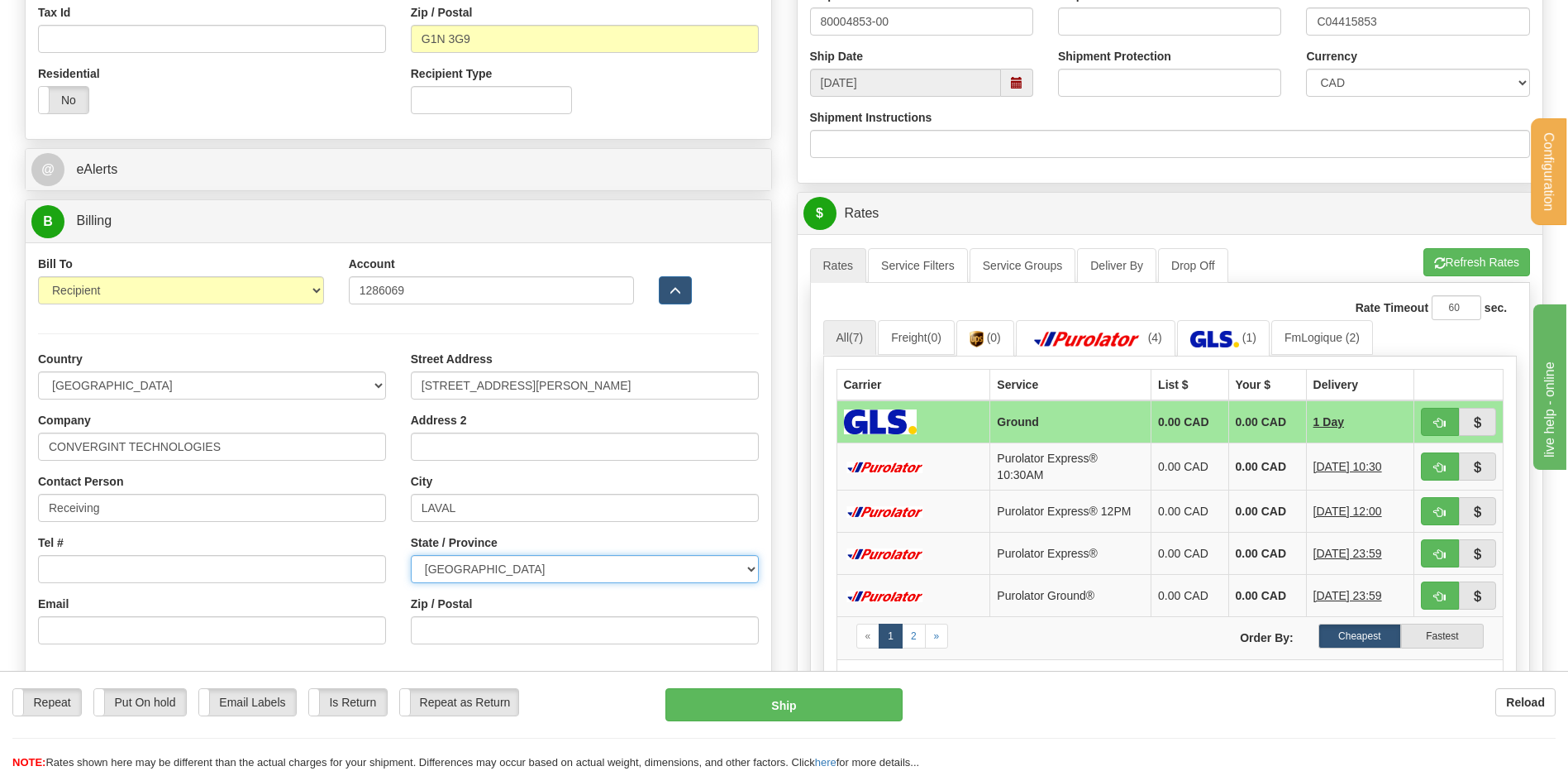
select select "QC"
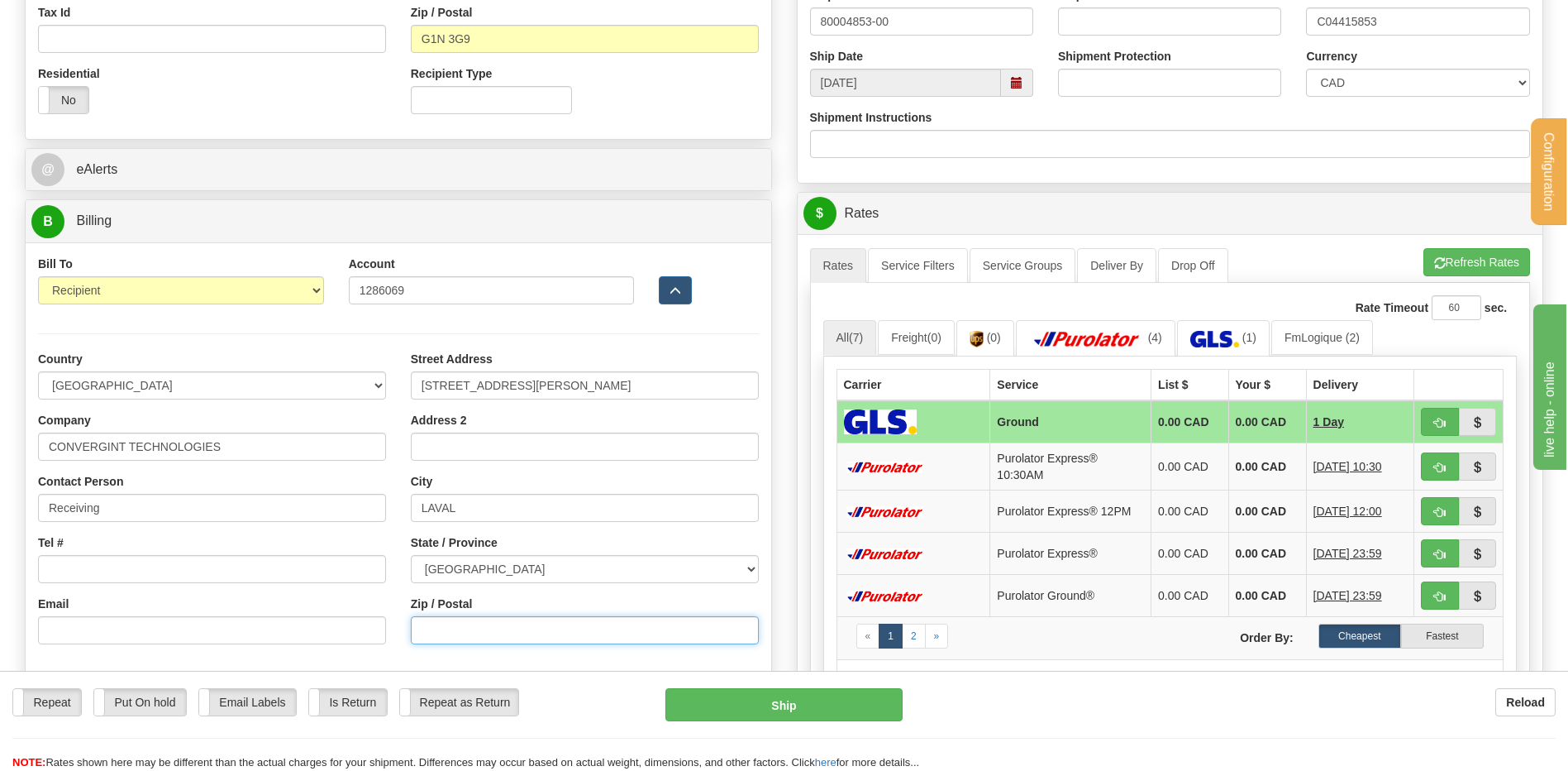
type input "H7P 0C9"
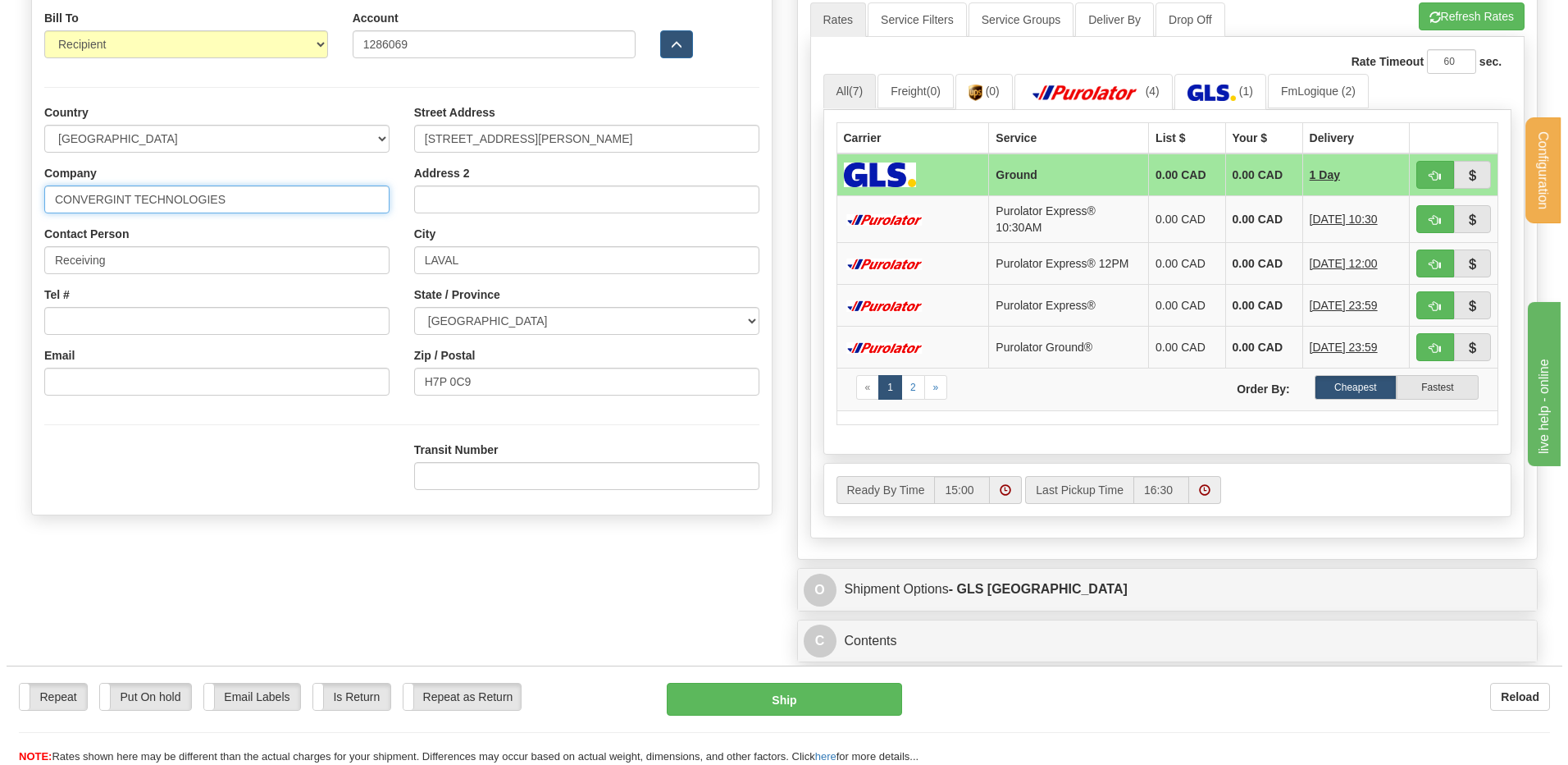
scroll to position [738, 0]
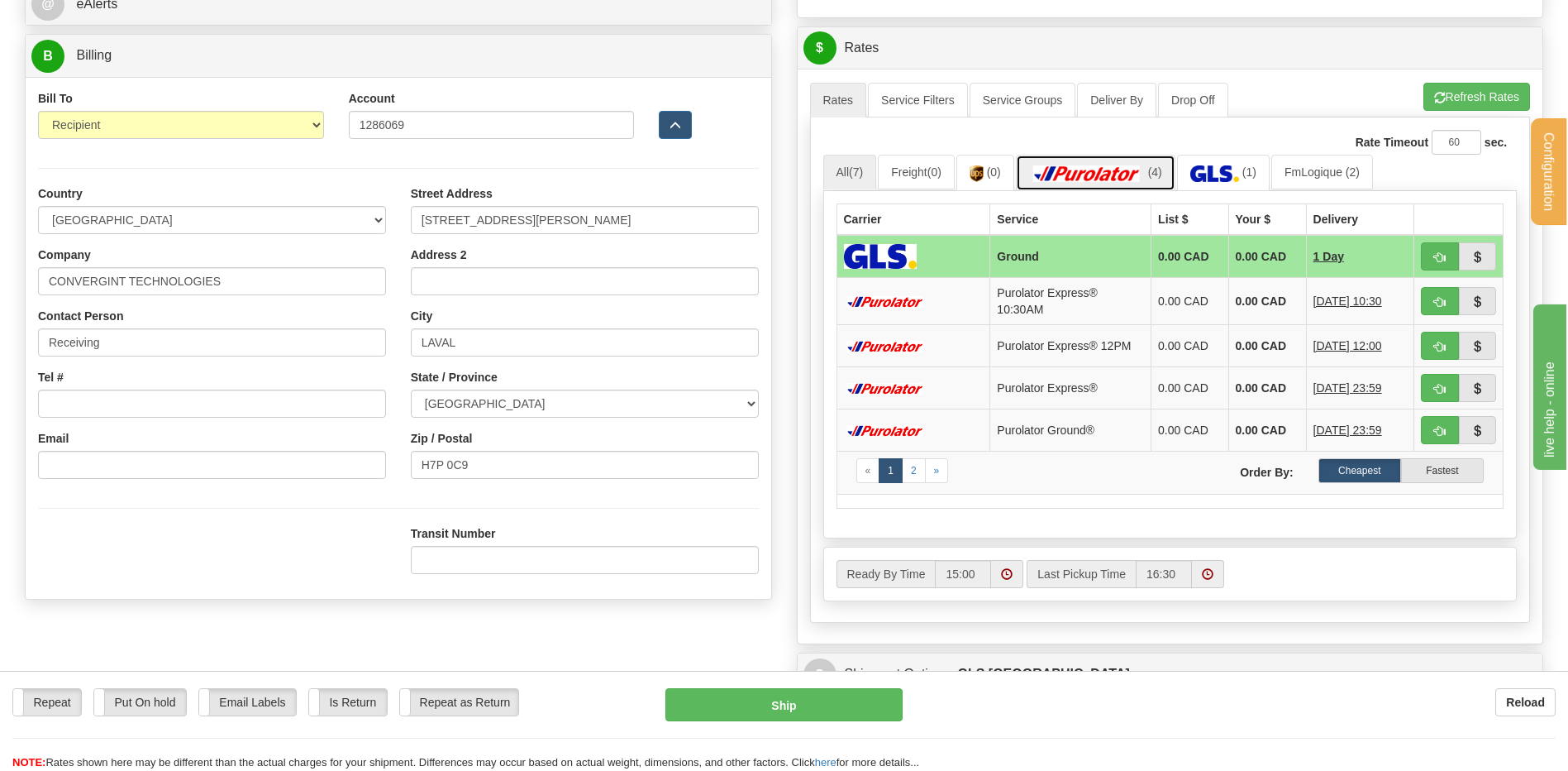
drag, startPoint x: 1145, startPoint y: 173, endPoint x: 1139, endPoint y: 205, distance: 32.6
click at [1145, 173] on img at bounding box center [1086, 173] width 115 height 16
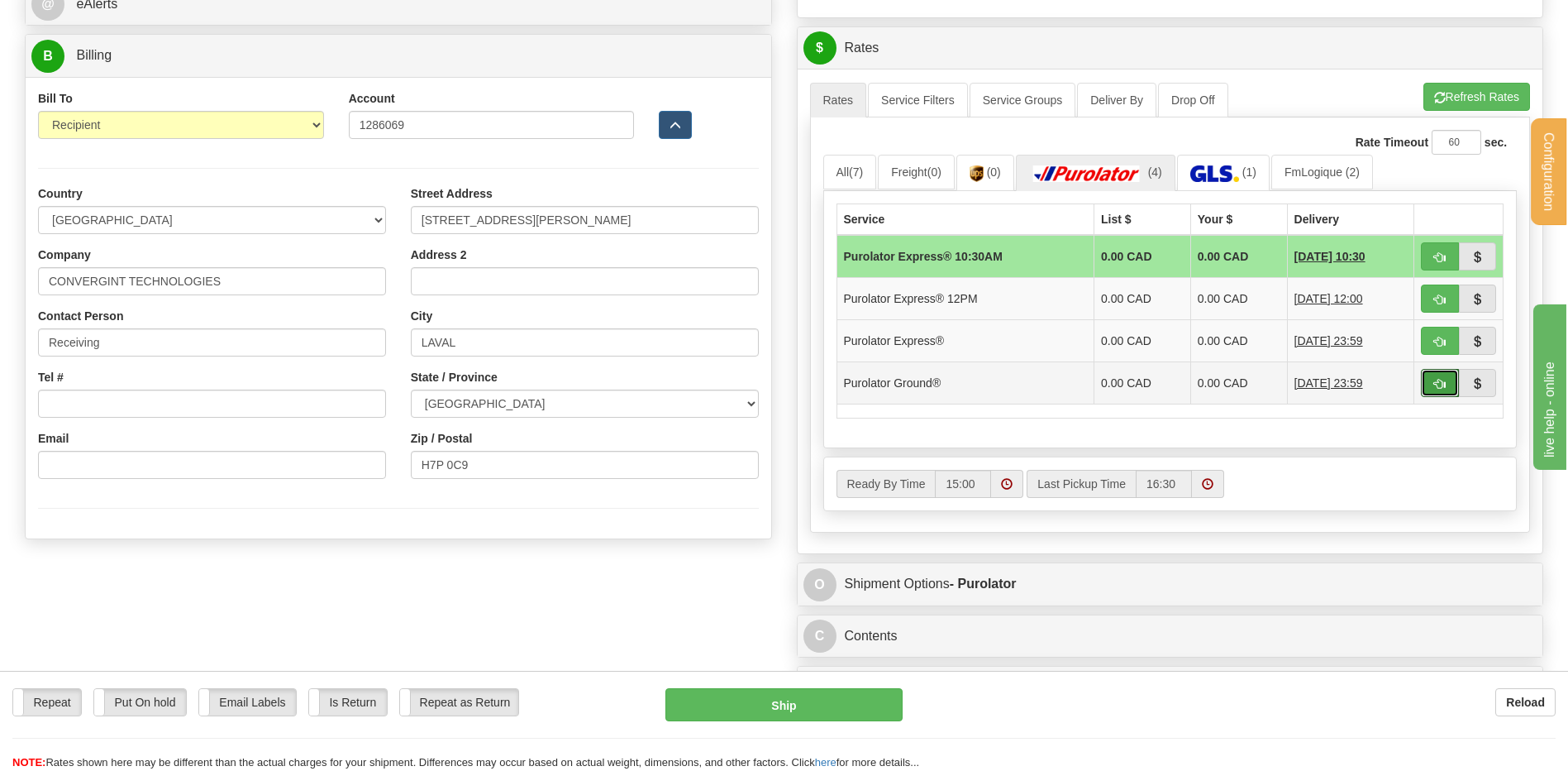
drag, startPoint x: 1429, startPoint y: 380, endPoint x: 1082, endPoint y: 370, distance: 347.1
click at [1430, 380] on button "button" at bounding box center [1440, 383] width 38 height 28
type input "260"
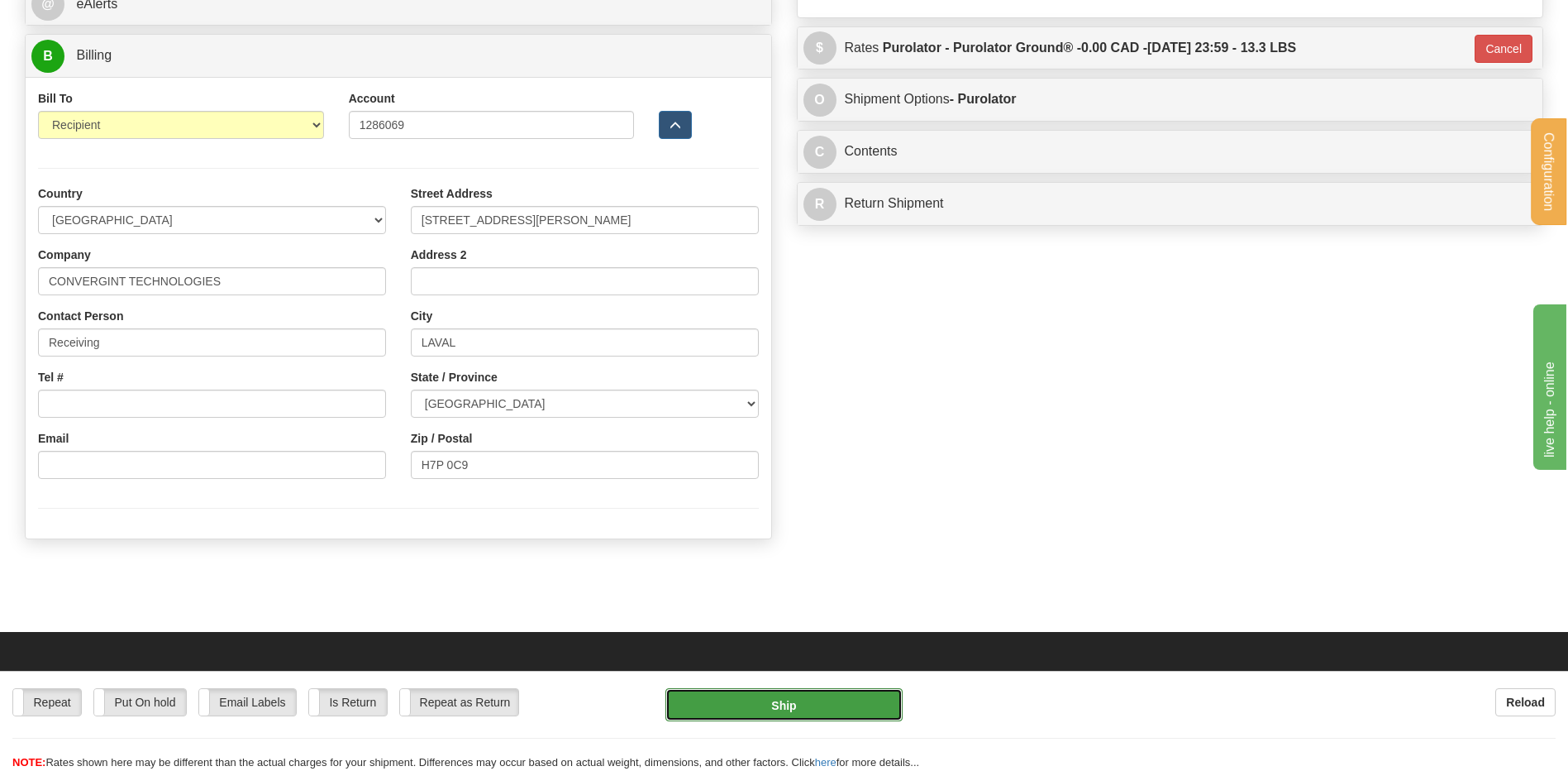
click at [840, 704] on button "Ship" at bounding box center [784, 704] width 237 height 33
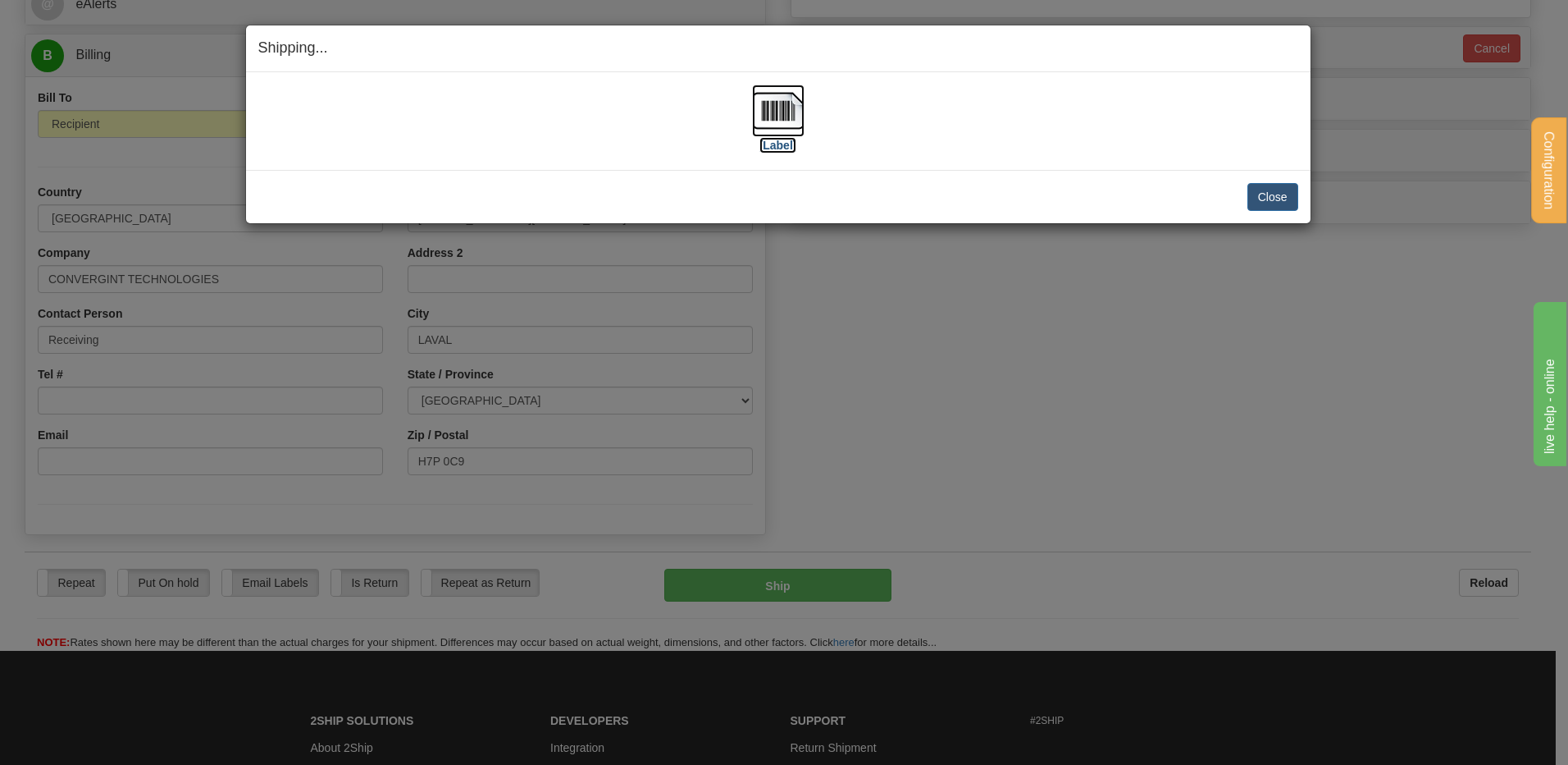
click at [785, 121] on img at bounding box center [778, 110] width 52 height 52
click at [1265, 194] on button "Close" at bounding box center [1273, 196] width 51 height 27
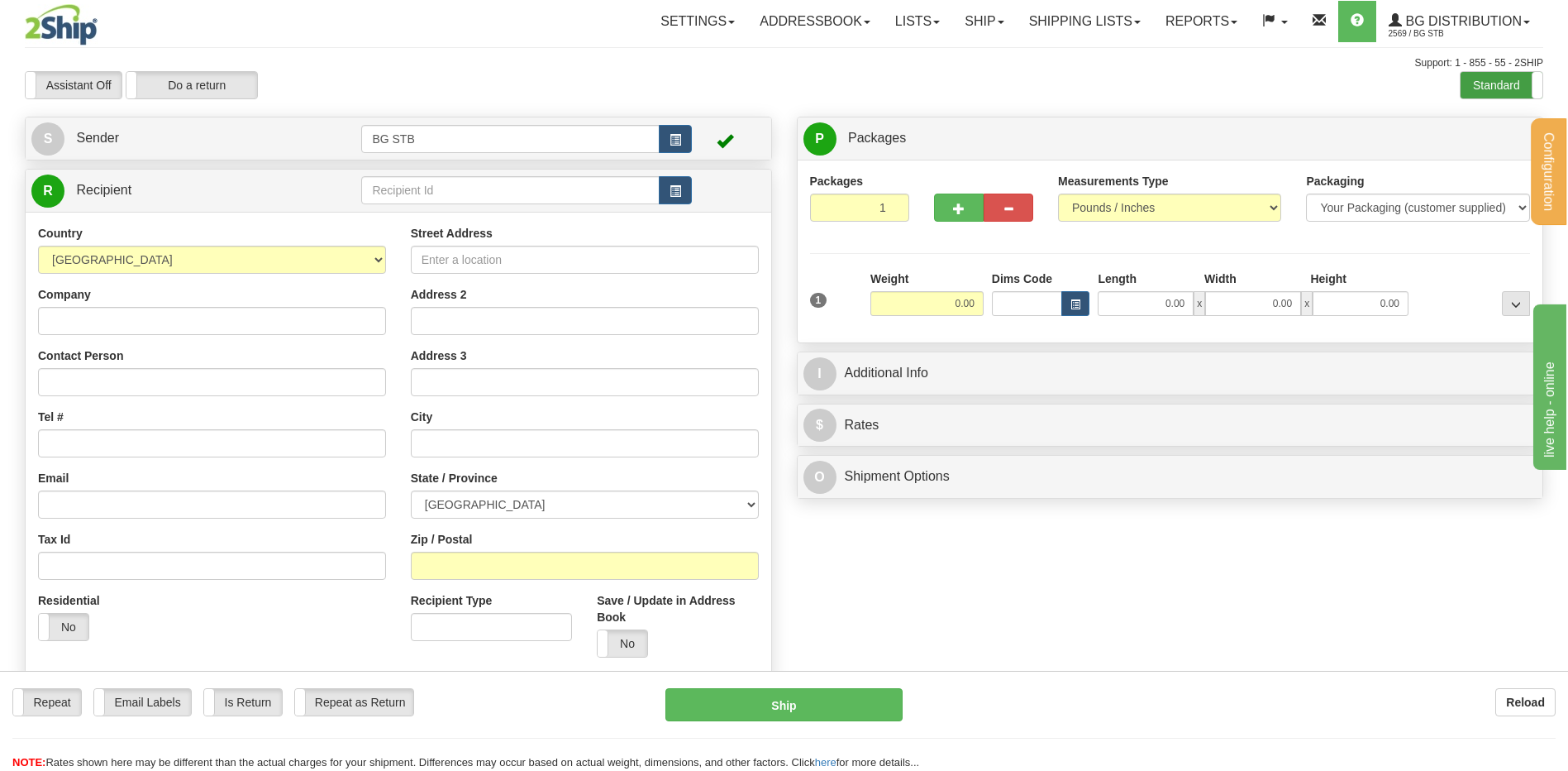
click at [1495, 78] on label "Standard" at bounding box center [1502, 85] width 82 height 27
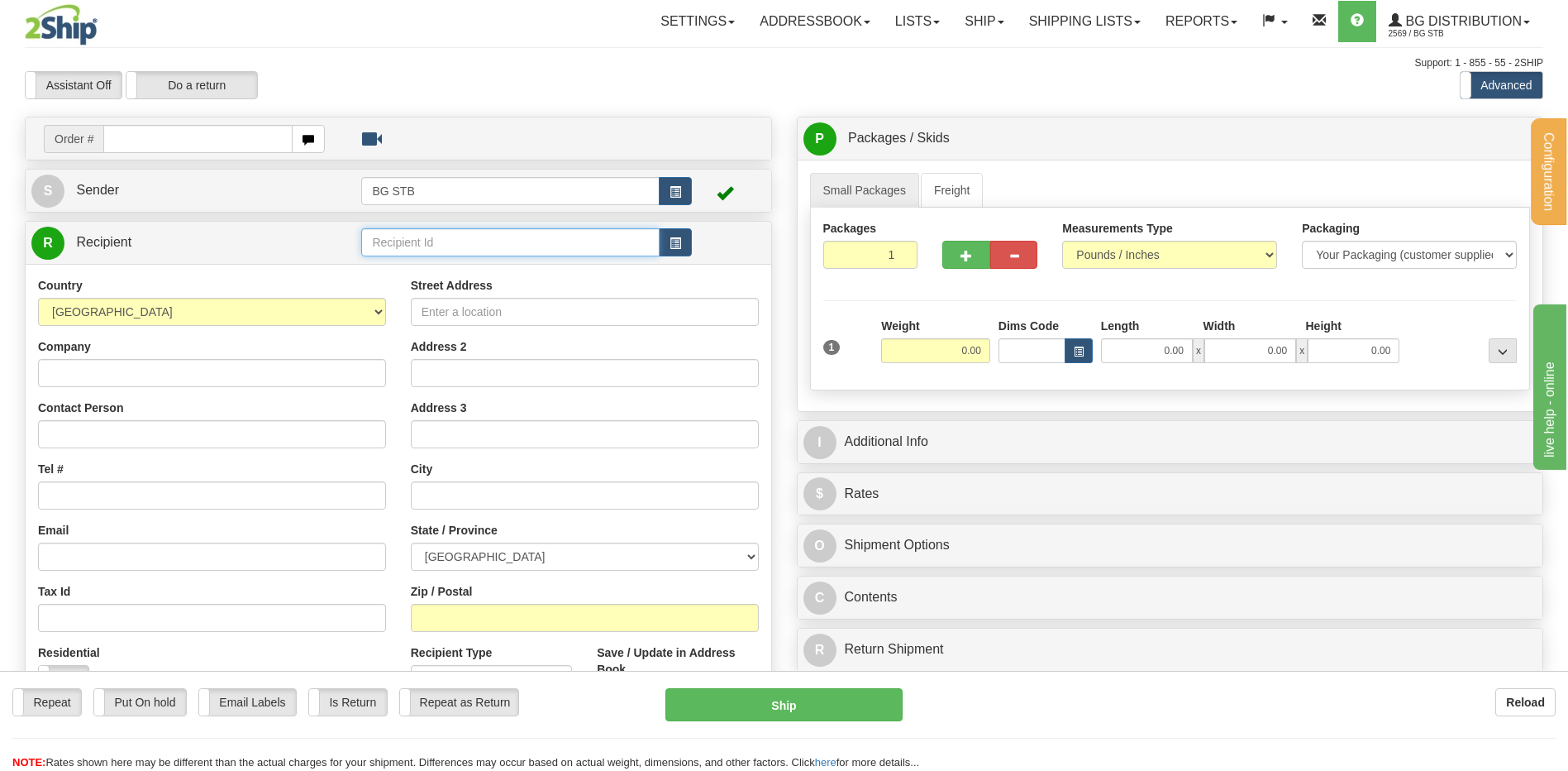
click at [411, 240] on input "text" at bounding box center [510, 241] width 298 height 28
type input "4009"
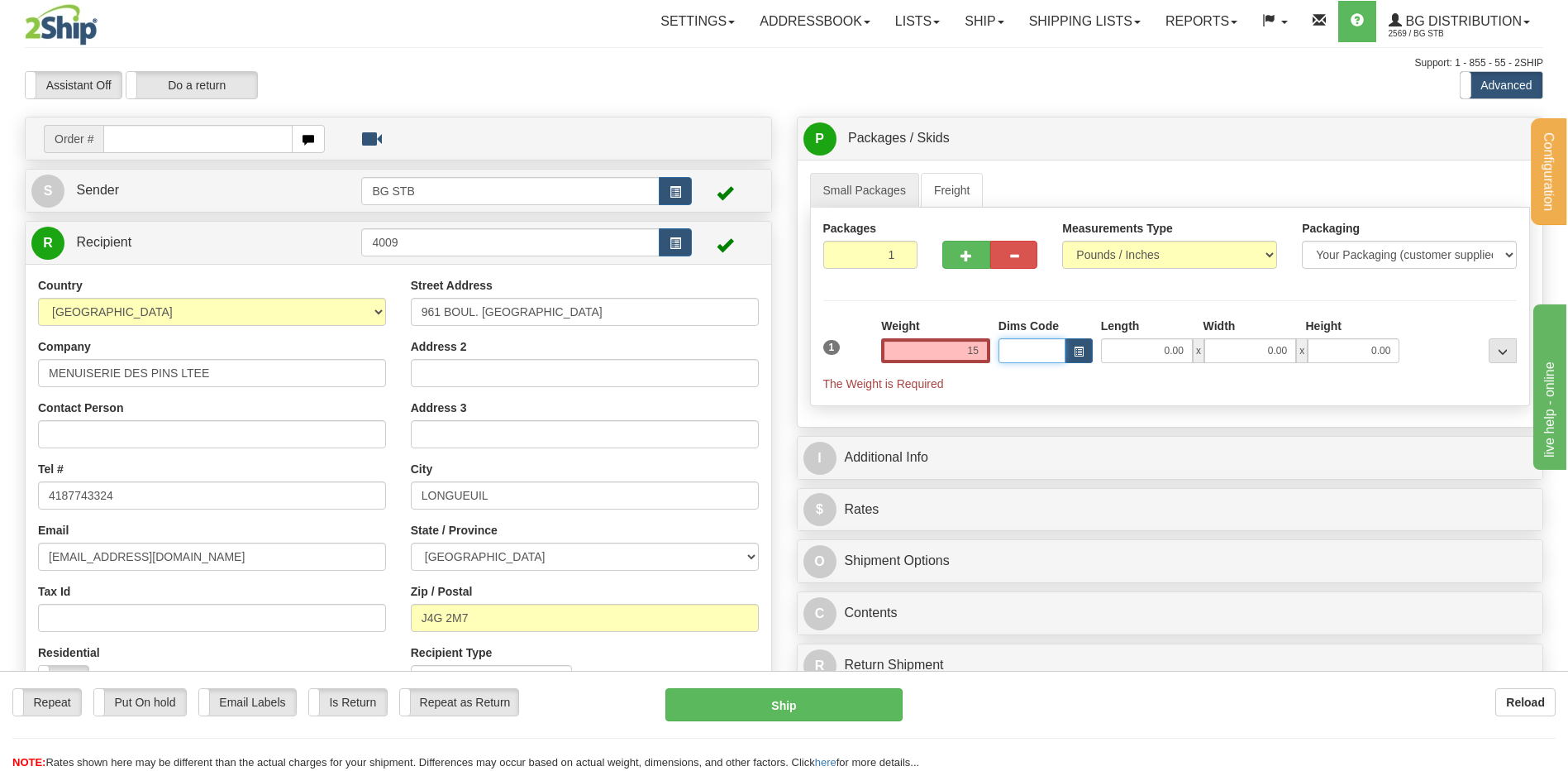
type input "15.00"
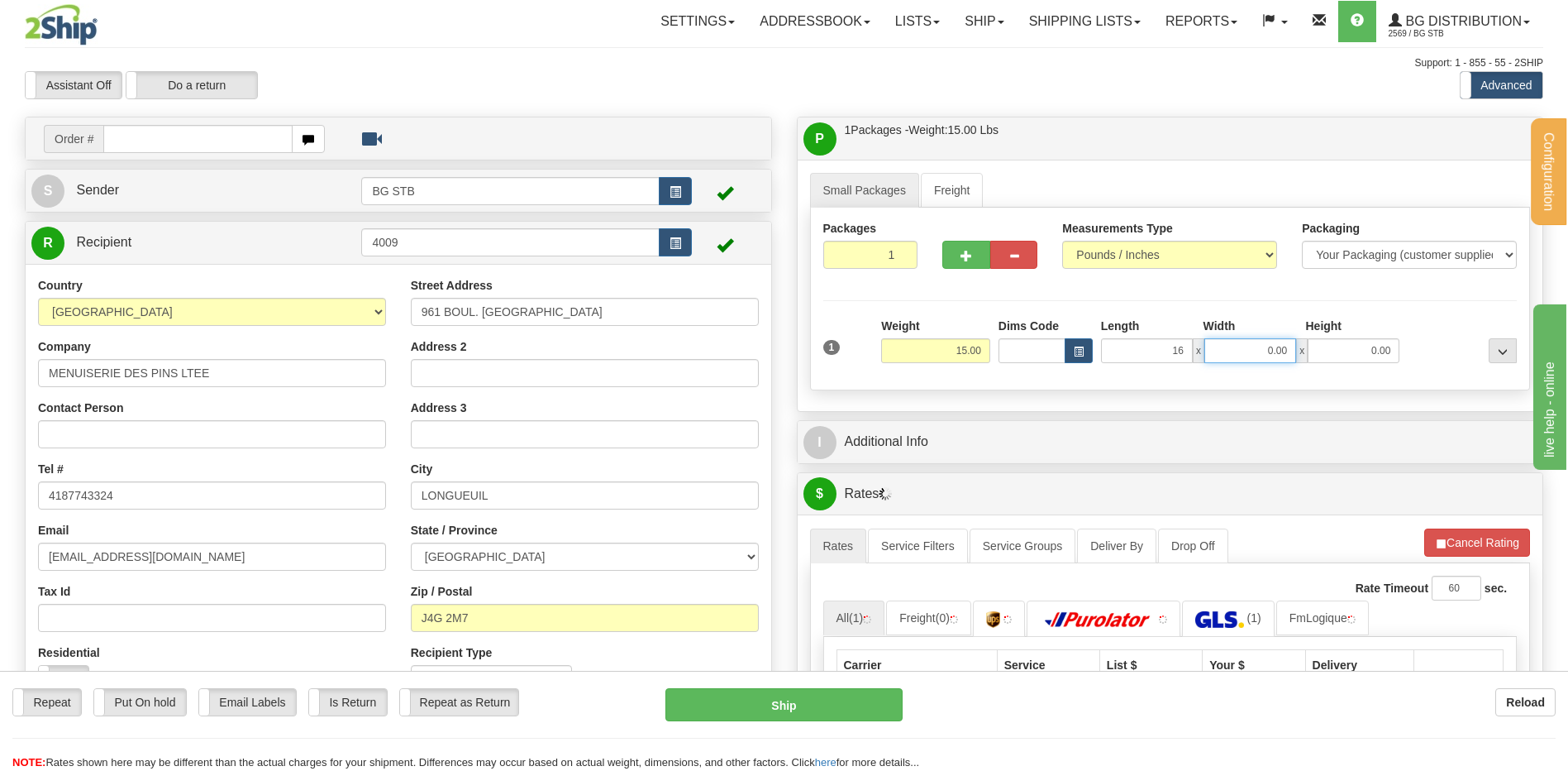
type input "16.00"
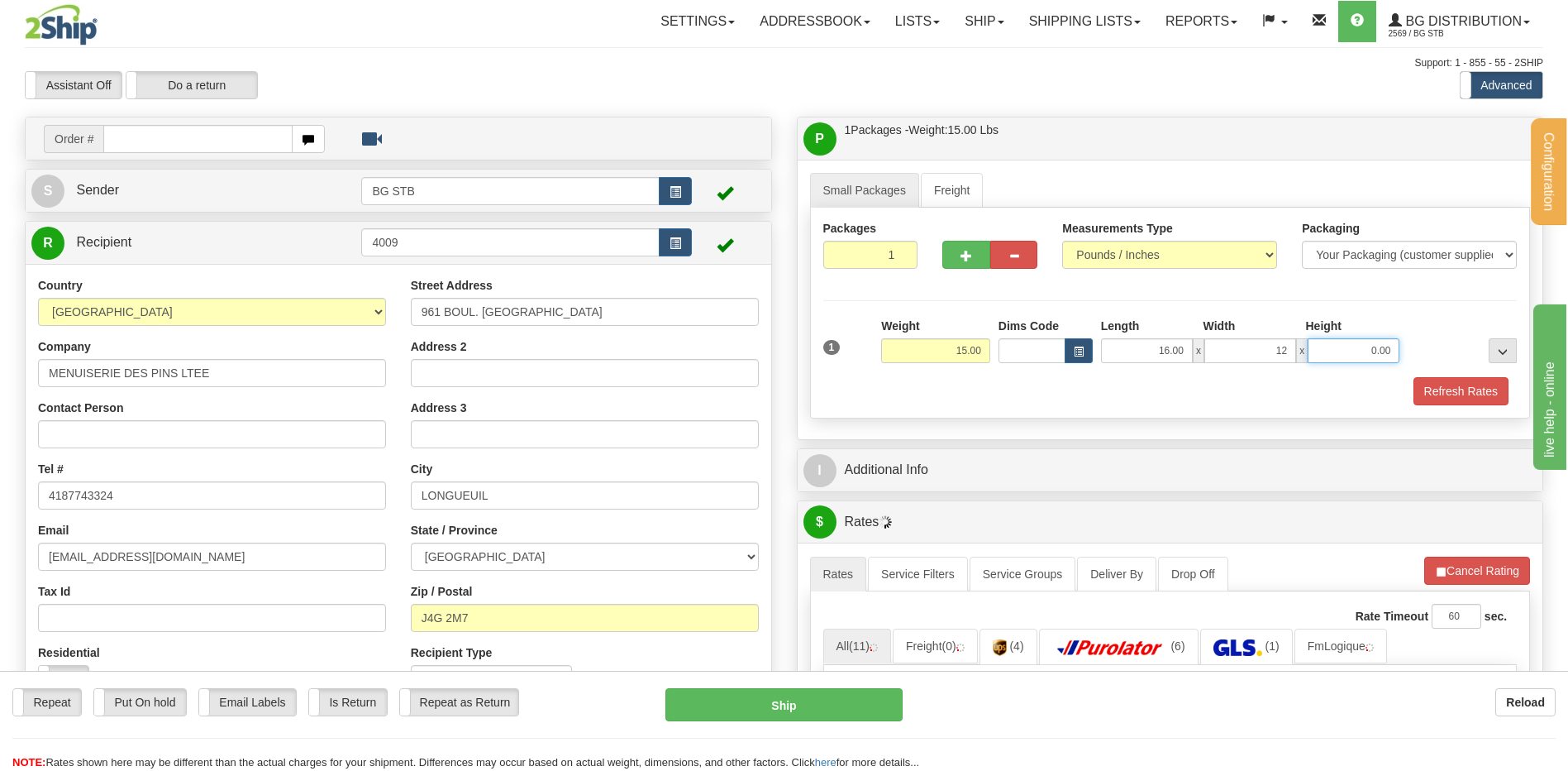
type input "12.00"
type input "11"
type input "11.00"
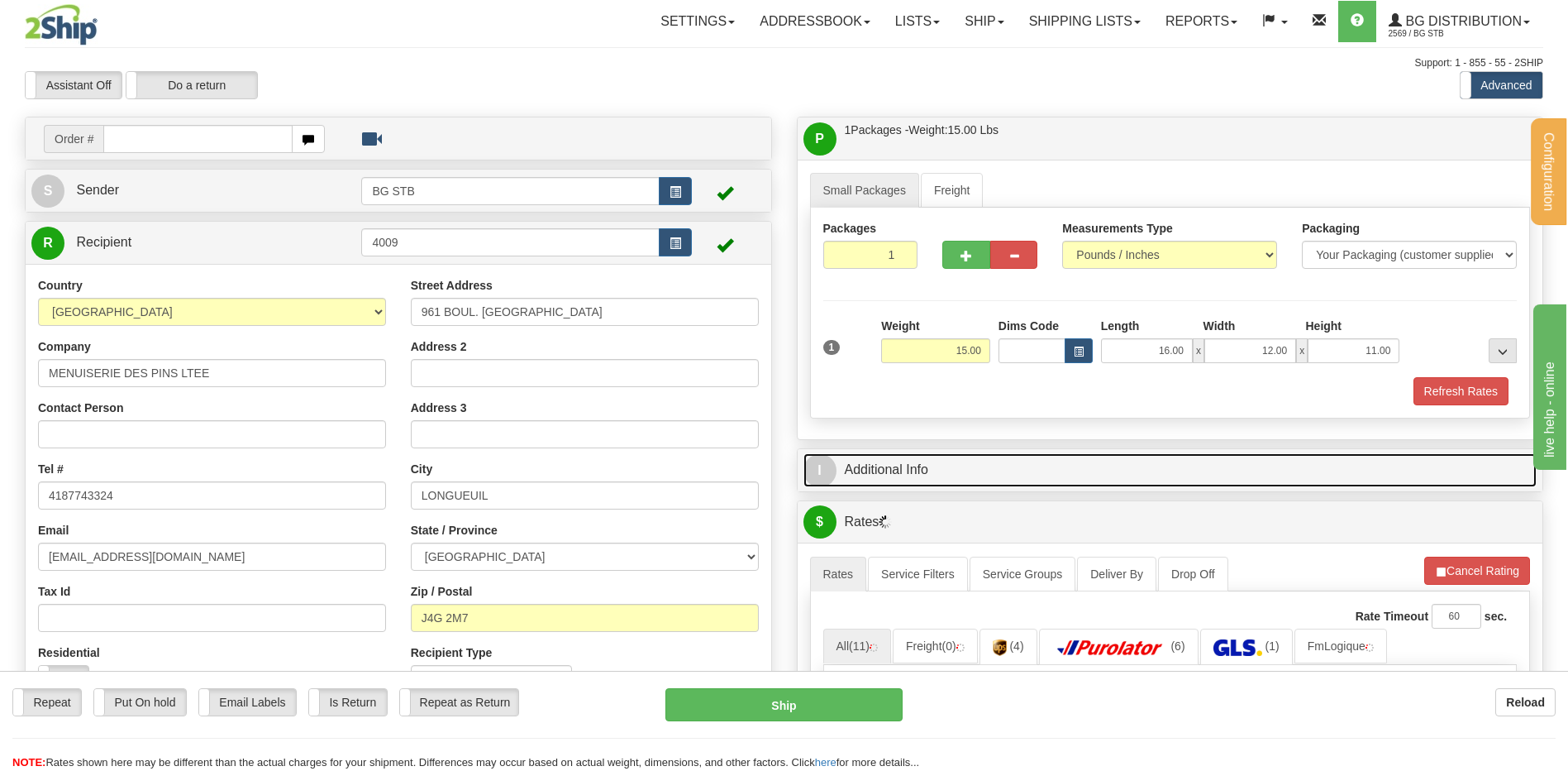
click at [918, 475] on link "I Additional Info" at bounding box center [1171, 470] width 734 height 34
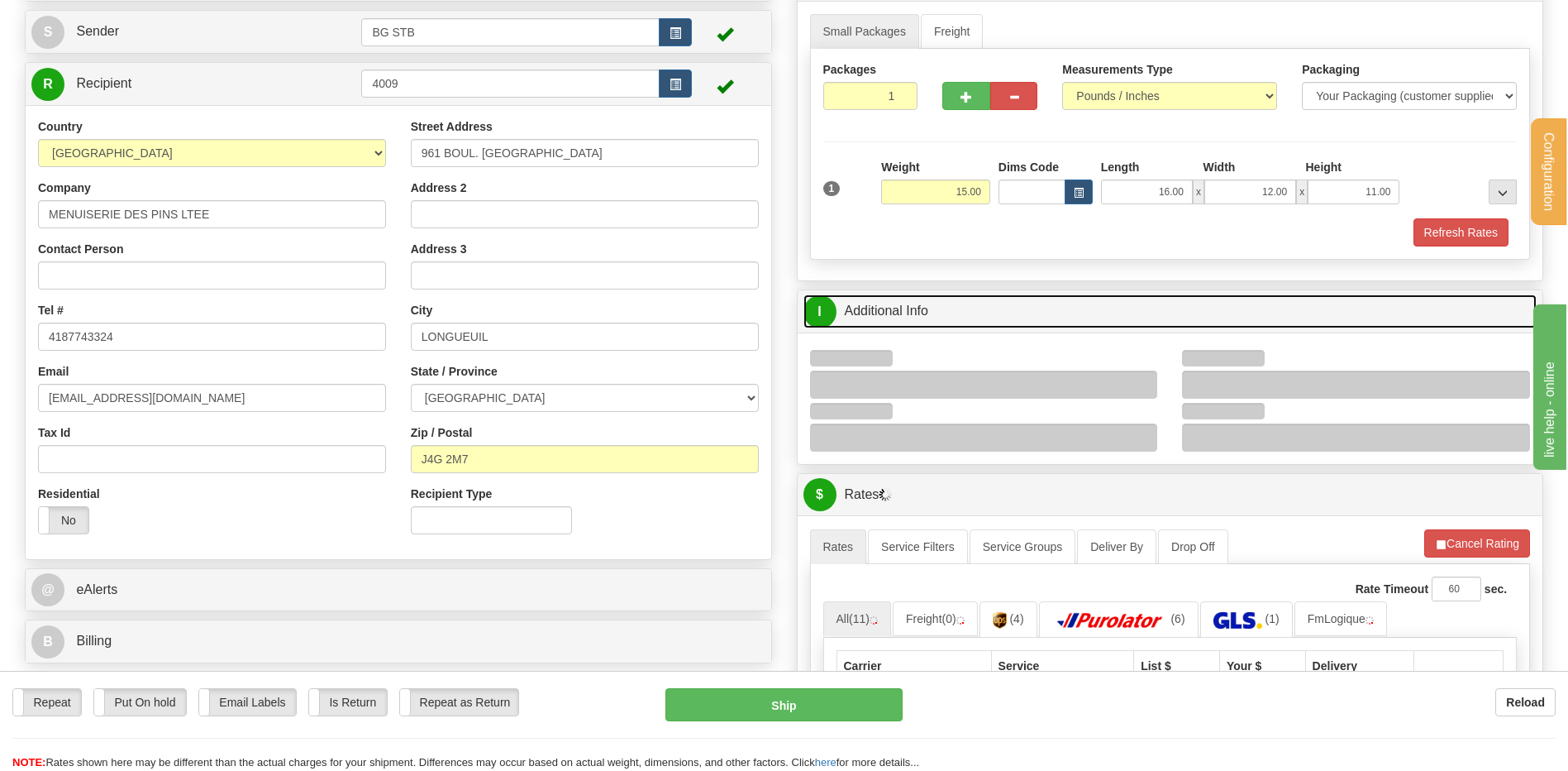
scroll to position [248, 0]
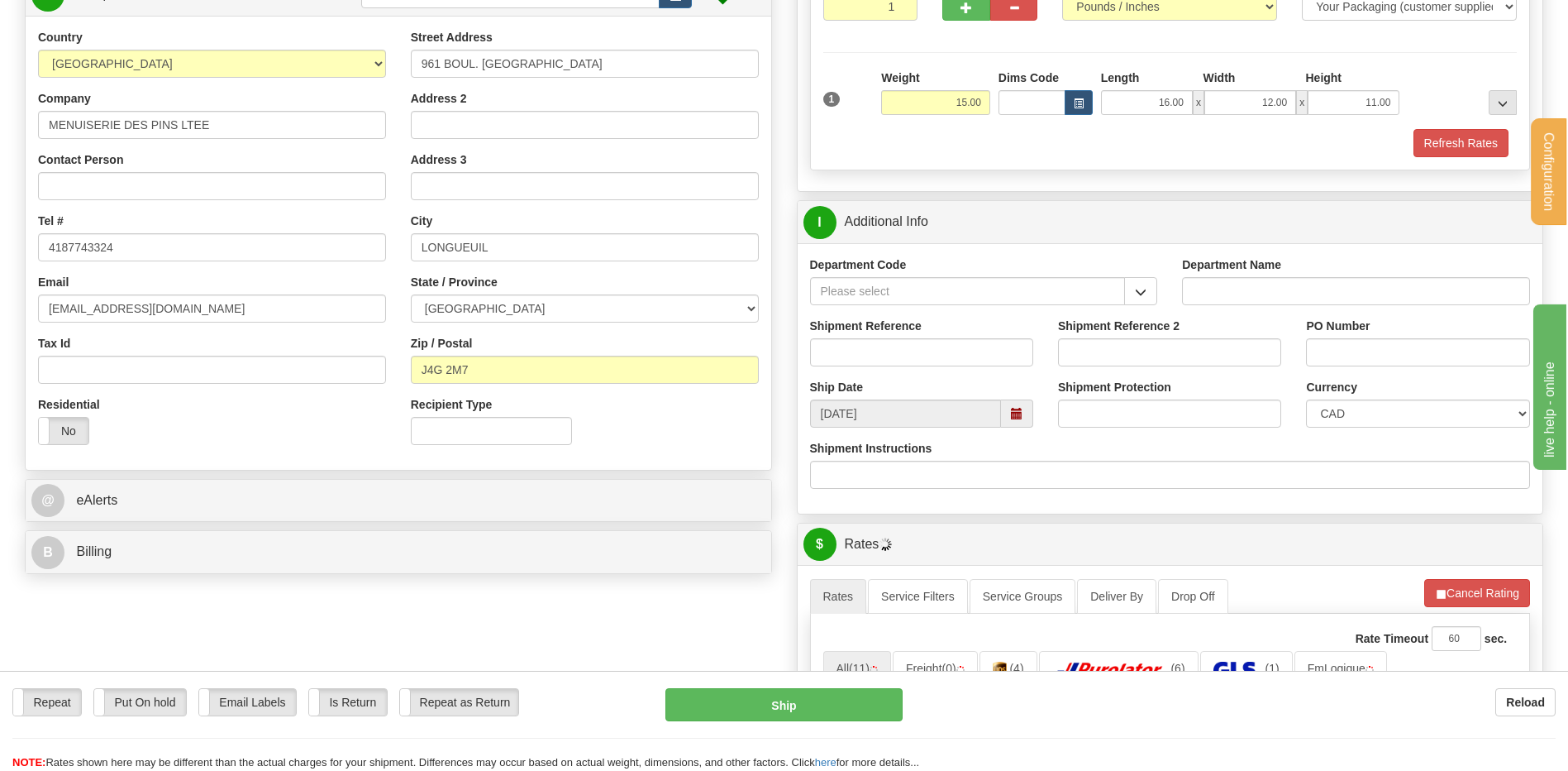
click at [1145, 289] on span "button" at bounding box center [1141, 292] width 11 height 10
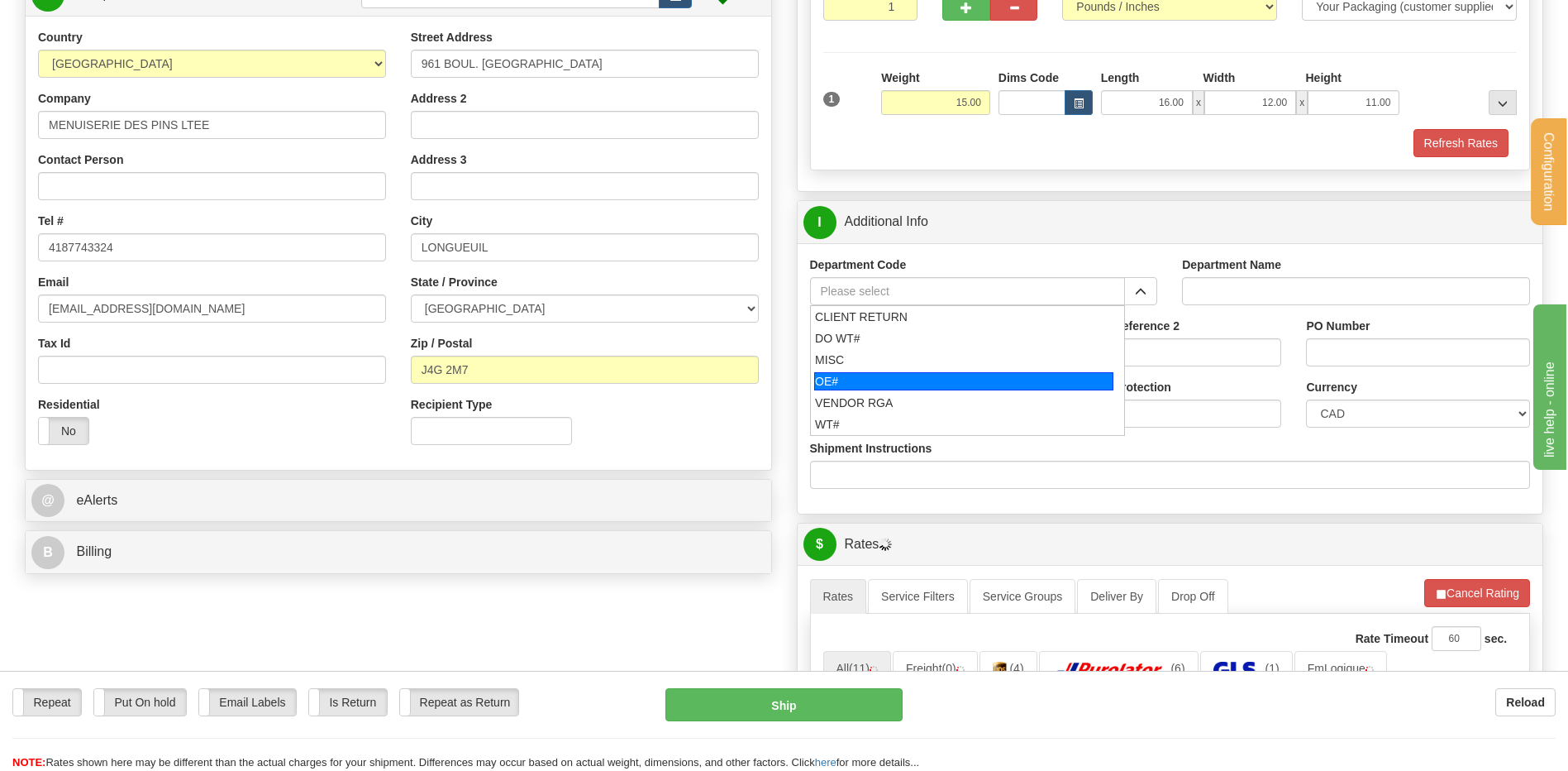
click at [940, 375] on div "OE#" at bounding box center [964, 381] width 299 height 18
type input "OE#"
type input "ORDERS"
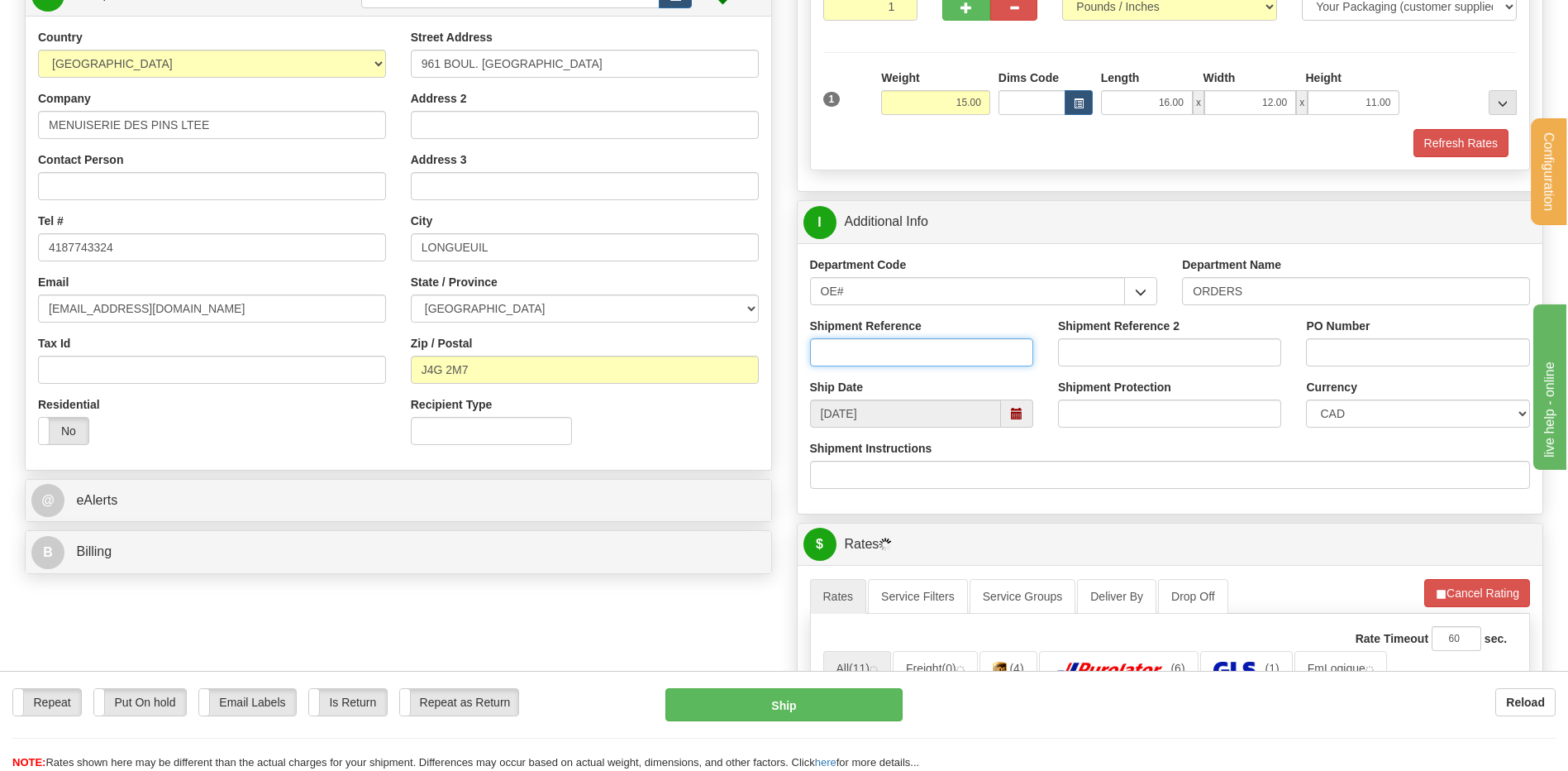
click at [928, 357] on input "Shipment Reference" at bounding box center [921, 352] width 223 height 28
type input "80005085-00 / 80005159-01 / 80006012"
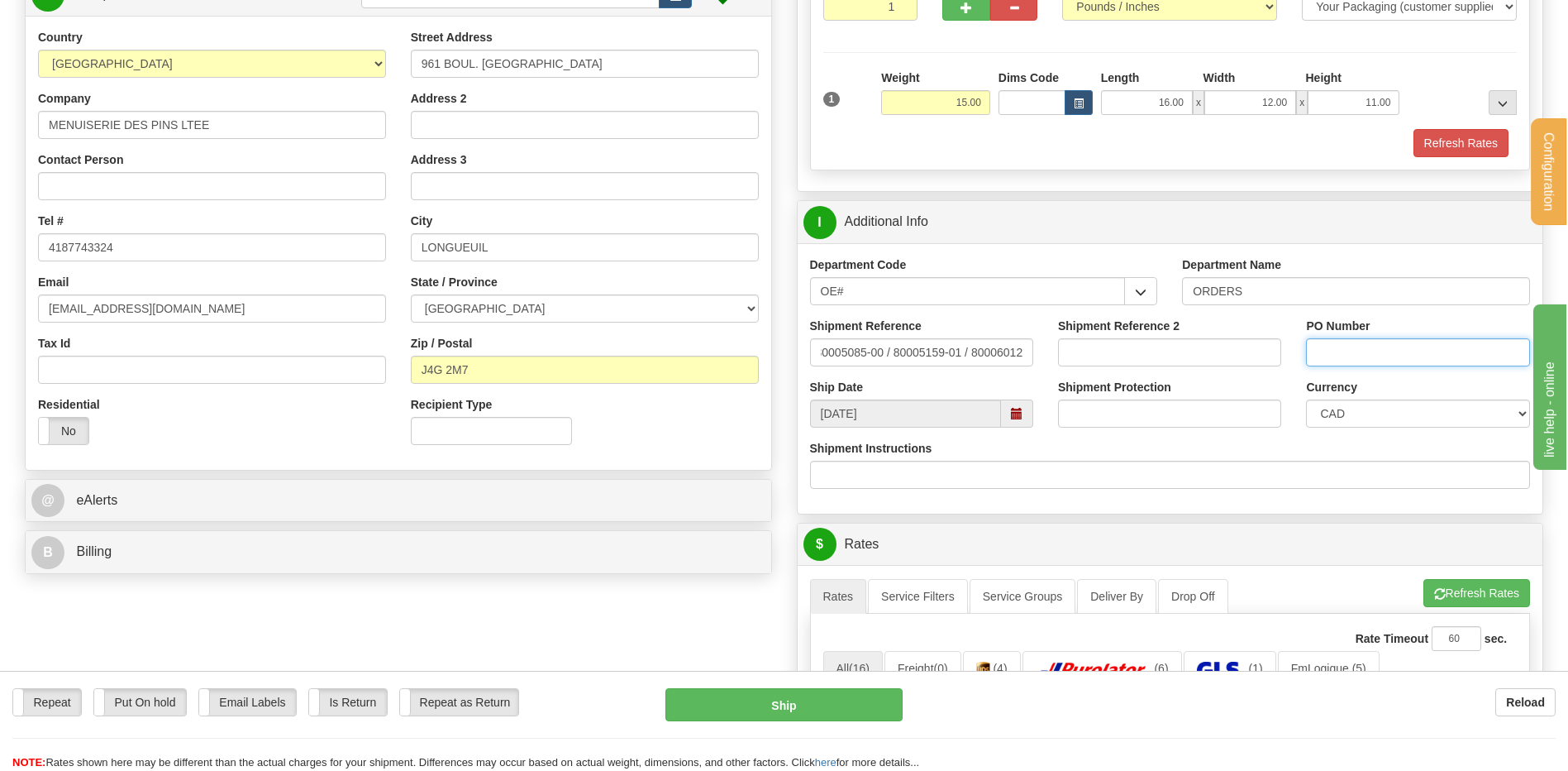
click at [1331, 344] on input "PO Number" at bounding box center [1418, 352] width 223 height 28
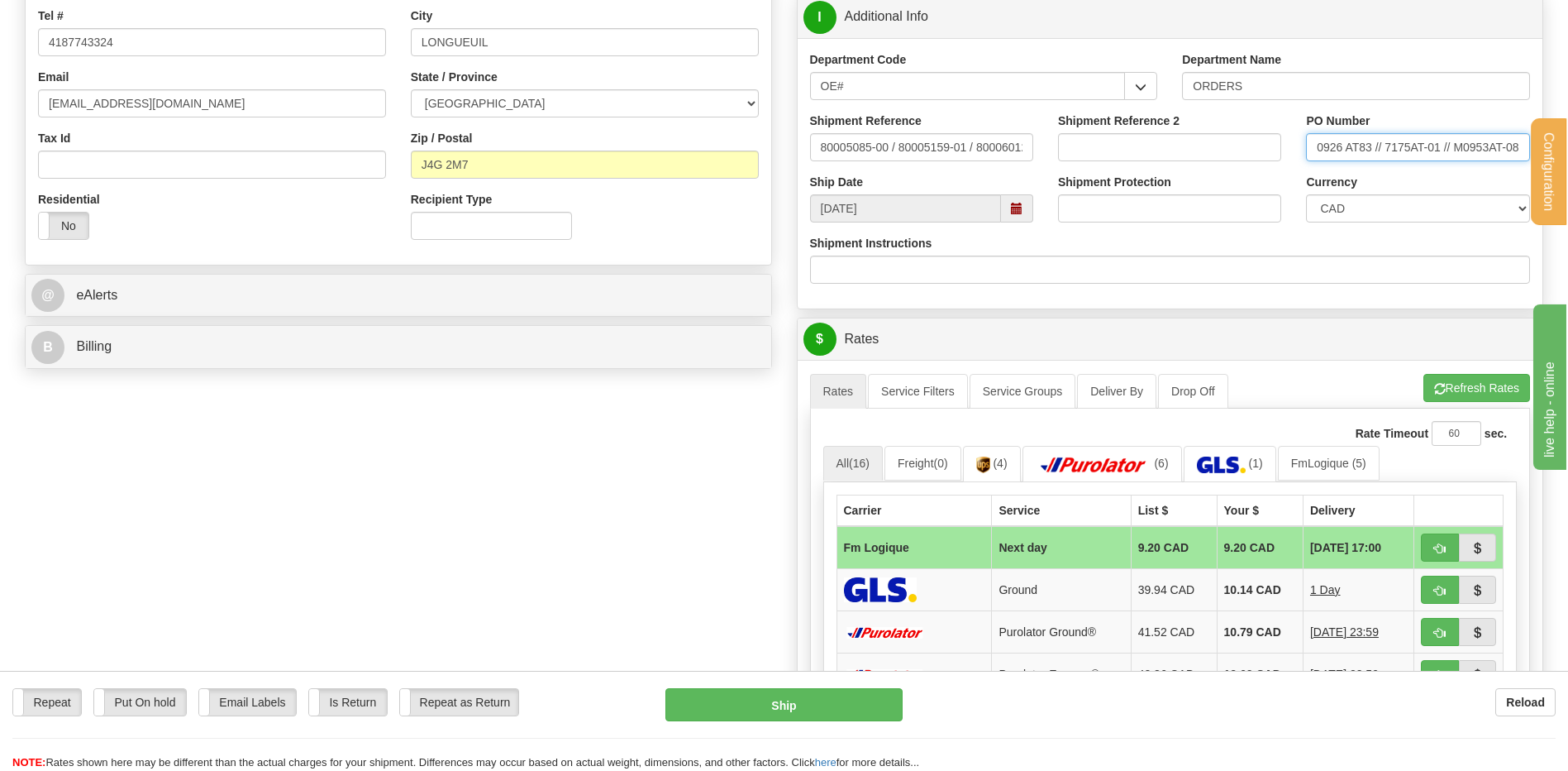
scroll to position [579, 0]
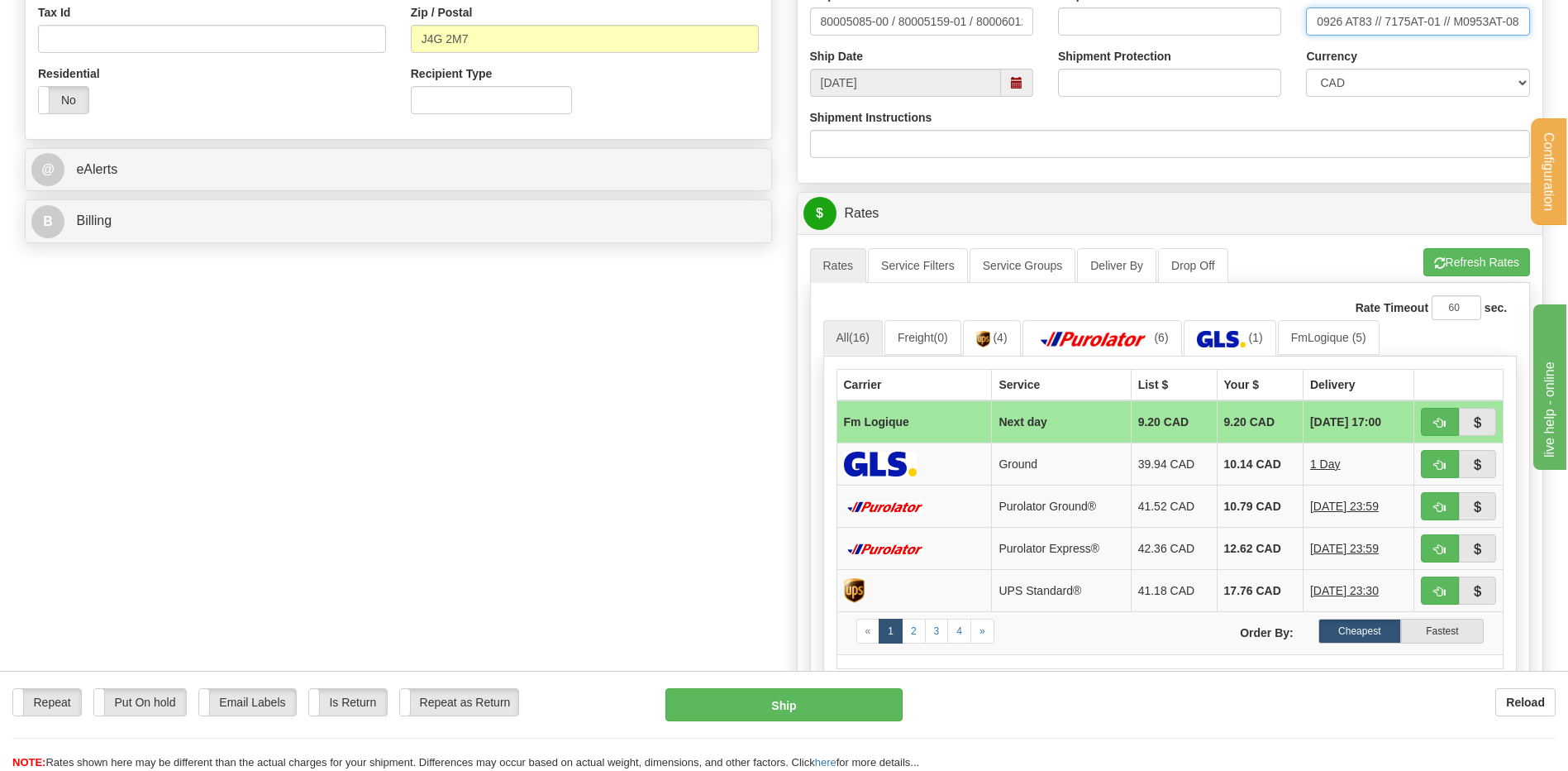
type input "M0926 AT83 // 7175AT-01 // M0953AT-08"
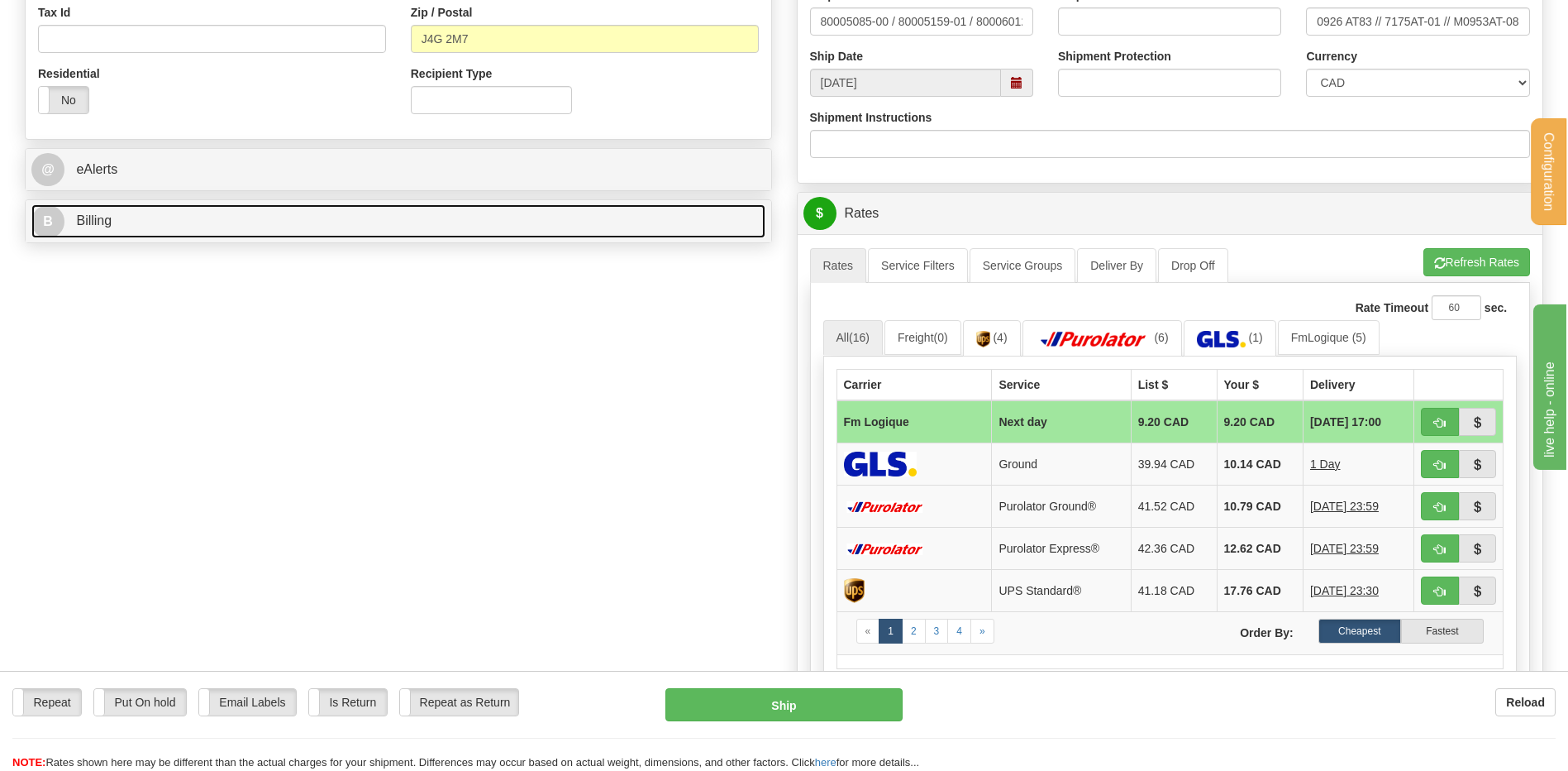
click at [318, 233] on link "B Billing" at bounding box center [399, 221] width 734 height 34
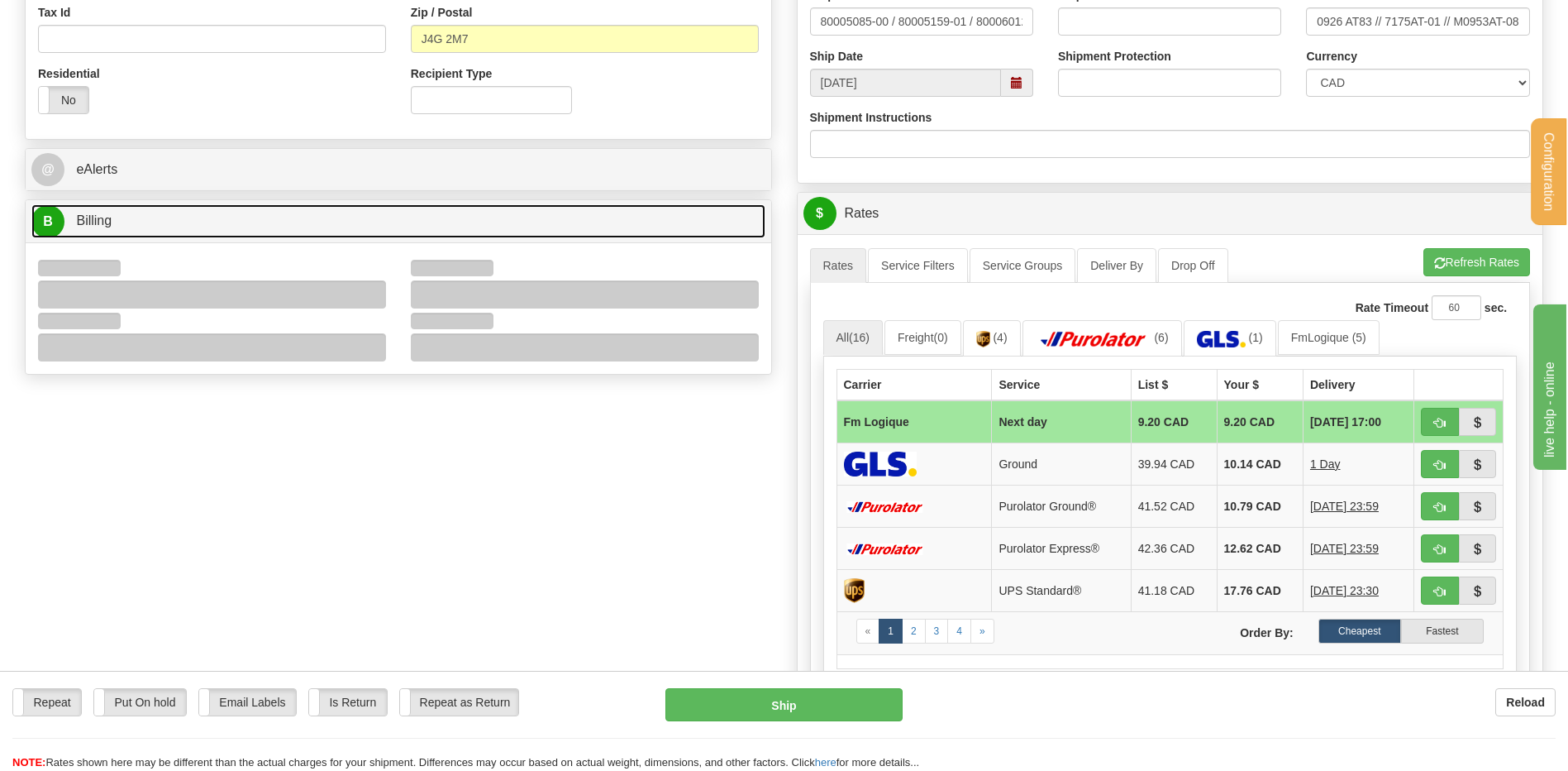
scroll to position [0, 0]
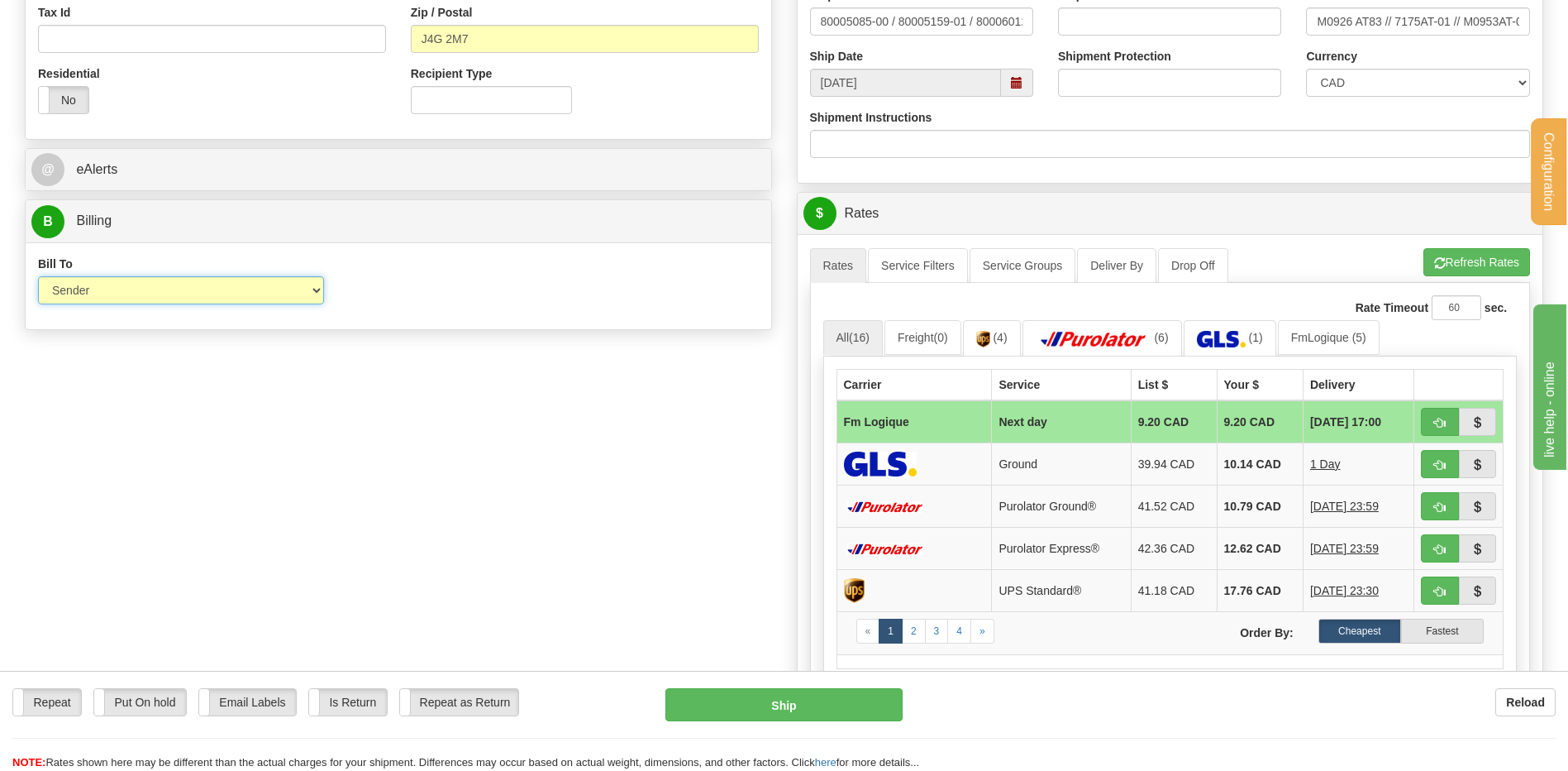
click at [250, 302] on select "Sender Recipient Third Party Collect" at bounding box center [181, 290] width 286 height 28
select select "2"
click at [38, 277] on select "Sender Recipient Third Party Collect" at bounding box center [181, 290] width 286 height 28
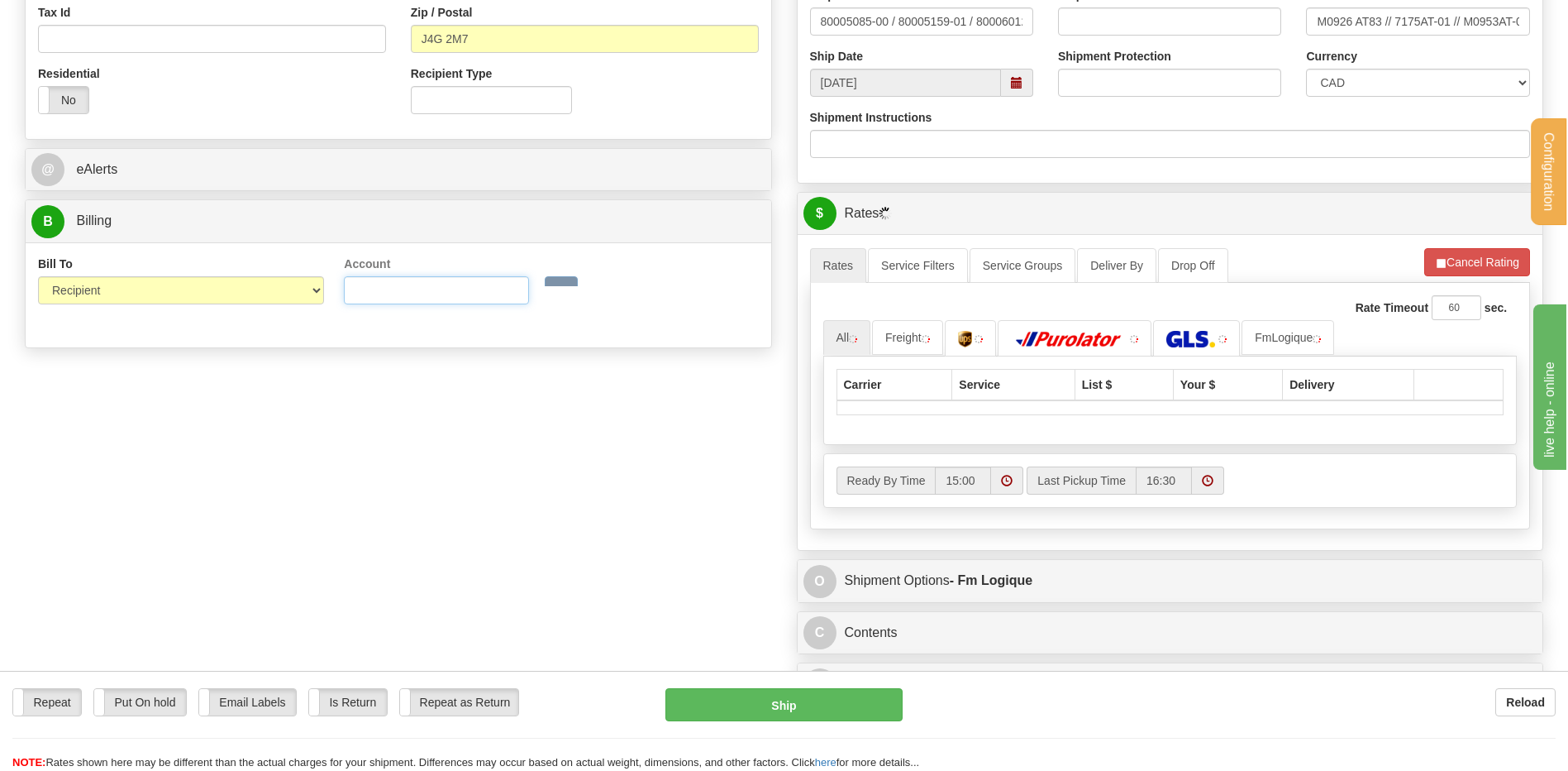
click at [436, 294] on input "Account" at bounding box center [437, 290] width 185 height 28
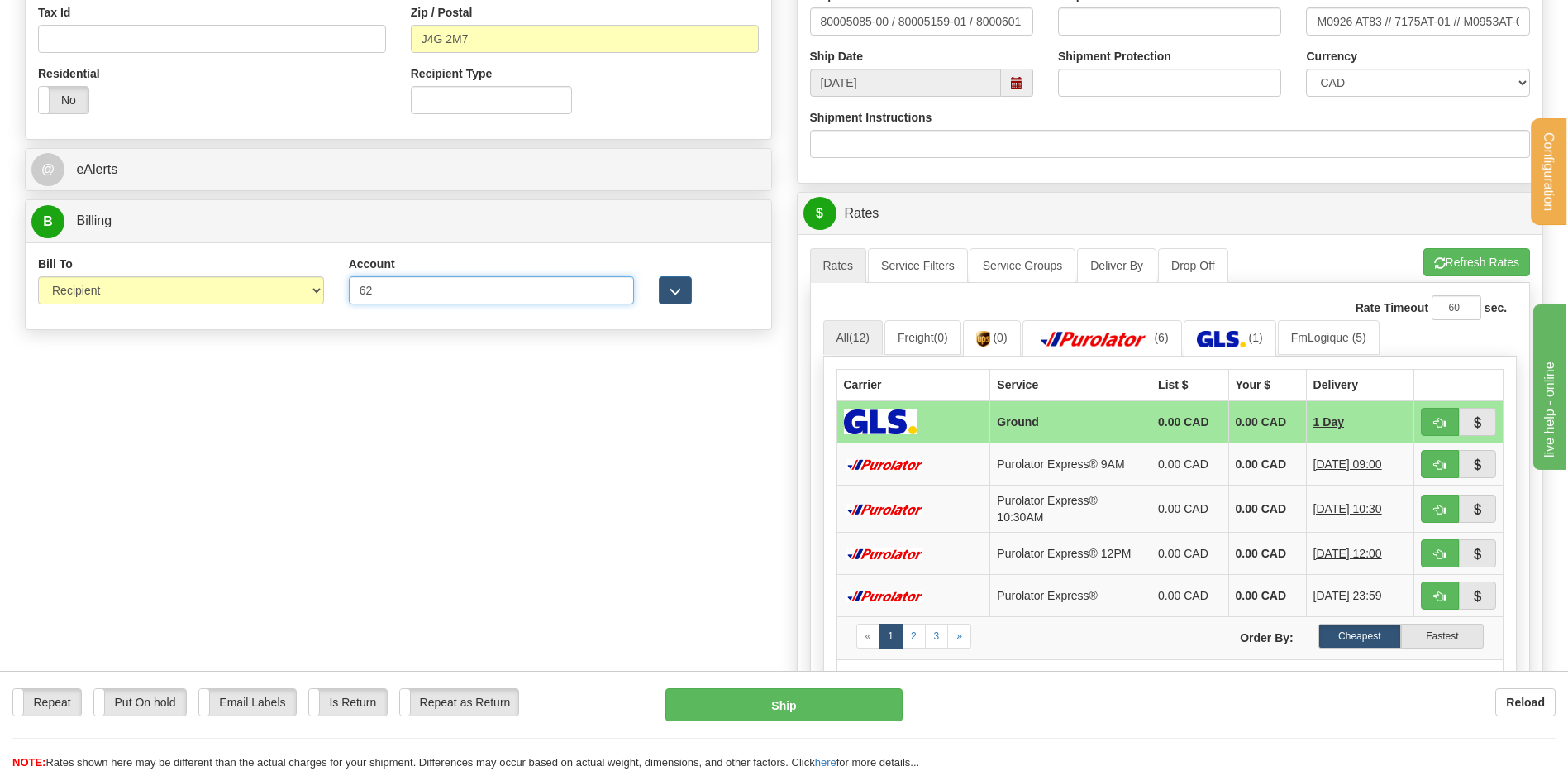
type input "6265506"
click at [673, 294] on span "button" at bounding box center [675, 291] width 11 height 10
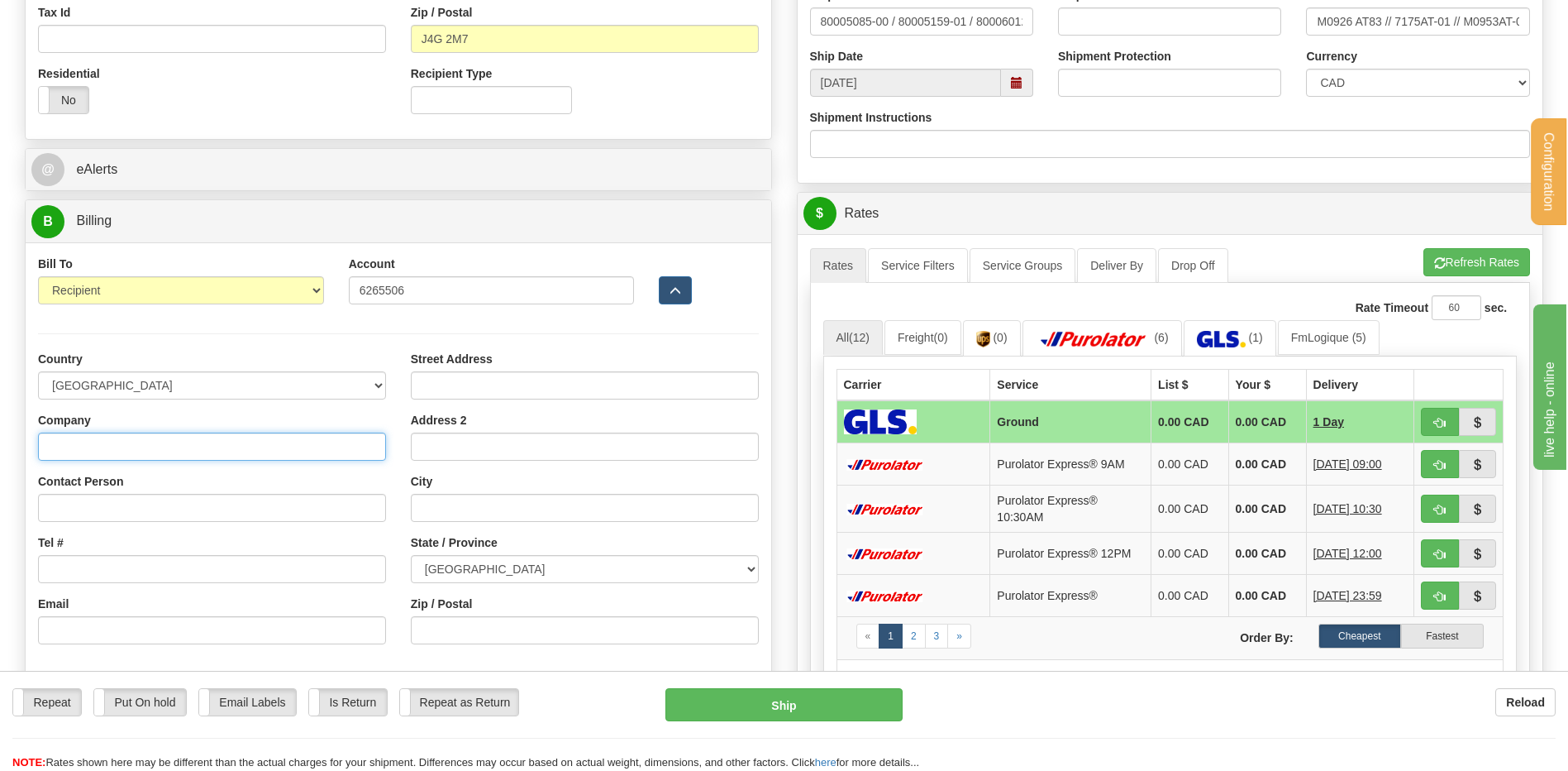
click at [163, 442] on input "Company" at bounding box center [212, 446] width 348 height 28
type input "N"
type input "MENUISERIE DES PINS LTEE"
type input "RECEPTION"
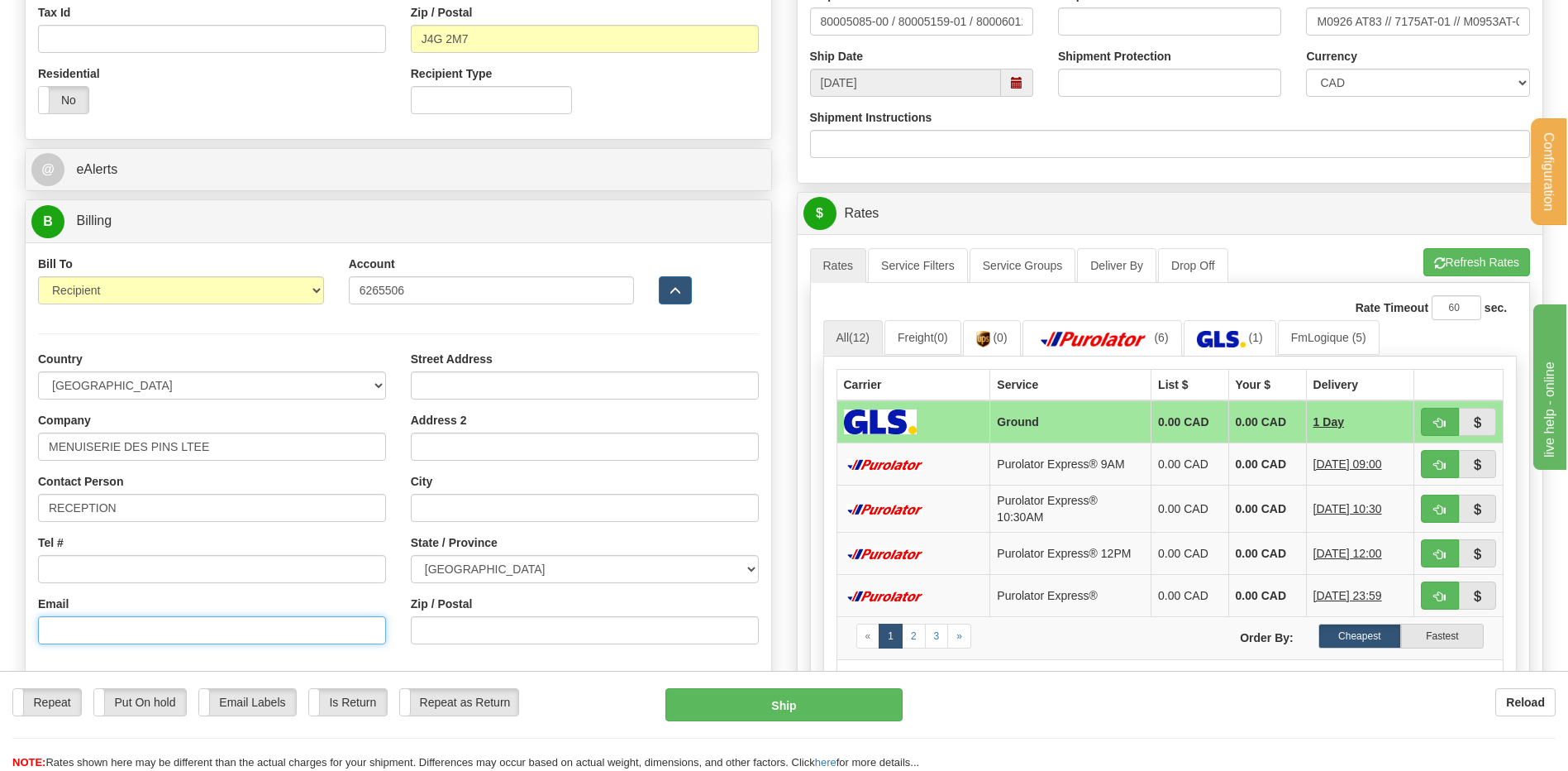
type input "[EMAIL_ADDRESS][DOMAIN_NAME]"
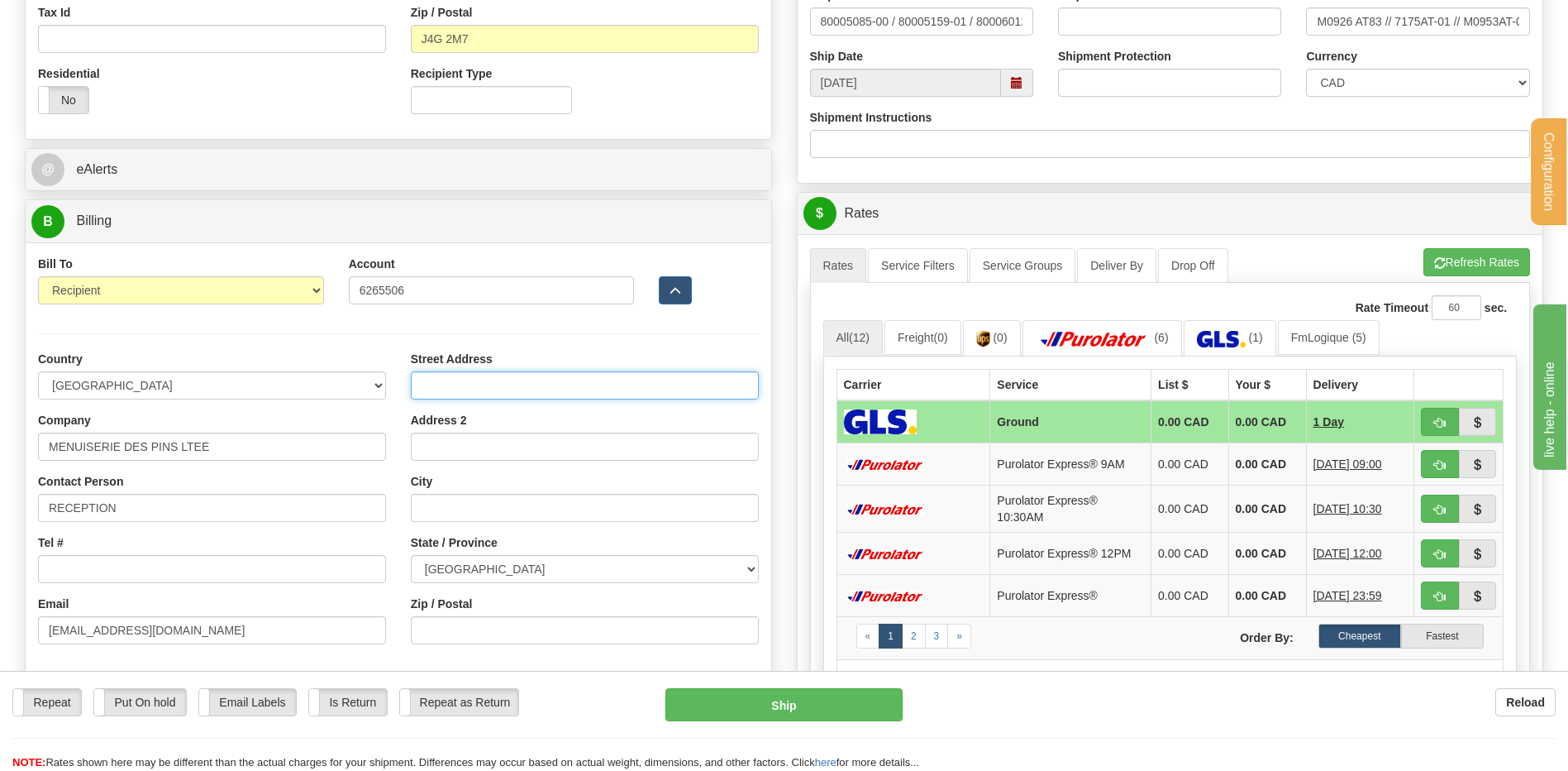
type input "[STREET_ADDRESS]"
type input "[GEOGRAPHIC_DATA]"
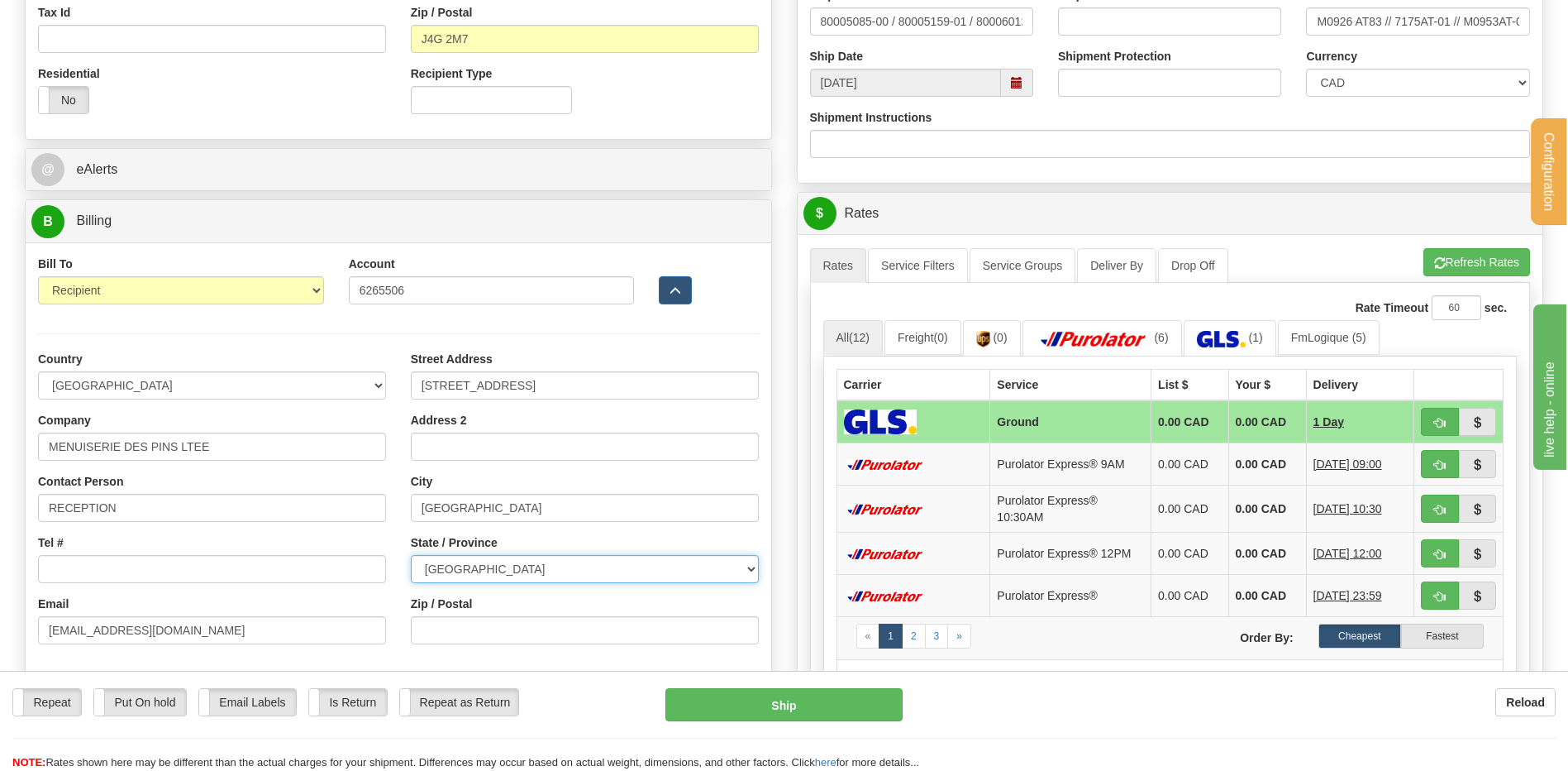
select select "QC"
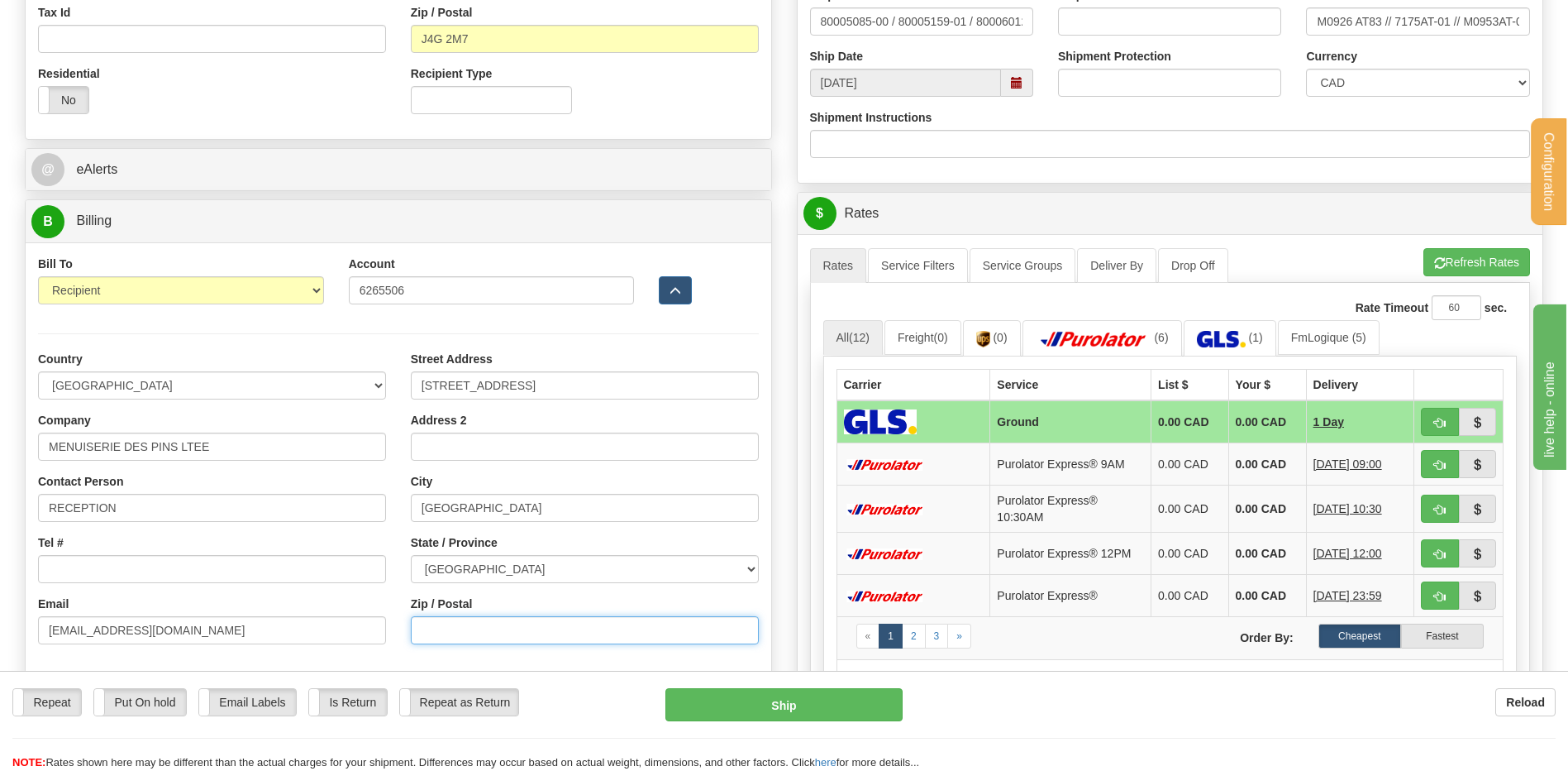
type input "G0M 1K0"
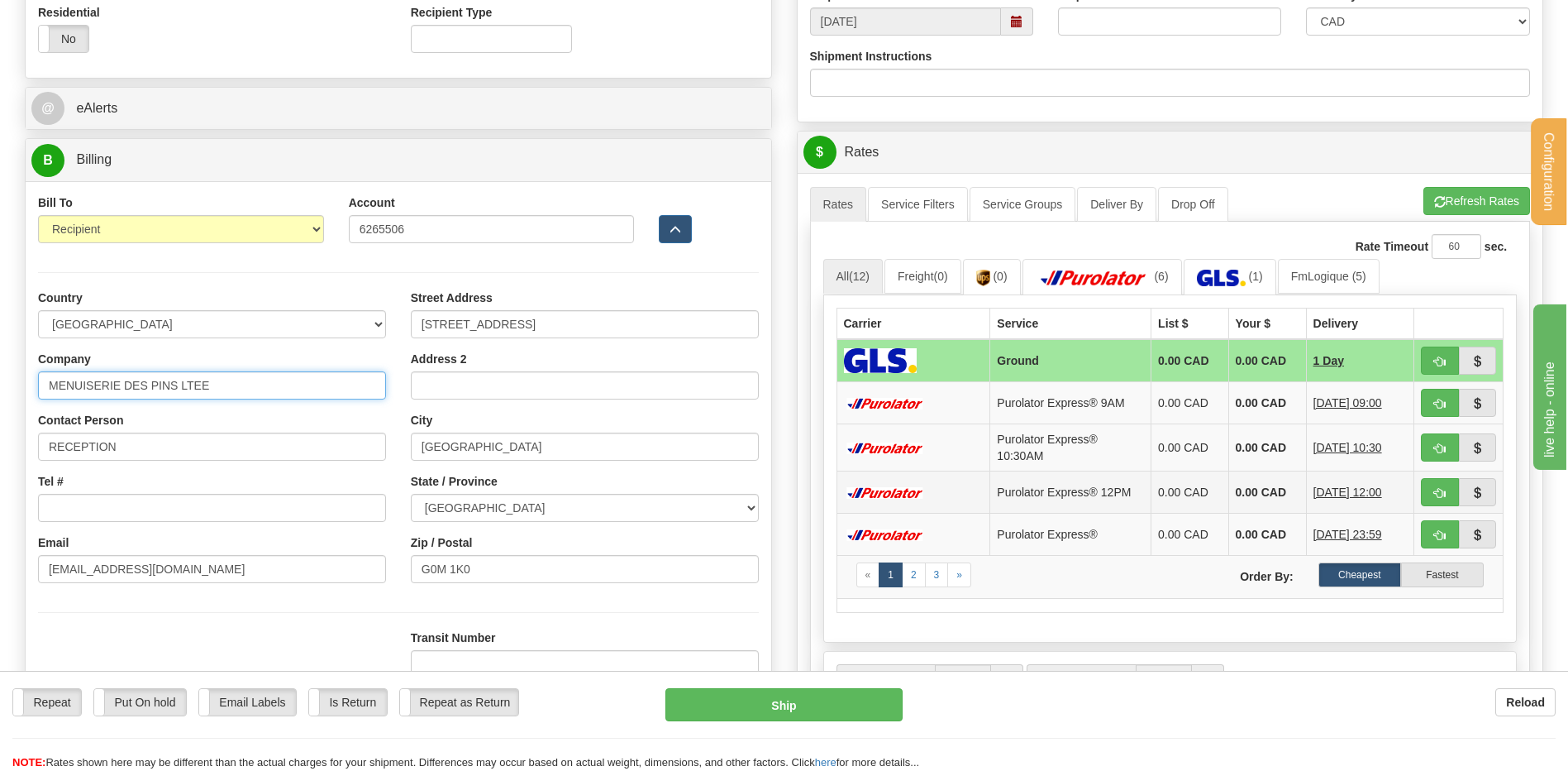
scroll to position [744, 0]
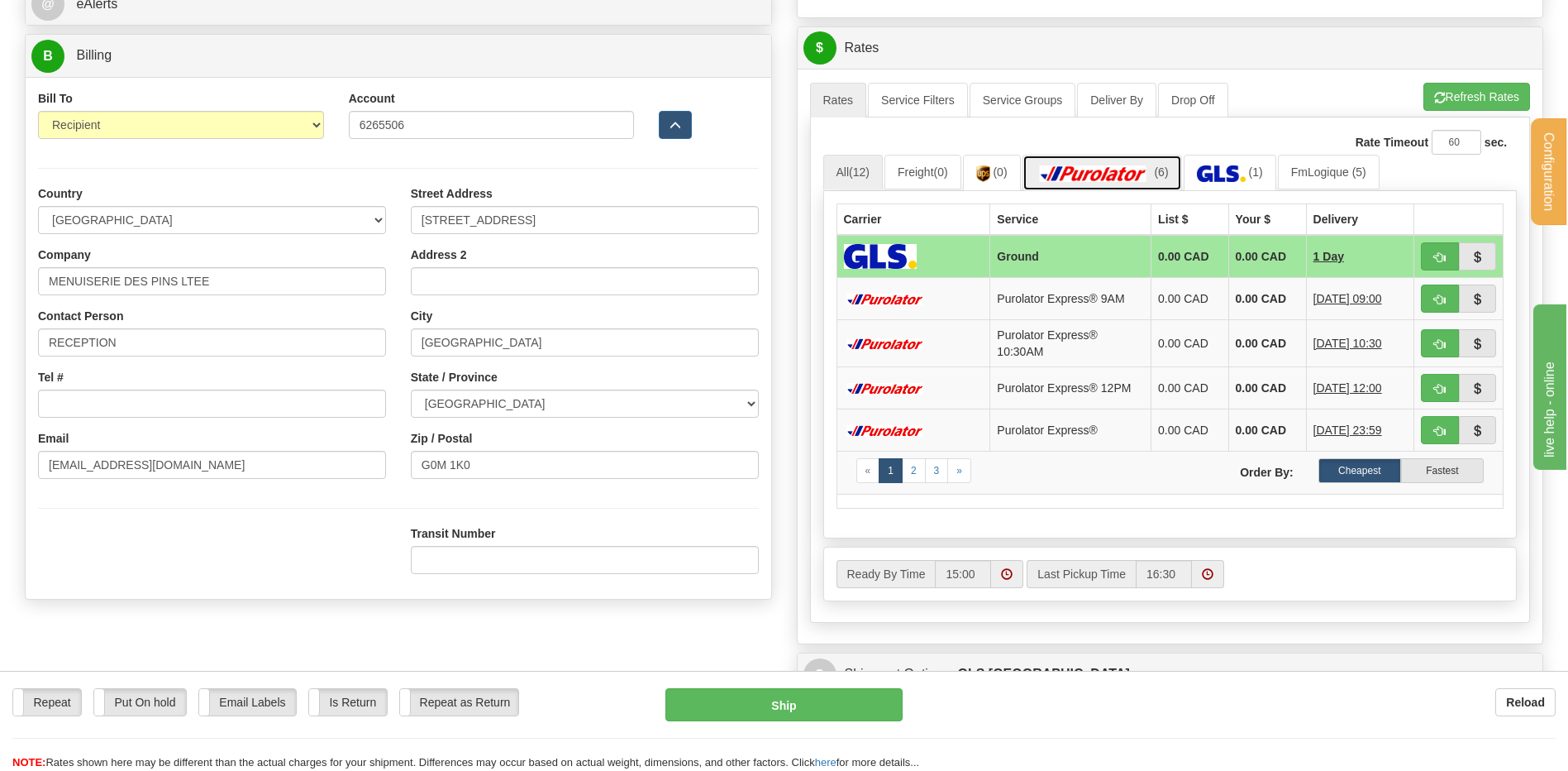
click at [1158, 167] on link "(6)" at bounding box center [1102, 172] width 159 height 35
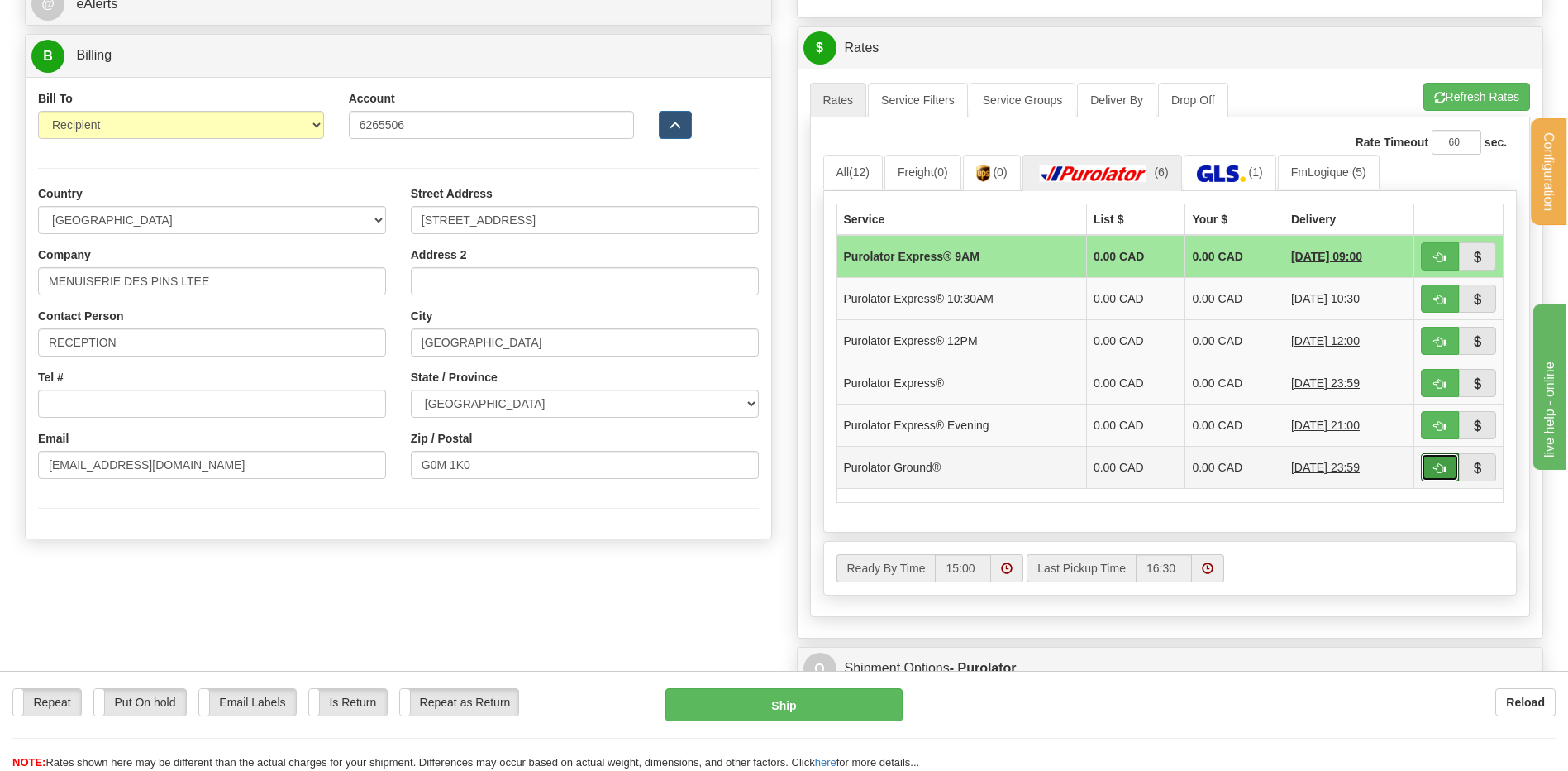
click at [1443, 463] on span "button" at bounding box center [1440, 468] width 11 height 10
type input "260"
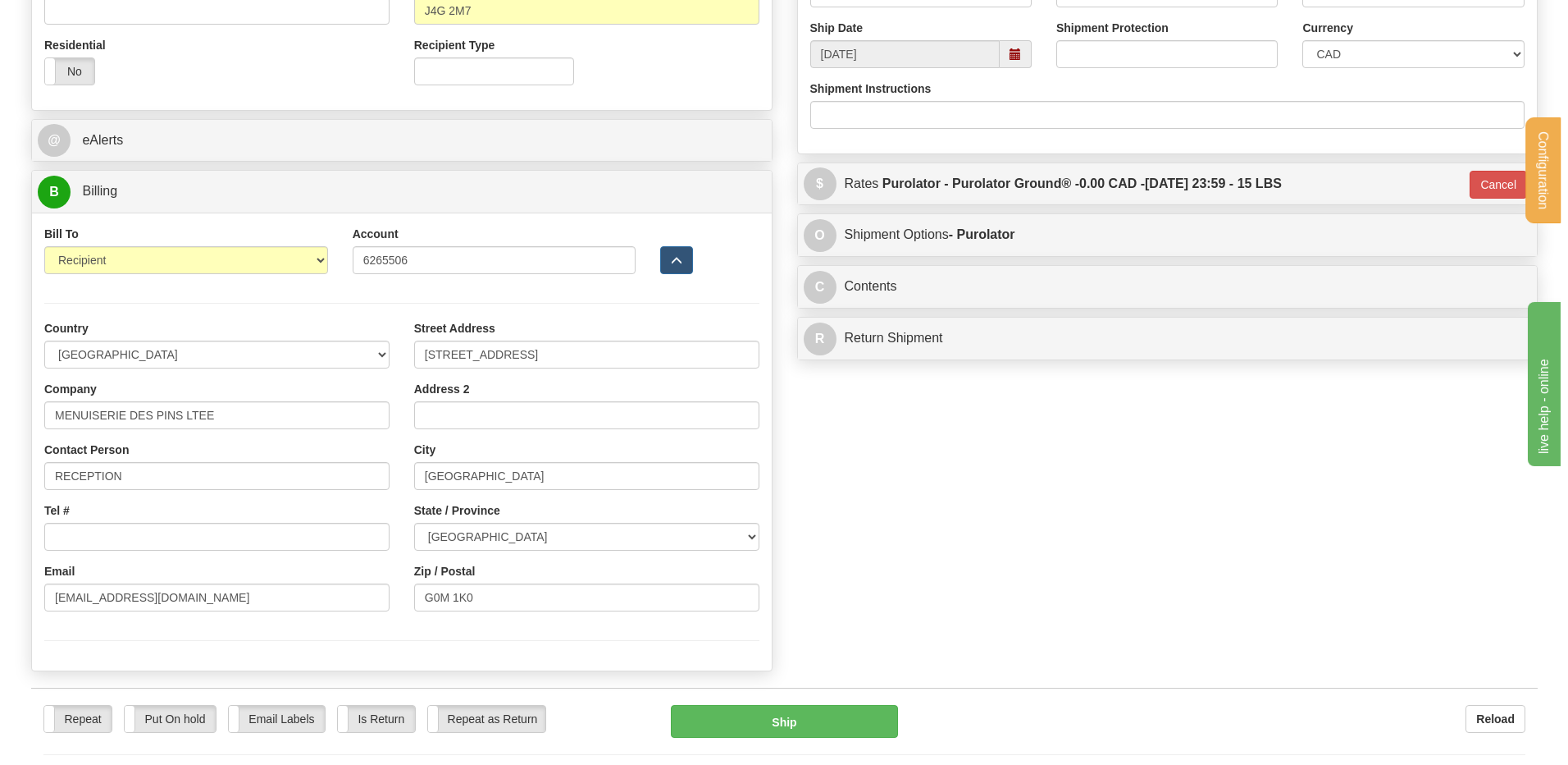
scroll to position [575, 0]
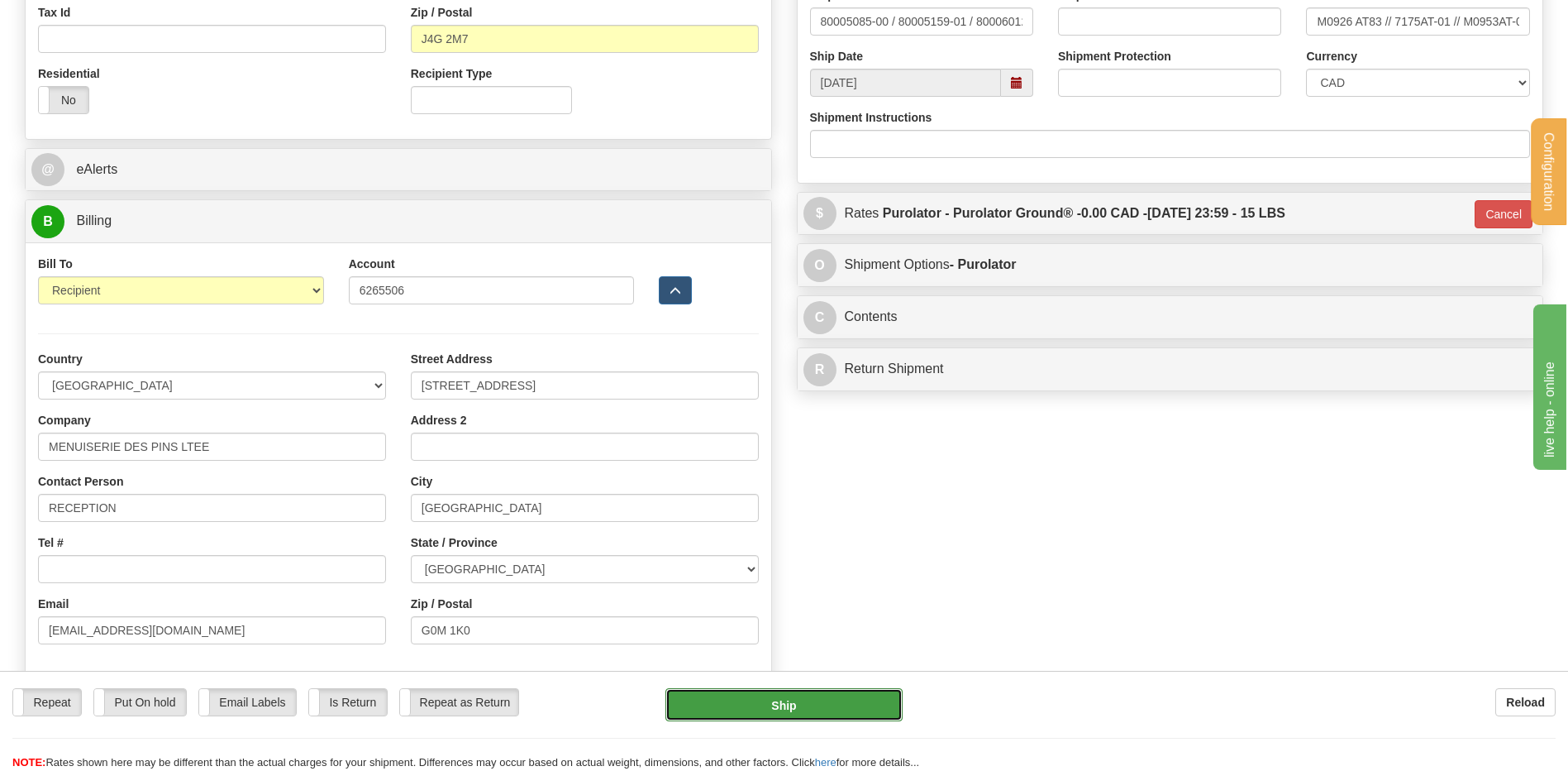
click at [814, 698] on button "Ship" at bounding box center [784, 704] width 237 height 33
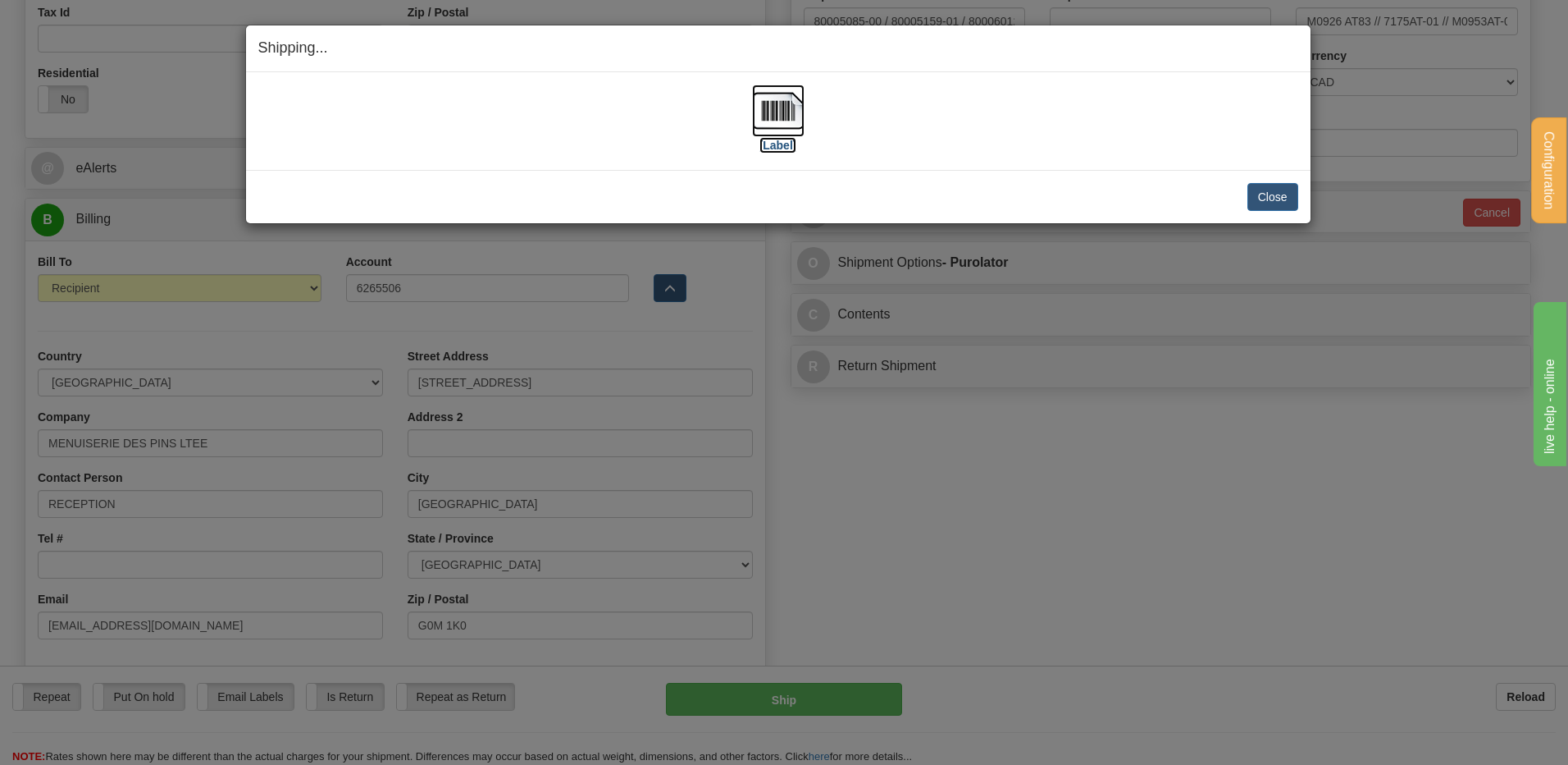
click at [802, 121] on img at bounding box center [778, 110] width 52 height 52
